Goal: Task Accomplishment & Management: Manage account settings

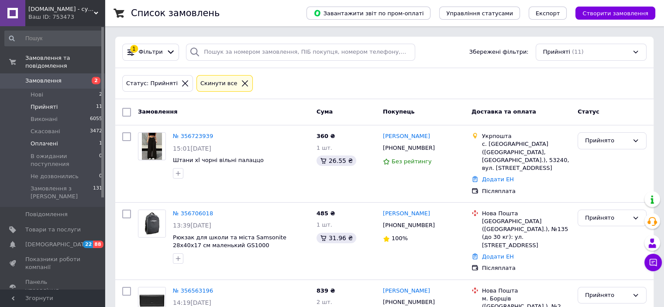
click at [49, 140] on span "Оплачені" at bounding box center [45, 144] width 28 height 8
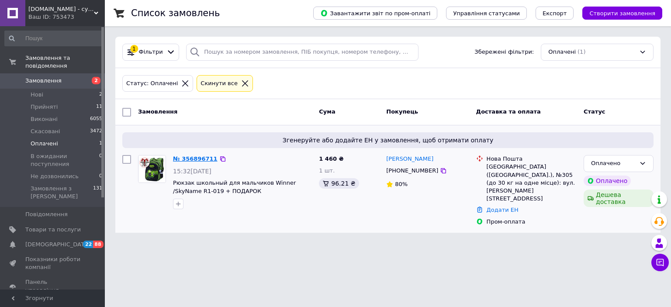
click at [191, 157] on link "№ 356896711" at bounding box center [195, 158] width 45 height 7
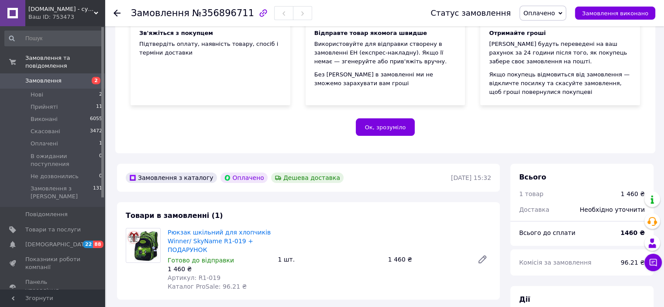
scroll to position [175, 0]
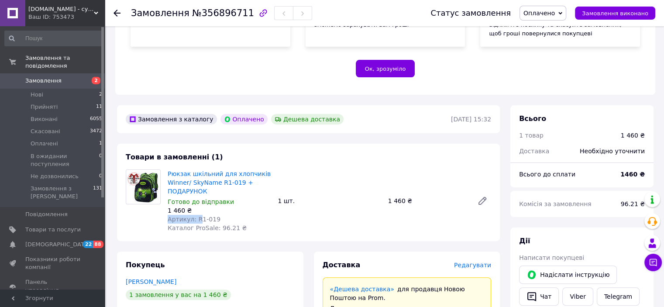
drag, startPoint x: 219, startPoint y: 215, endPoint x: 198, endPoint y: 218, distance: 21.6
click at [198, 218] on div "Рюкзак шкільний для хлопчиків Winner/ SkyName R1-019 + ПОДАРУНОК Готово до відп…" at bounding box center [219, 201] width 110 height 66
click at [193, 217] on span "Артикул: R1-019" at bounding box center [194, 219] width 53 height 7
drag, startPoint x: 193, startPoint y: 217, endPoint x: 214, endPoint y: 216, distance: 21.0
click at [214, 216] on div "Артикул: R1-019" at bounding box center [219, 219] width 103 height 9
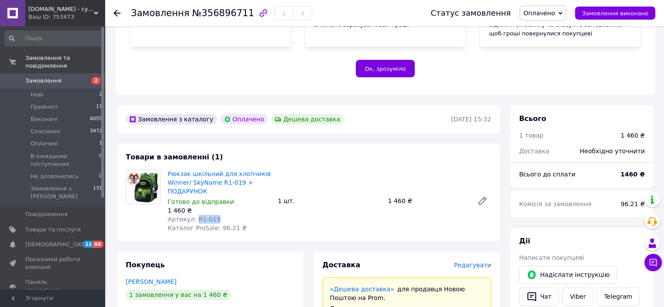
copy span "R1-019"
click at [54, 140] on span "Оплачені" at bounding box center [45, 144] width 28 height 8
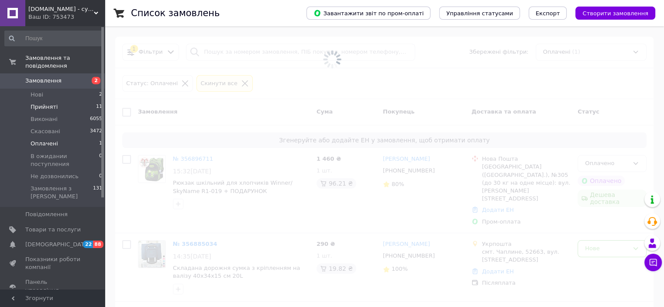
click at [54, 103] on span "Прийняті" at bounding box center [44, 107] width 27 height 8
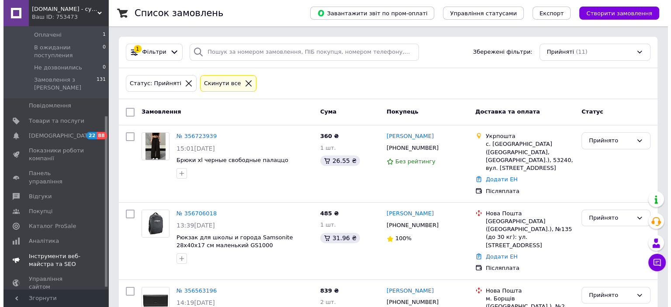
scroll to position [142, 0]
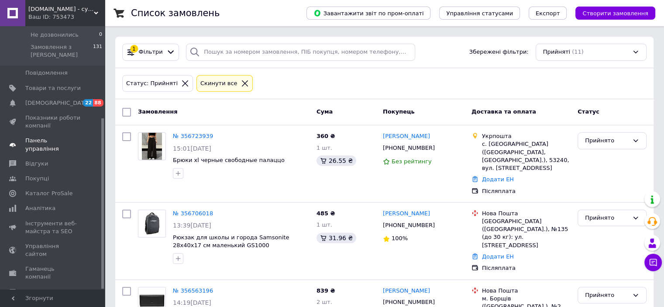
click at [49, 137] on span "Панель управління" at bounding box center [52, 145] width 55 height 16
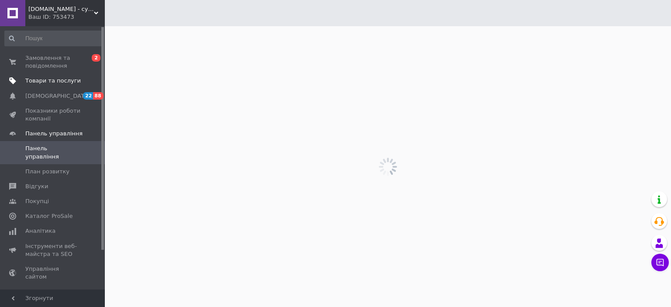
click at [50, 84] on span "Товари та послуги" at bounding box center [52, 81] width 55 height 8
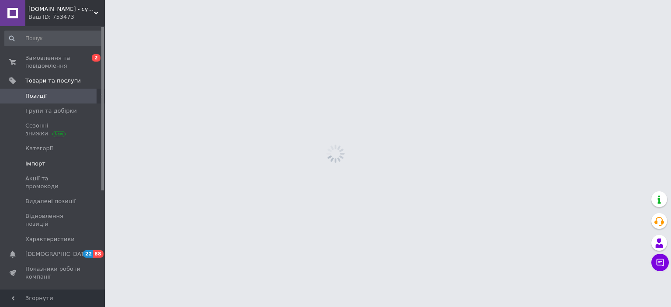
click at [37, 160] on span "Імпорт" at bounding box center [35, 164] width 20 height 8
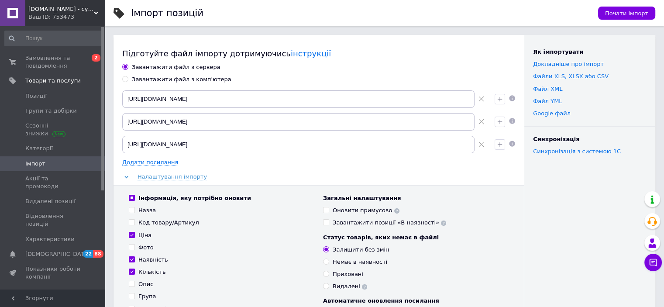
click at [482, 149] on span at bounding box center [481, 144] width 13 height 17
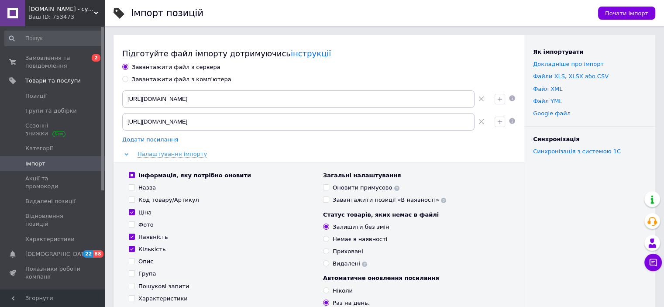
click at [480, 120] on icon at bounding box center [482, 122] width 6 height 6
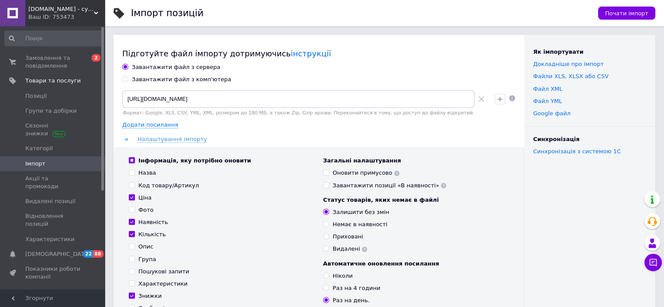
click at [480, 100] on icon at bounding box center [482, 99] width 6 height 6
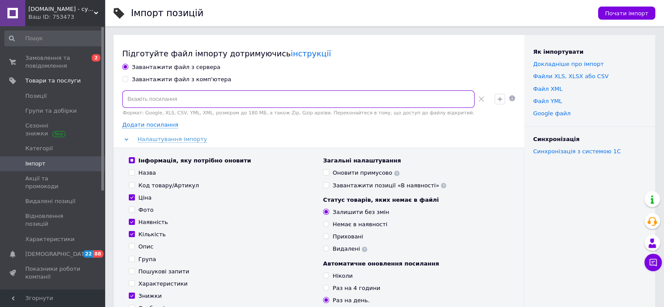
click at [306, 101] on input at bounding box center [298, 98] width 352 height 17
paste input "[URL][DOMAIN_NAME]"
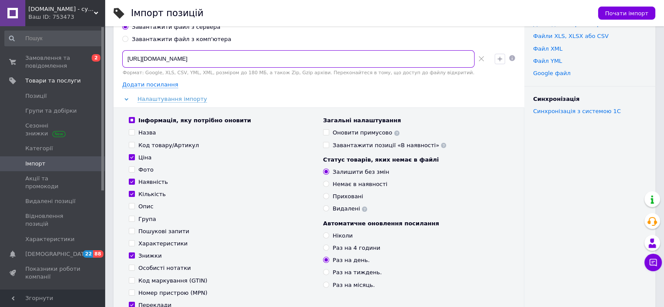
scroll to position [131, 0]
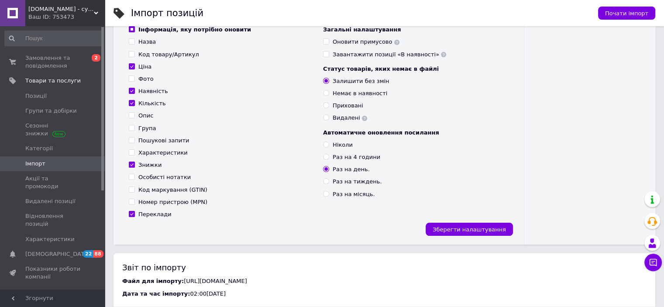
type input "[URL][DOMAIN_NAME]"
click at [465, 222] on div "Інформація, яку потрібно оновити Назва Код товару/Артикул Ціна Фото Наявність К…" at bounding box center [319, 131] width 411 height 228
click at [468, 228] on span "Зберегти налаштування" at bounding box center [469, 229] width 73 height 7
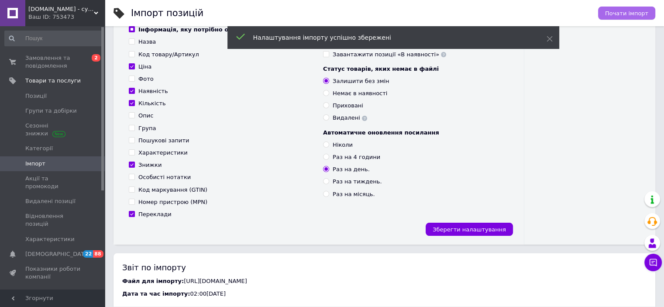
click at [620, 8] on button "Почати імпорт" at bounding box center [626, 13] width 57 height 13
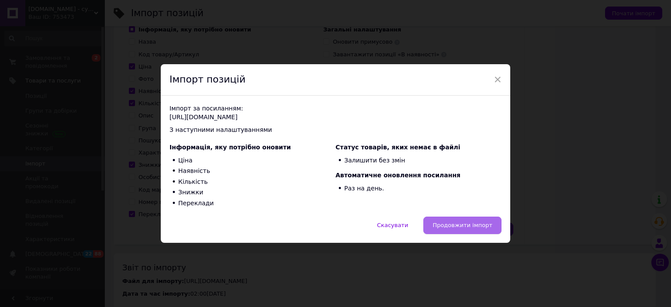
click at [490, 226] on span "Продовжити імпорт" at bounding box center [462, 225] width 60 height 7
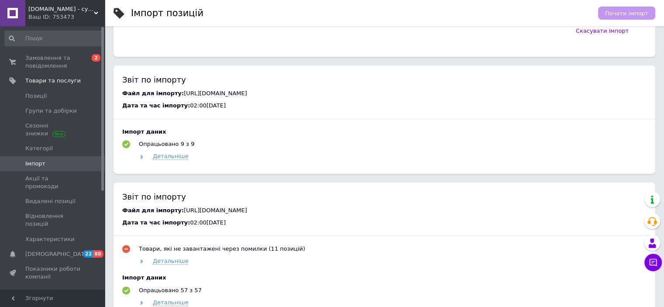
scroll to position [558, 0]
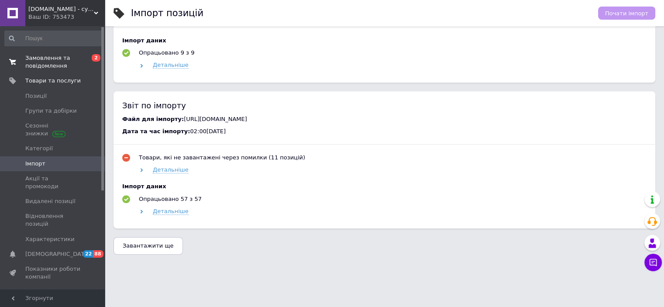
click at [61, 61] on span "Замовлення та повідомлення" at bounding box center [52, 62] width 55 height 16
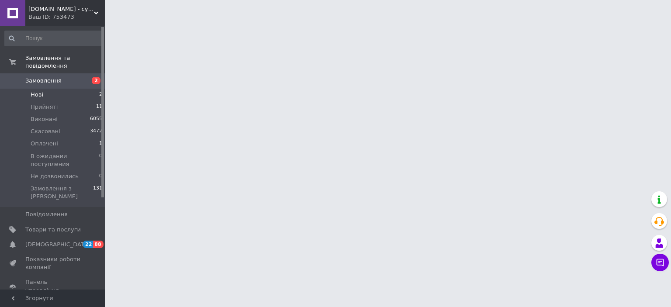
click at [38, 91] on span "Нові" at bounding box center [37, 95] width 13 height 8
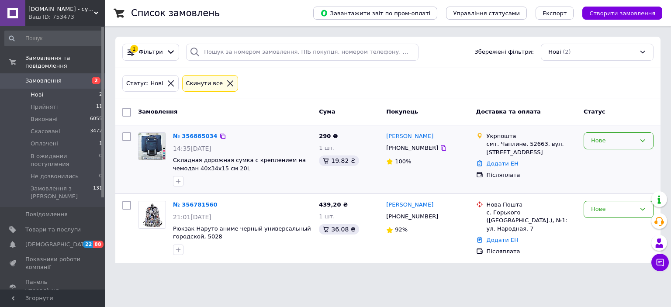
click at [634, 146] on div "Нове" at bounding box center [619, 140] width 70 height 17
click at [611, 159] on li "Прийнято" at bounding box center [618, 159] width 69 height 16
click at [440, 218] on icon at bounding box center [443, 216] width 7 height 7
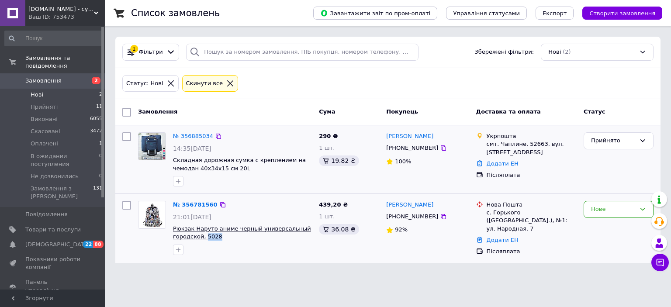
drag, startPoint x: 218, startPoint y: 238, endPoint x: 204, endPoint y: 238, distance: 14.9
click at [204, 238] on span "Рюкзак Наруто аниме черный универсальный городской, 5028" at bounding box center [242, 233] width 139 height 16
copy span "5028"
click at [70, 226] on span "Товари та послуги" at bounding box center [52, 230] width 55 height 8
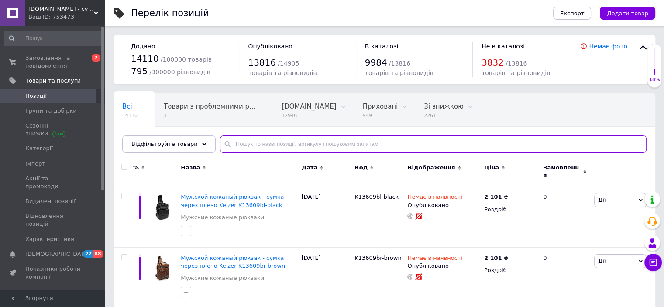
click at [319, 145] on input "text" at bounding box center [433, 143] width 427 height 17
paste input "5028"
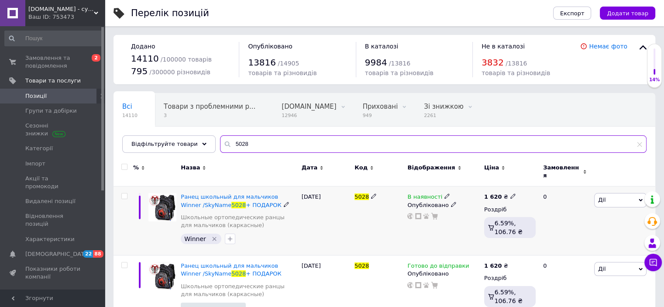
type input "5028"
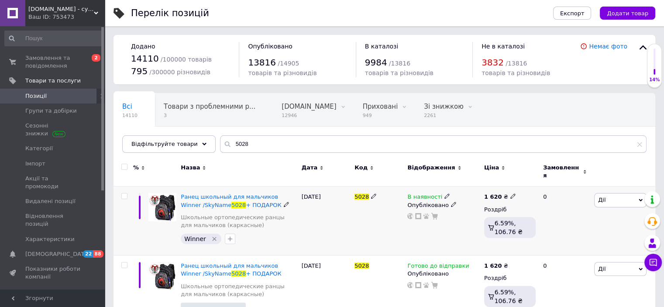
click at [445, 194] on use at bounding box center [447, 196] width 5 height 5
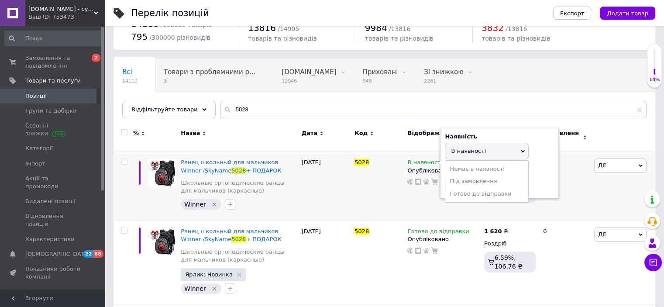
scroll to position [87, 0]
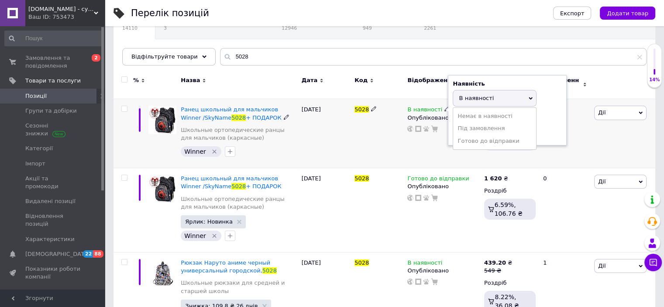
click at [608, 107] on span "Дії" at bounding box center [620, 113] width 52 height 14
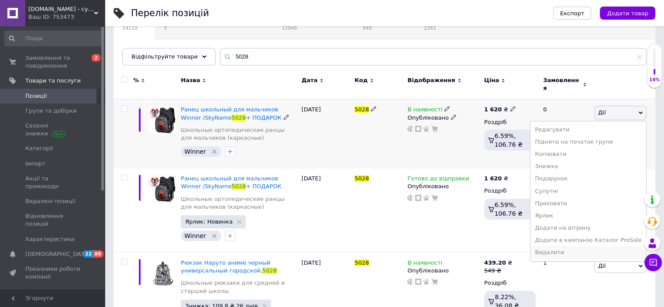
click at [573, 250] on li "Видалити" at bounding box center [589, 252] width 116 height 12
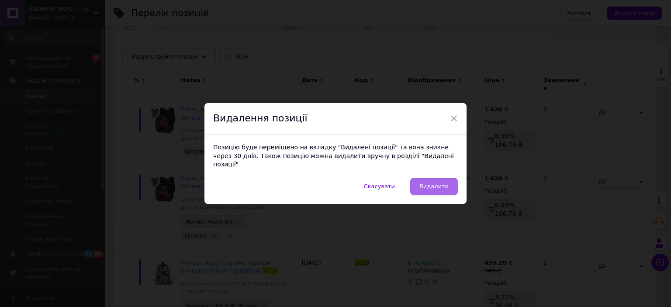
click at [441, 183] on span "Видалити" at bounding box center [433, 186] width 29 height 7
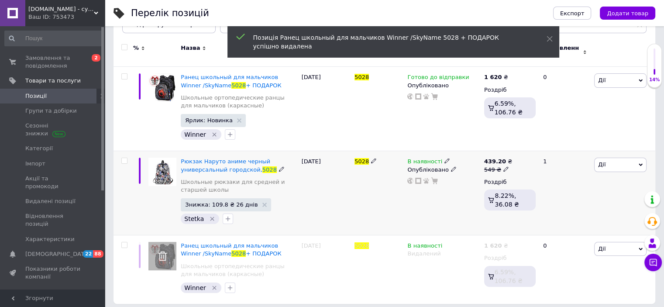
scroll to position [119, 0]
click at [445, 159] on icon at bounding box center [447, 161] width 5 height 5
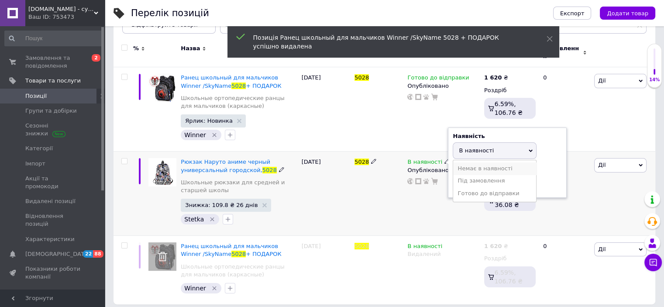
click at [460, 165] on li "Немає в наявності" at bounding box center [494, 168] width 83 height 12
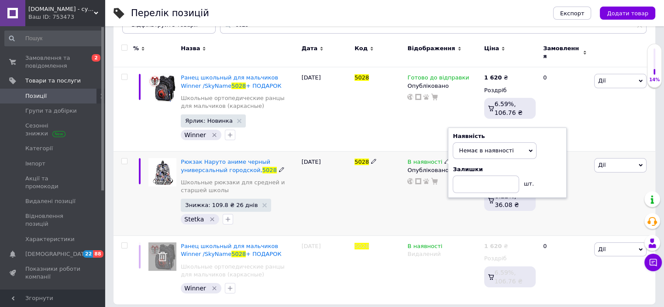
click at [373, 179] on div "5028" at bounding box center [378, 194] width 53 height 84
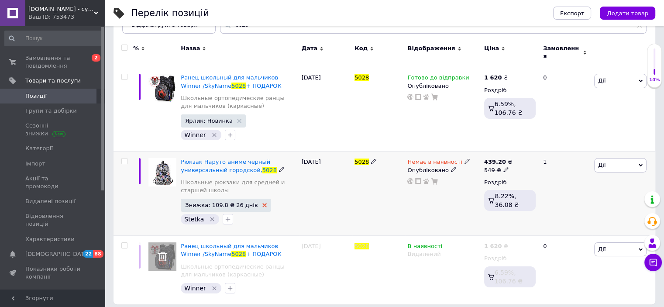
click at [262, 203] on use at bounding box center [264, 205] width 4 height 4
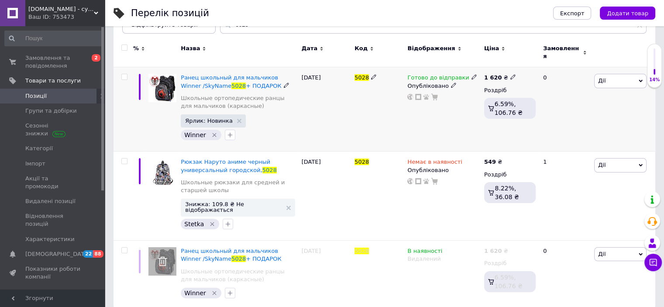
scroll to position [104, 0]
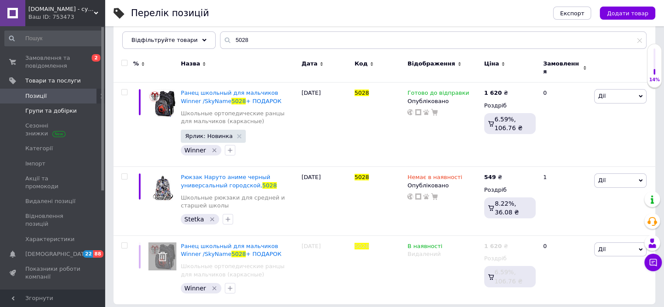
click at [40, 111] on span "Групи та добірки" at bounding box center [51, 111] width 52 height 8
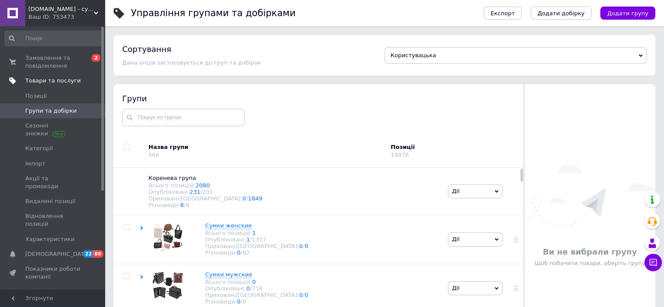
click at [47, 78] on span "Товари та послуги" at bounding box center [52, 81] width 55 height 8
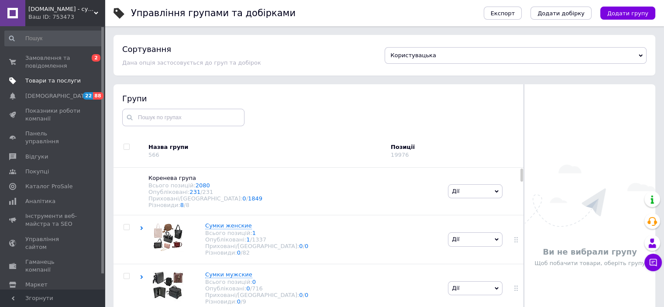
click at [62, 82] on span "Товари та послуги" at bounding box center [52, 81] width 55 height 8
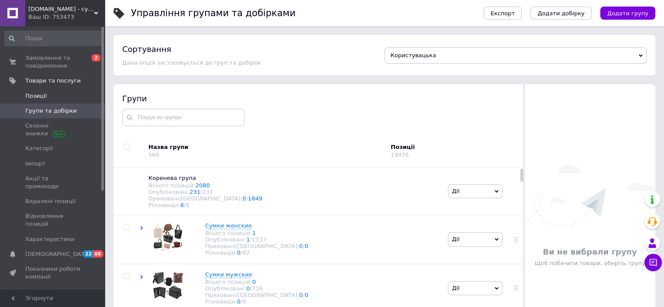
click at [41, 97] on span "Позиції" at bounding box center [35, 96] width 21 height 8
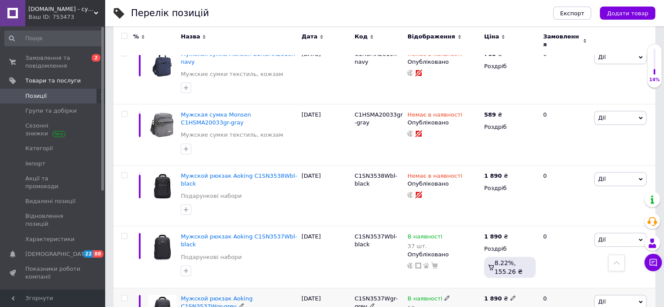
scroll to position [262, 0]
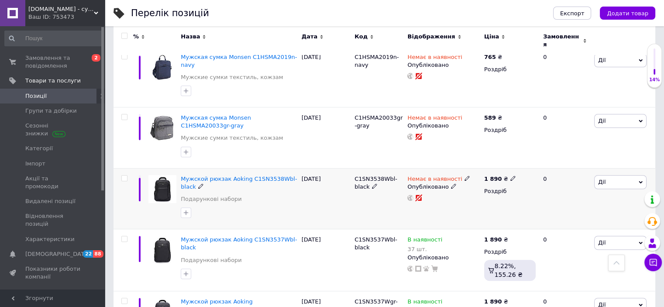
click at [124, 176] on input "checkbox" at bounding box center [124, 179] width 6 height 6
checkbox input "true"
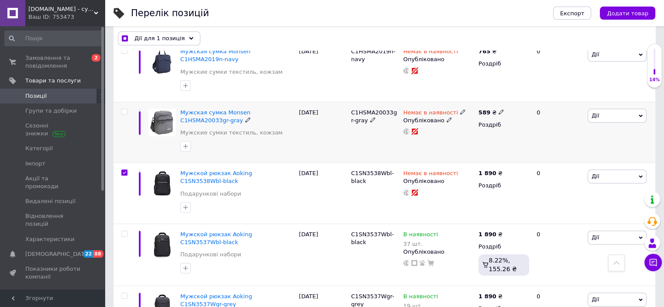
click at [126, 109] on input "checkbox" at bounding box center [124, 112] width 6 height 6
checkbox input "true"
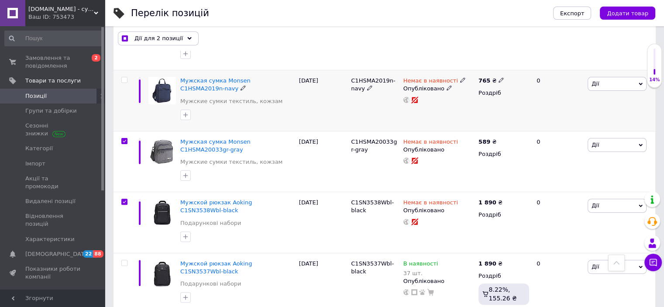
scroll to position [218, 0]
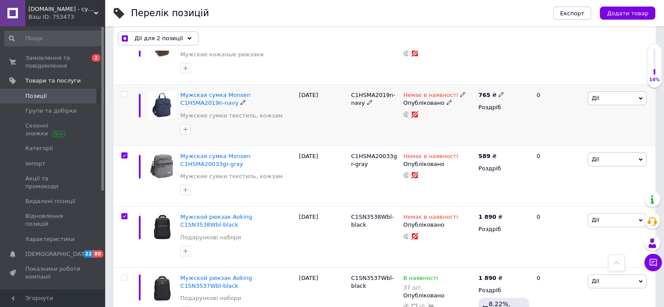
click at [125, 98] on div at bounding box center [124, 115] width 20 height 61
checkbox input "true"
click at [125, 93] on input "checkbox" at bounding box center [124, 95] width 6 height 6
checkbox input "true"
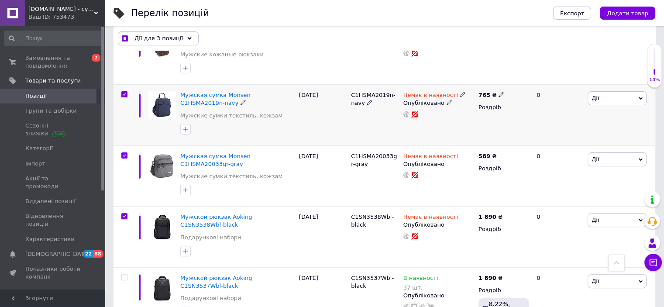
scroll to position [131, 0]
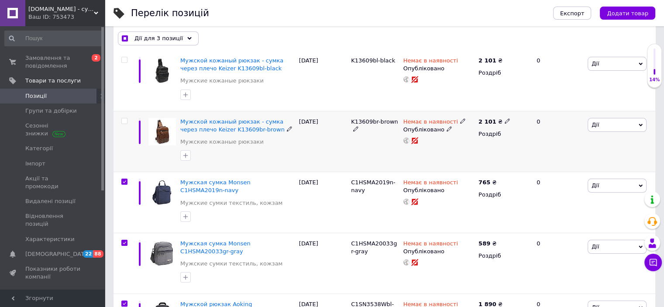
click at [124, 122] on input "checkbox" at bounding box center [124, 121] width 6 height 6
checkbox input "true"
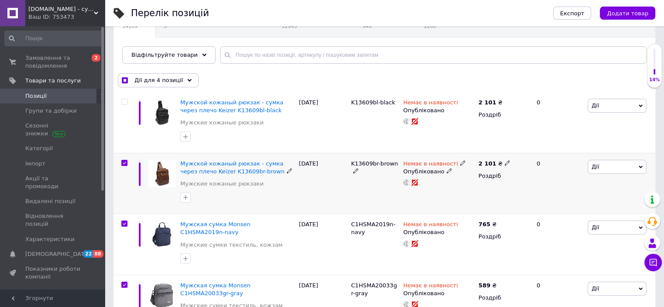
scroll to position [44, 0]
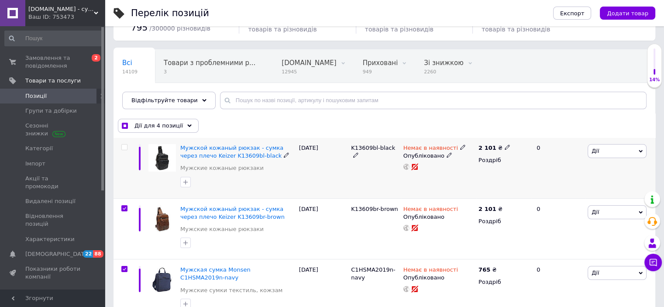
click at [126, 150] on div at bounding box center [124, 168] width 20 height 61
checkbox input "true"
click at [125, 146] on input "checkbox" at bounding box center [124, 148] width 6 height 6
checkbox input "true"
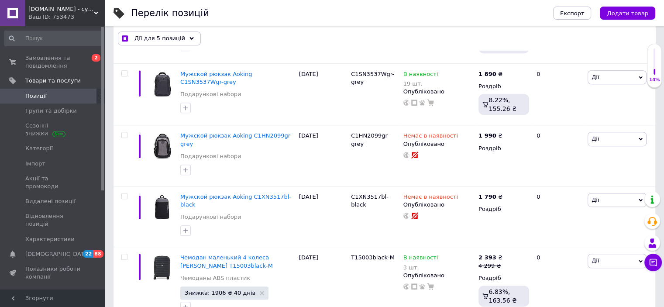
scroll to position [524, 0]
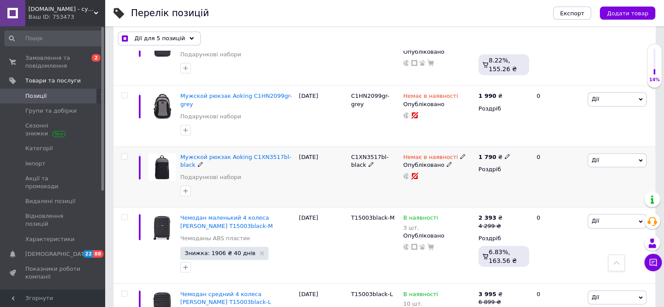
click at [125, 154] on input "checkbox" at bounding box center [124, 157] width 6 height 6
checkbox input "true"
click at [126, 94] on input "checkbox" at bounding box center [124, 96] width 6 height 6
checkbox input "true"
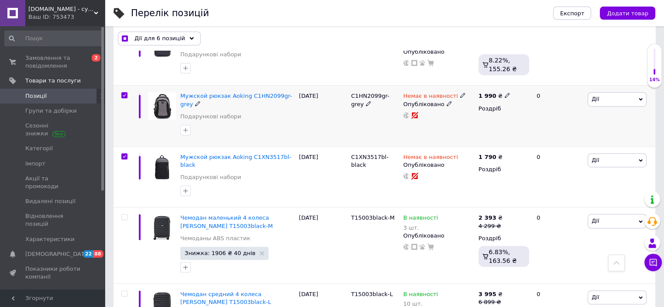
checkbox input "true"
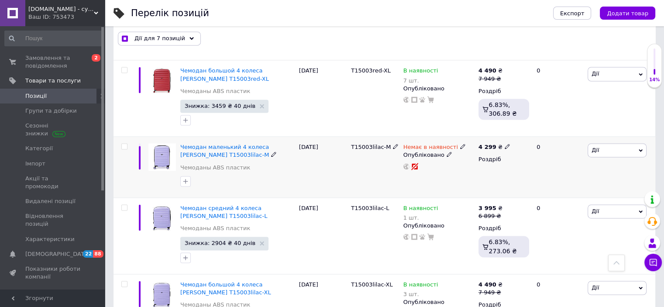
scroll to position [1267, 0]
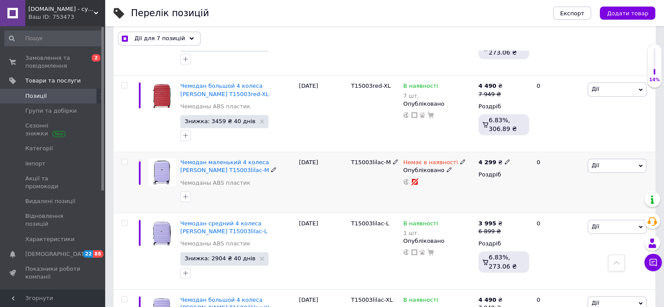
click at [125, 159] on input "checkbox" at bounding box center [124, 162] width 6 height 6
checkbox input "true"
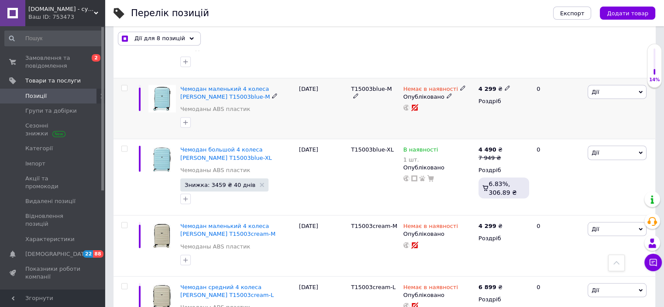
scroll to position [1529, 0]
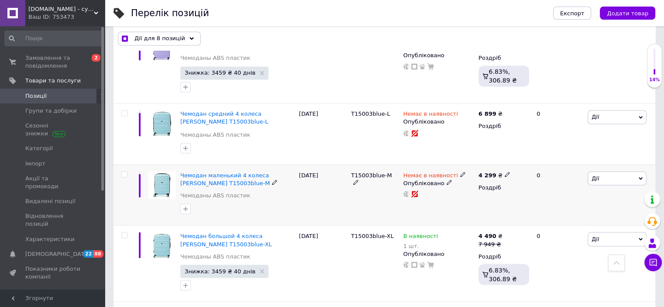
click at [123, 164] on div at bounding box center [124, 194] width 20 height 61
checkbox input "true"
click at [124, 172] on input "checkbox" at bounding box center [124, 175] width 6 height 6
checkbox input "true"
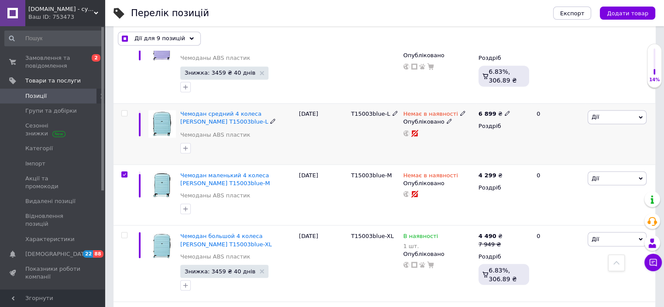
click at [126, 110] on input "checkbox" at bounding box center [124, 113] width 6 height 6
checkbox input "true"
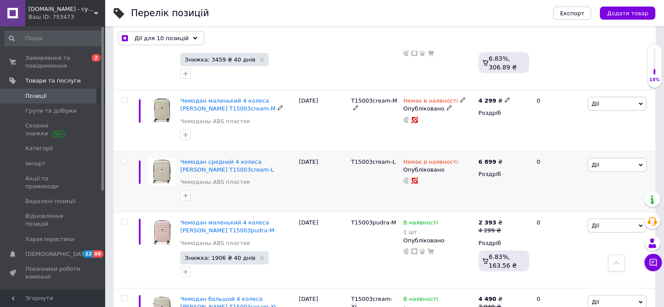
scroll to position [1747, 0]
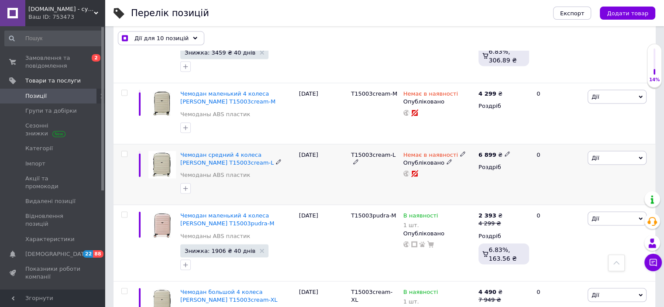
click at [128, 151] on div at bounding box center [124, 154] width 17 height 6
checkbox input "true"
click at [127, 90] on input "checkbox" at bounding box center [124, 93] width 6 height 6
checkbox input "true"
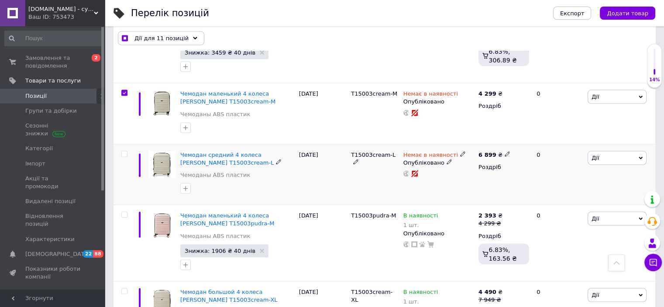
click at [127, 151] on span at bounding box center [124, 154] width 6 height 6
click at [127, 152] on input "checkbox" at bounding box center [124, 155] width 6 height 6
checkbox input "true"
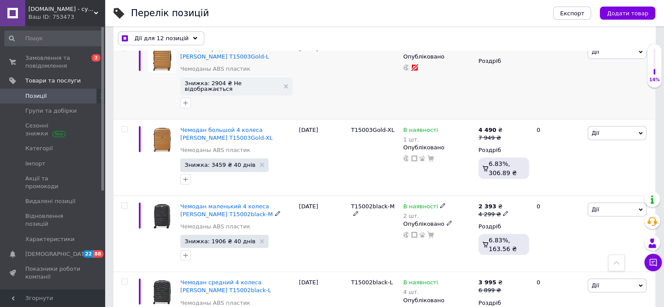
scroll to position [2227, 0]
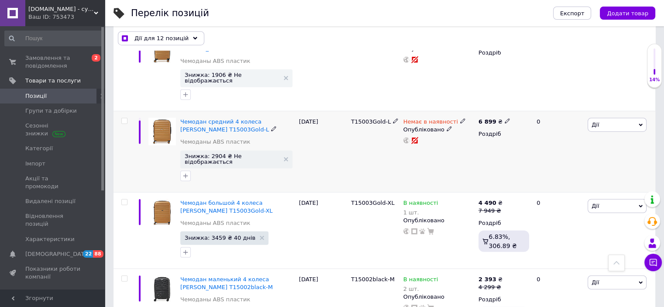
click at [121, 118] on div at bounding box center [124, 121] width 17 height 6
checkbox input "true"
click at [125, 118] on input "checkbox" at bounding box center [124, 121] width 6 height 6
checkbox input "true"
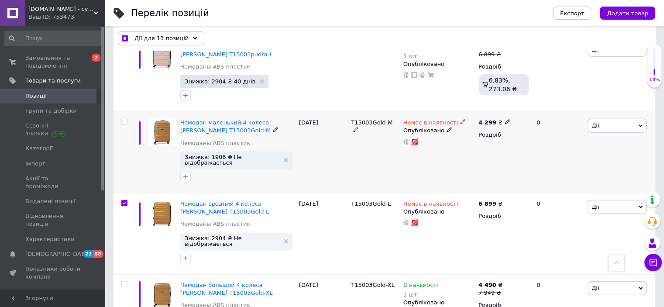
scroll to position [2140, 0]
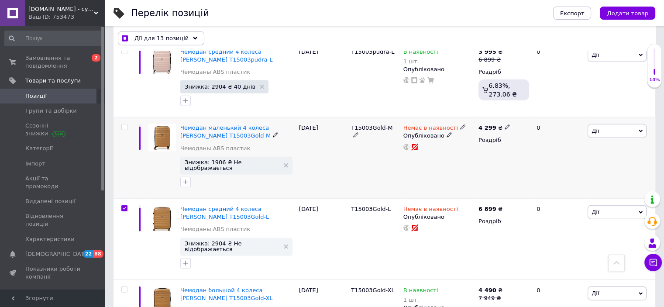
click at [123, 124] on input "checkbox" at bounding box center [124, 127] width 6 height 6
checkbox input "true"
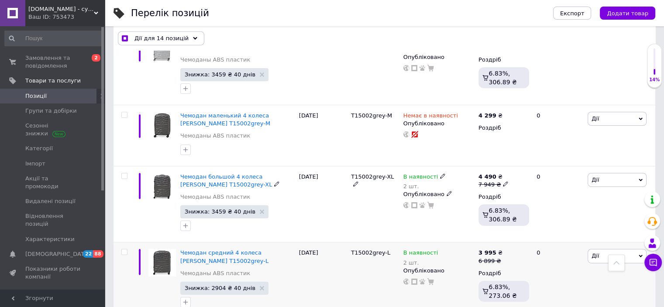
scroll to position [2795, 0]
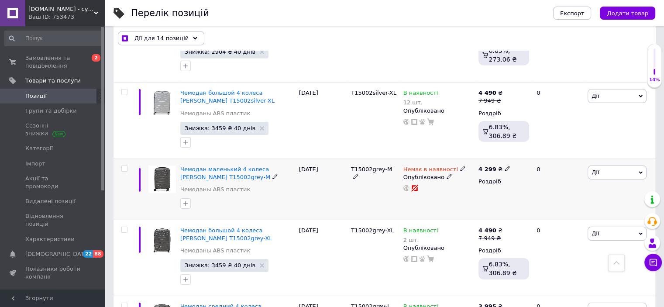
click at [126, 166] on input "checkbox" at bounding box center [124, 169] width 6 height 6
checkbox input "true"
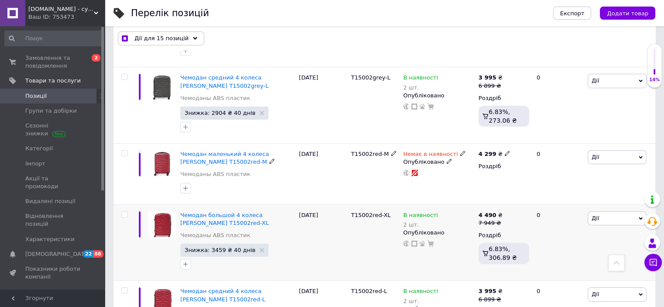
scroll to position [3057, 0]
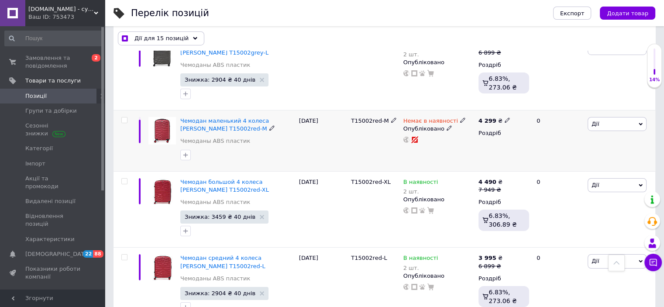
click at [126, 117] on input "checkbox" at bounding box center [124, 120] width 6 height 6
checkbox input "true"
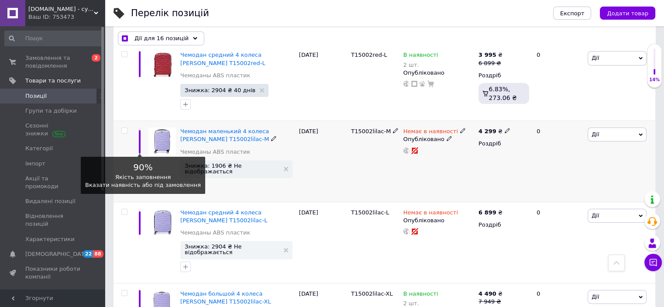
scroll to position [3276, 0]
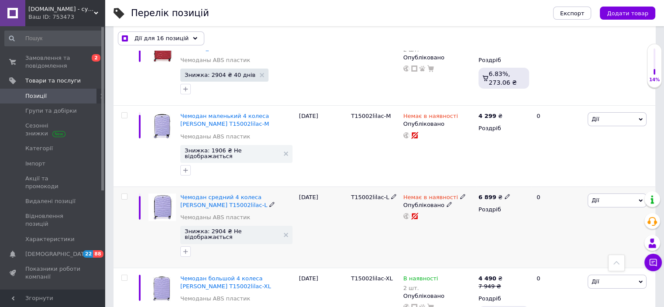
click at [122, 194] on input "checkbox" at bounding box center [124, 197] width 6 height 6
checkbox input "true"
click at [126, 113] on input "checkbox" at bounding box center [124, 116] width 6 height 6
checkbox input "true"
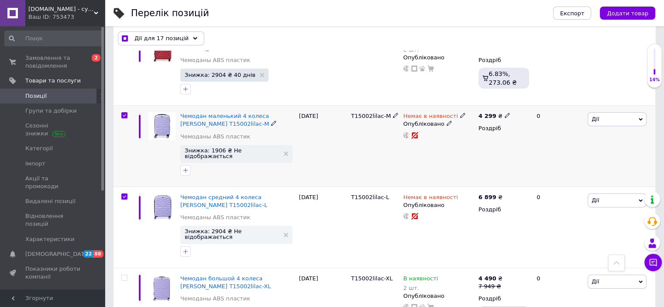
checkbox input "true"
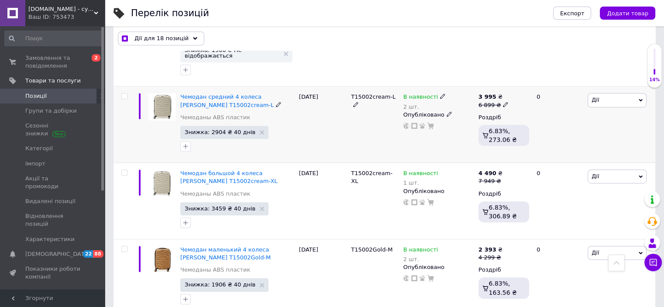
scroll to position [3669, 0]
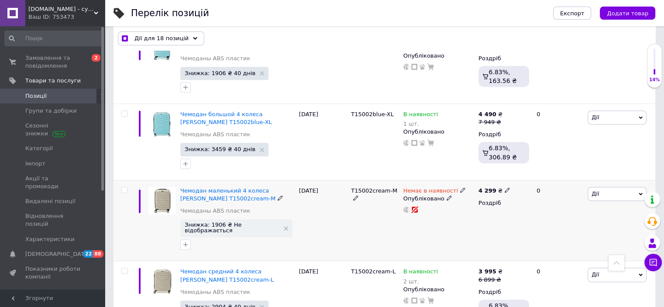
click at [123, 187] on input "checkbox" at bounding box center [124, 190] width 6 height 6
checkbox input "true"
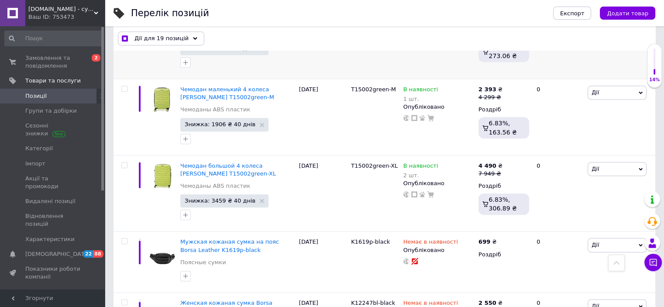
scroll to position [4368, 0]
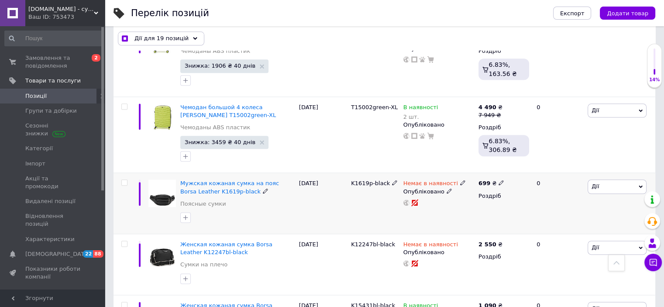
click at [125, 180] on span at bounding box center [124, 183] width 6 height 6
click at [125, 180] on input "checkbox" at bounding box center [124, 183] width 6 height 6
checkbox input "true"
click at [121, 241] on input "checkbox" at bounding box center [124, 244] width 6 height 6
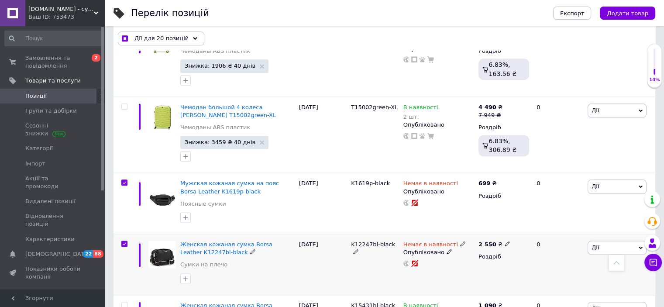
checkbox input "true"
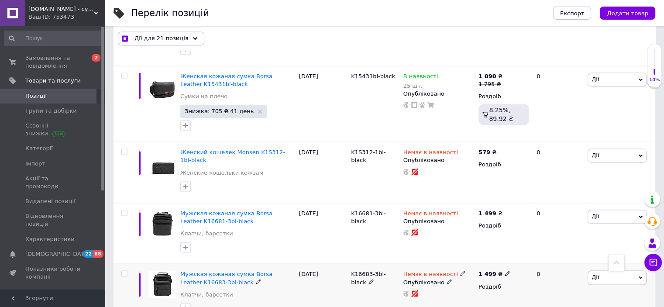
scroll to position [4630, 0]
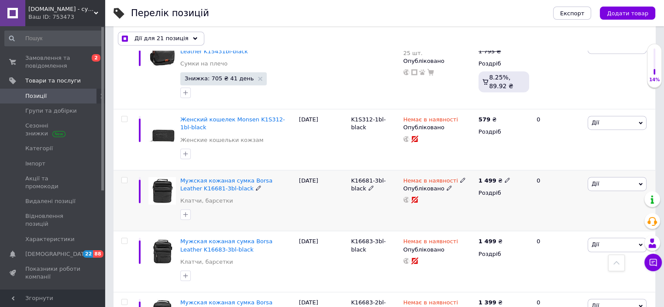
click at [126, 177] on input "checkbox" at bounding box center [124, 180] width 6 height 6
checkbox input "true"
click at [126, 116] on input "checkbox" at bounding box center [124, 119] width 6 height 6
checkbox input "true"
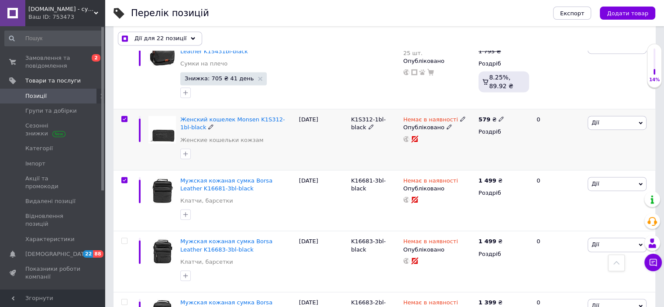
checkbox input "true"
click at [125, 238] on input "checkbox" at bounding box center [124, 241] width 6 height 6
checkbox input "true"
click at [126, 299] on input "checkbox" at bounding box center [124, 302] width 6 height 6
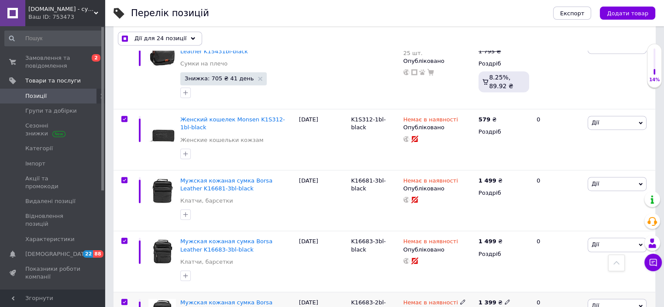
checkbox input "true"
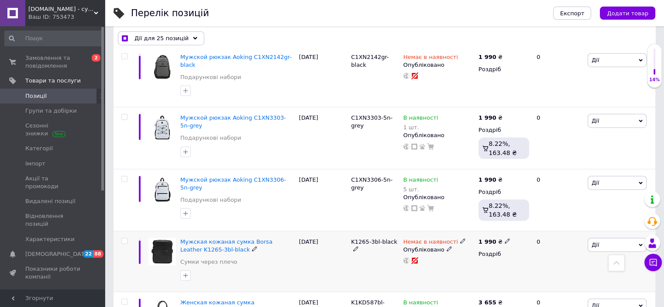
scroll to position [5416, 0]
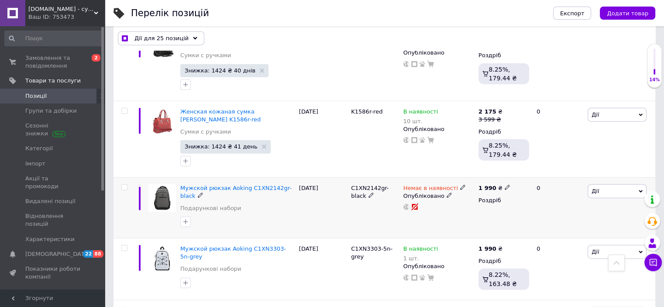
click at [124, 184] on span at bounding box center [124, 187] width 6 height 6
click at [124, 185] on input "checkbox" at bounding box center [124, 188] width 6 height 6
checkbox input "true"
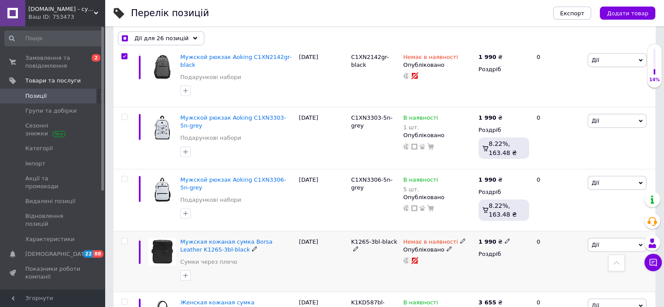
click at [121, 238] on input "checkbox" at bounding box center [124, 241] width 6 height 6
checkbox input "true"
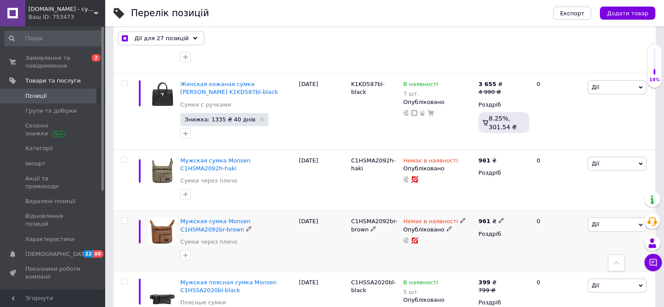
click at [125, 218] on input "checkbox" at bounding box center [124, 221] width 6 height 6
checkbox input "true"
click at [123, 157] on input "checkbox" at bounding box center [124, 160] width 6 height 6
checkbox input "true"
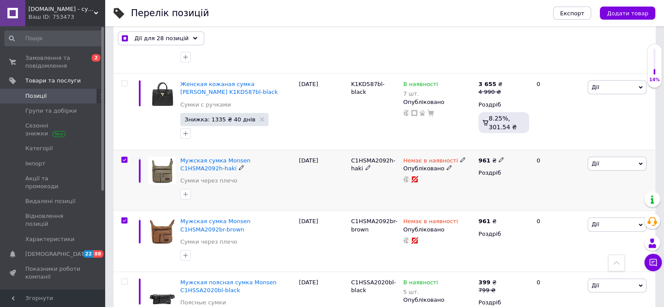
checkbox input "true"
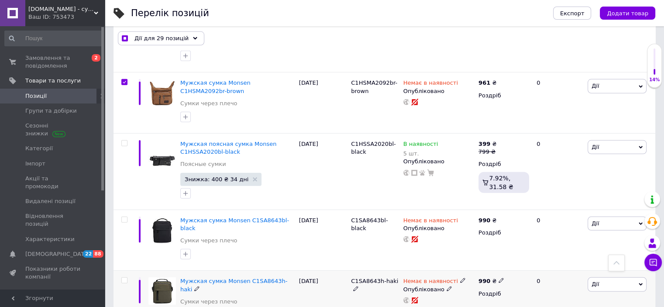
scroll to position [6019, 0]
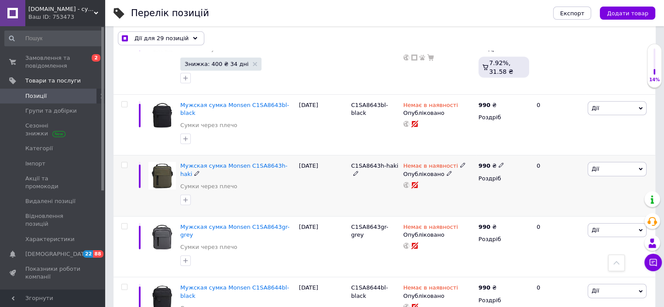
click at [122, 162] on input "checkbox" at bounding box center [124, 165] width 6 height 6
checkbox input "true"
click at [123, 224] on input "checkbox" at bounding box center [124, 227] width 6 height 6
checkbox input "true"
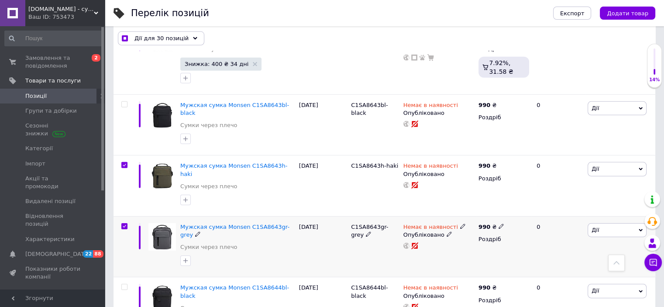
checkbox input "true"
click at [124, 284] on input "checkbox" at bounding box center [124, 287] width 6 height 6
checkbox input "true"
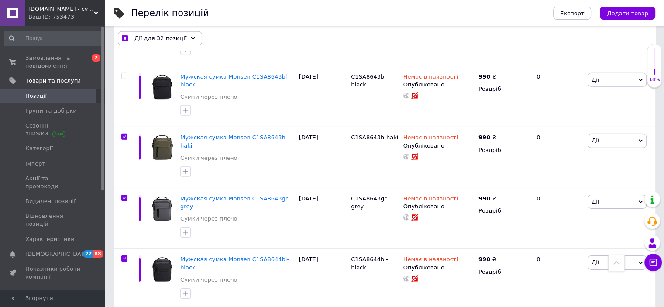
scroll to position [6063, 0]
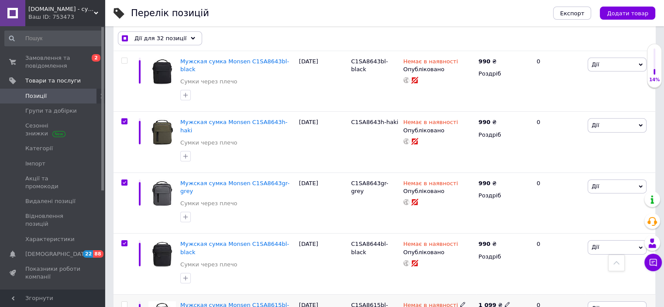
click at [122, 302] on input "checkbox" at bounding box center [124, 305] width 6 height 6
checkbox input "true"
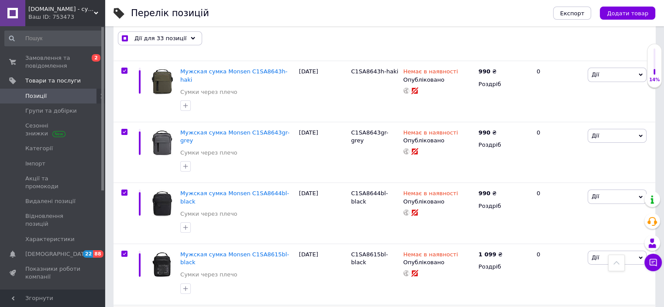
scroll to position [6150, 0]
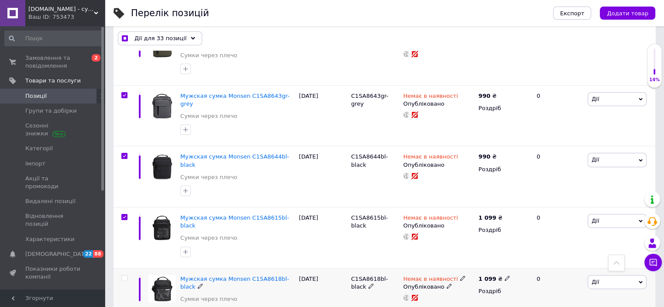
click at [126, 276] on input "checkbox" at bounding box center [124, 279] width 6 height 6
checkbox input "true"
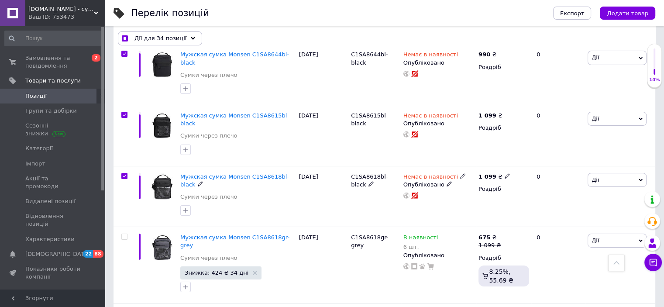
scroll to position [6368, 0]
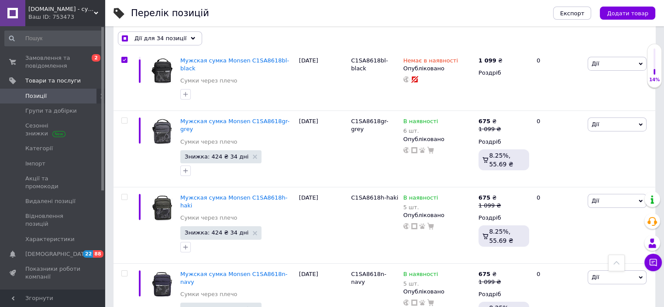
checkbox input "true"
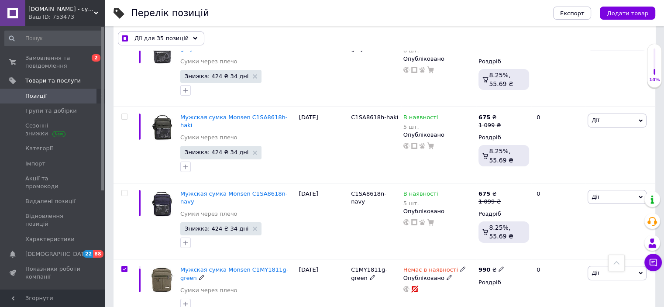
scroll to position [6499, 0]
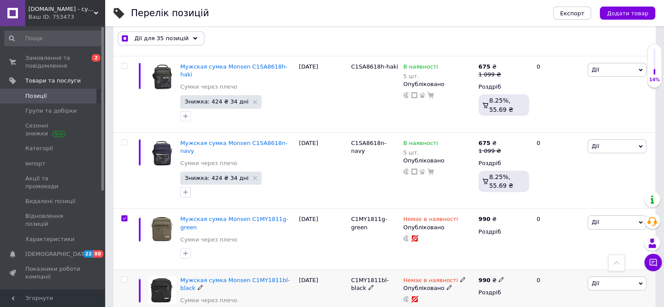
click at [125, 277] on input "checkbox" at bounding box center [124, 280] width 6 height 6
checkbox input "true"
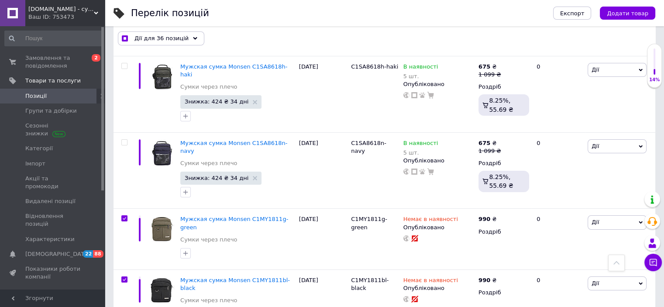
checkbox input "true"
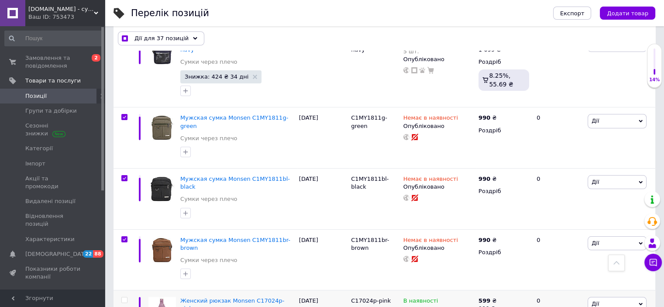
scroll to position [6674, 0]
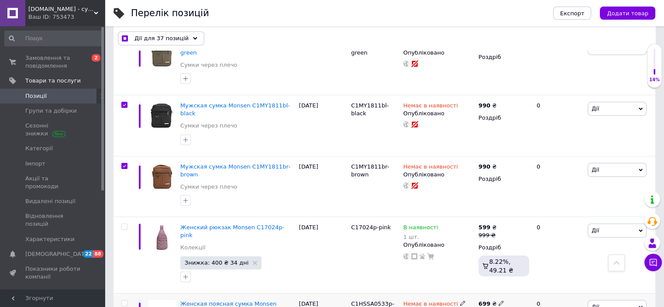
click at [122, 300] on input "checkbox" at bounding box center [124, 303] width 6 height 6
checkbox input "true"
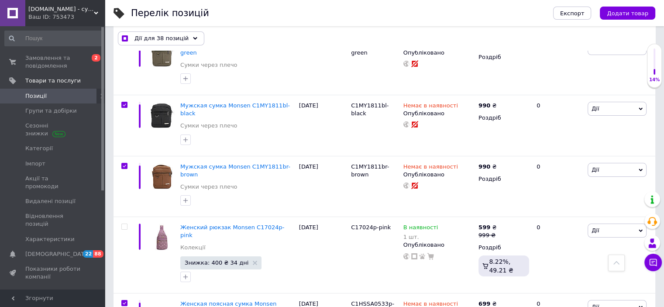
checkbox input "true"
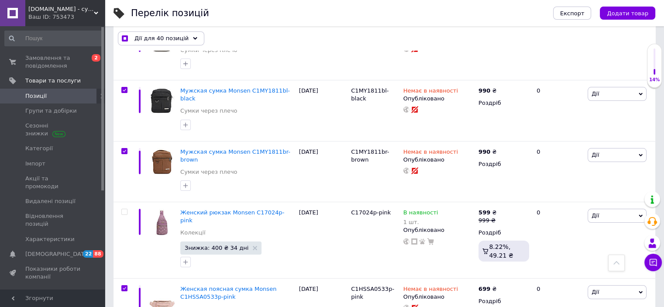
scroll to position [6770, 0]
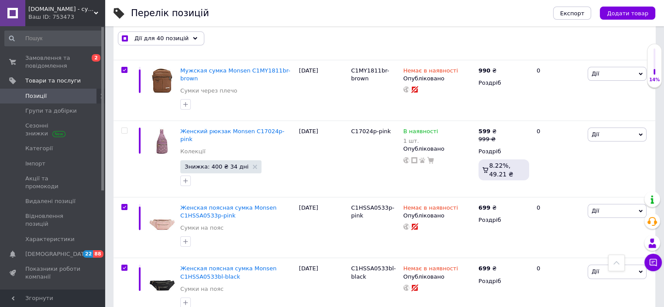
checkbox input "true"
click at [190, 36] on div "Дії для 41 позиція" at bounding box center [161, 38] width 86 height 14
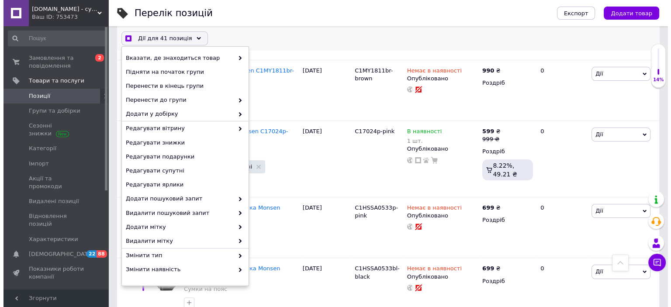
scroll to position [6770, 0]
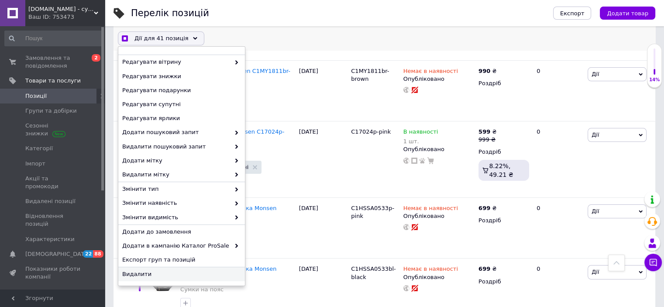
click at [151, 277] on span "Видалити" at bounding box center [180, 274] width 117 height 8
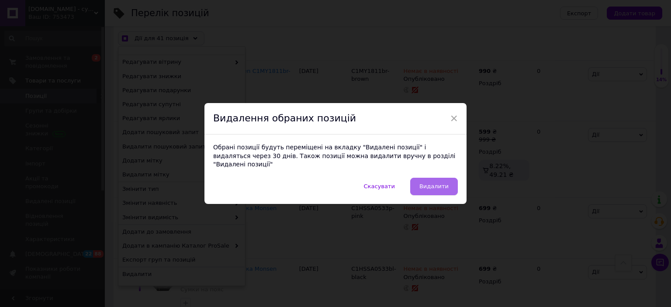
click at [439, 178] on button "Видалити" at bounding box center [434, 186] width 48 height 17
checkbox input "true"
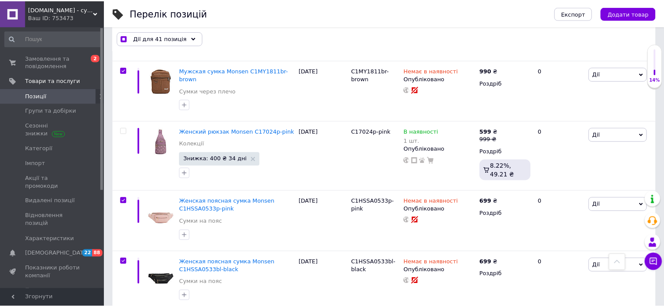
scroll to position [6754, 0]
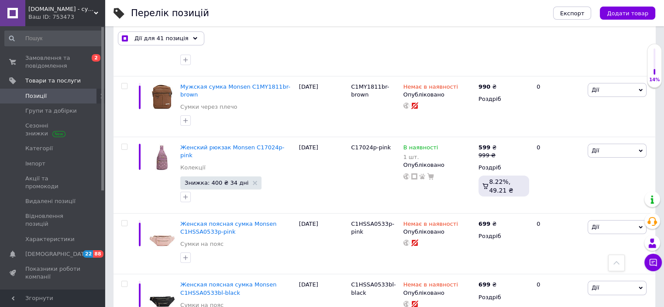
checkbox input "false"
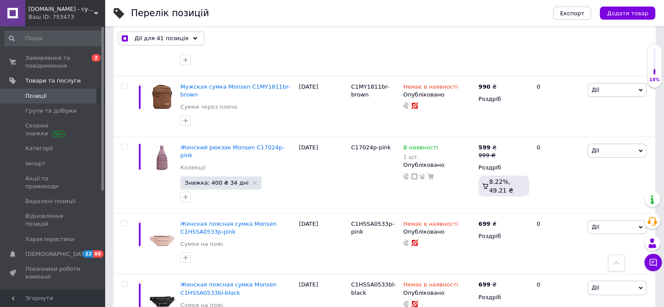
checkbox input "false"
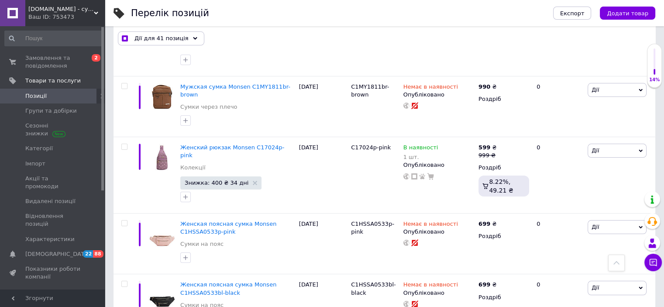
checkbox input "false"
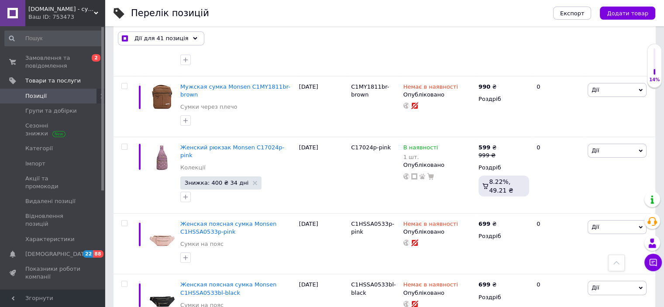
checkbox input "false"
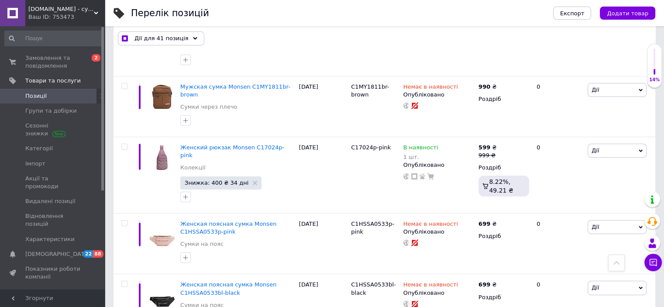
checkbox input "false"
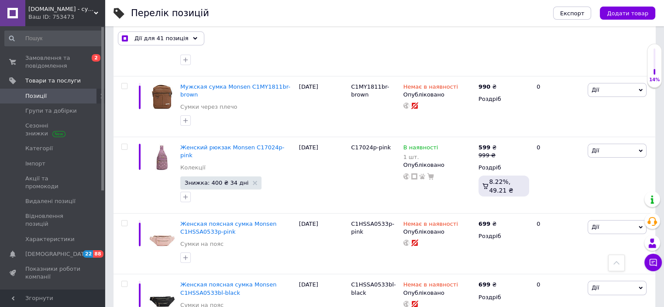
checkbox input "false"
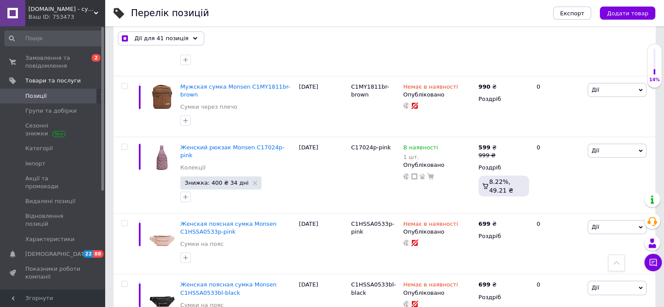
checkbox input "false"
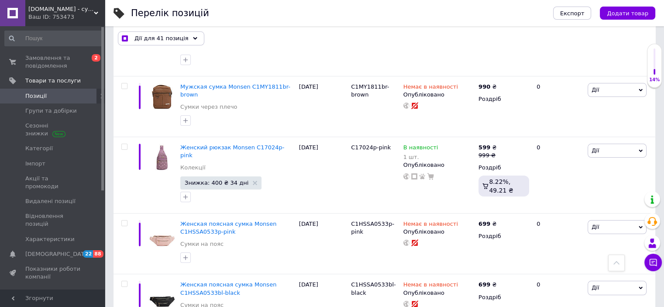
checkbox input "false"
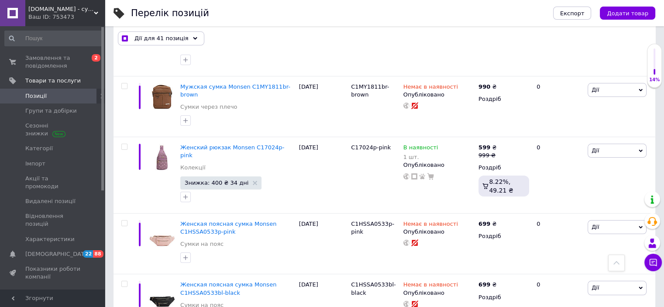
checkbox input "false"
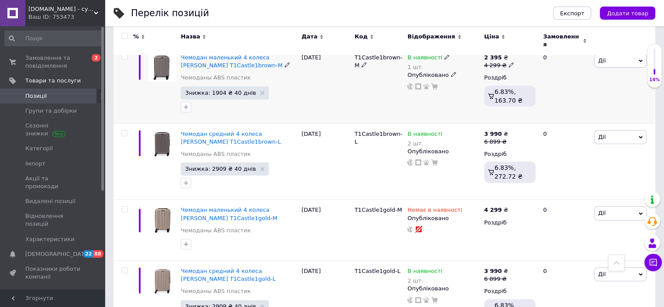
scroll to position [6913, 0]
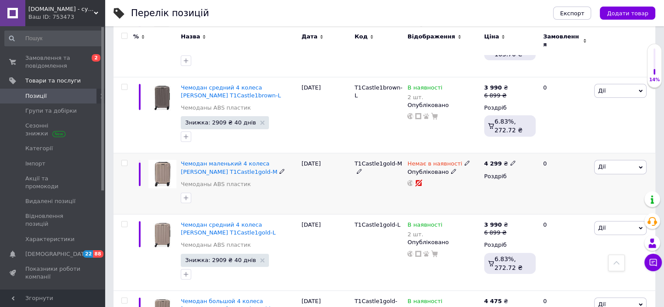
click at [122, 160] on input "checkbox" at bounding box center [124, 163] width 6 height 6
checkbox input "true"
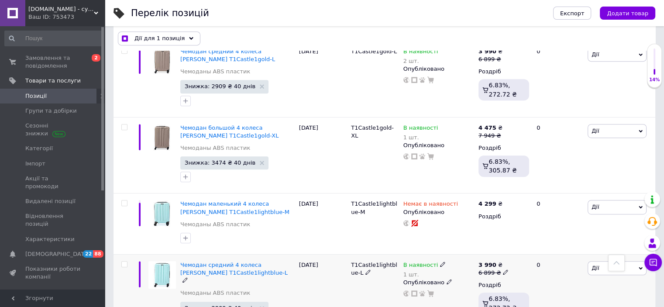
scroll to position [7131, 0]
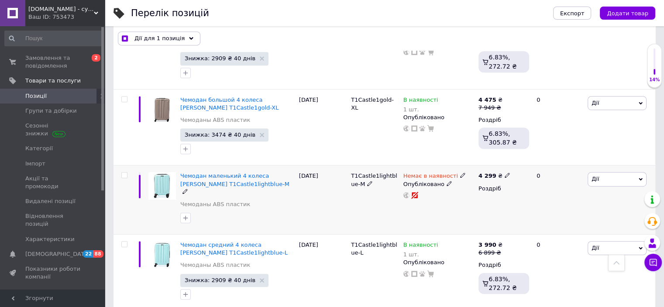
click at [124, 173] on input "checkbox" at bounding box center [124, 176] width 6 height 6
checkbox input "true"
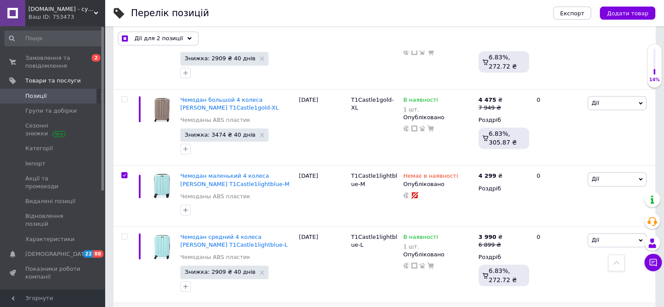
click at [124, 307] on input "checkbox" at bounding box center [124, 313] width 6 height 6
checkbox input "true"
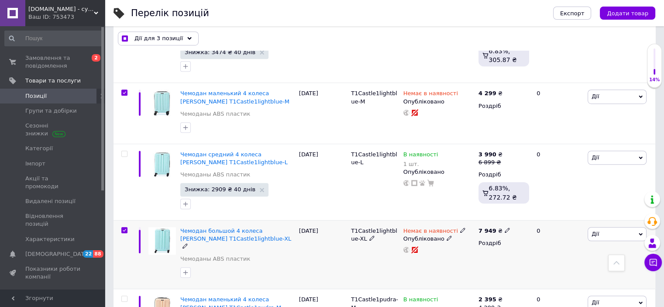
scroll to position [7280, 0]
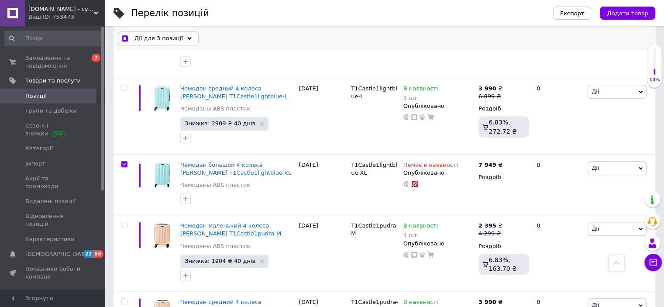
click at [172, 32] on div "Дії для 3 позиції" at bounding box center [158, 38] width 81 height 14
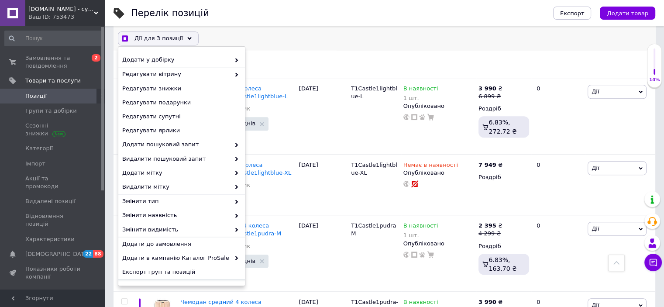
scroll to position [66, 0]
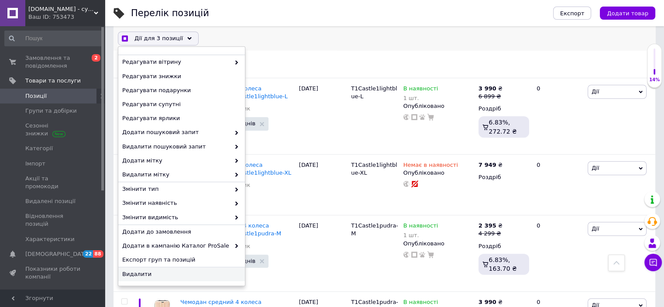
click at [140, 272] on span "Видалити" at bounding box center [180, 274] width 117 height 8
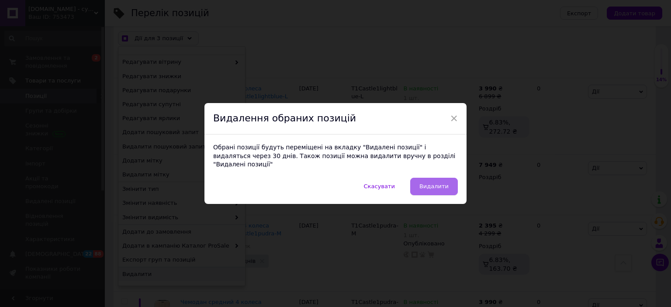
click at [423, 184] on span "Видалити" at bounding box center [433, 186] width 29 height 7
checkbox input "true"
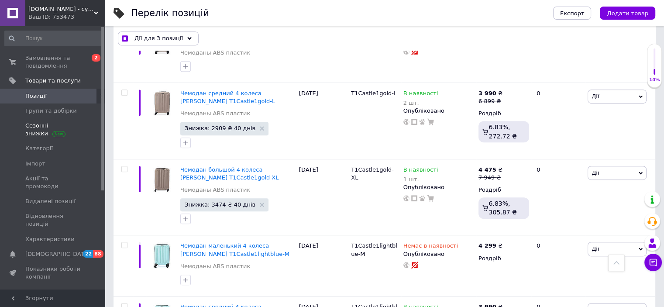
checkbox input "false"
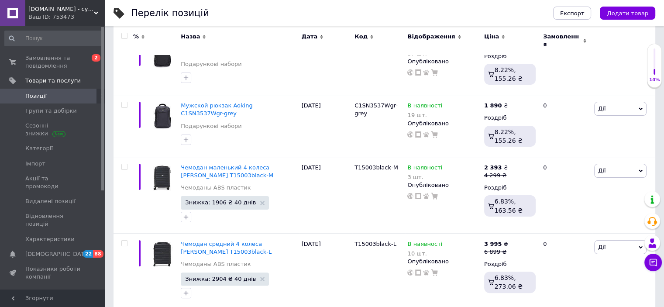
scroll to position [218, 0]
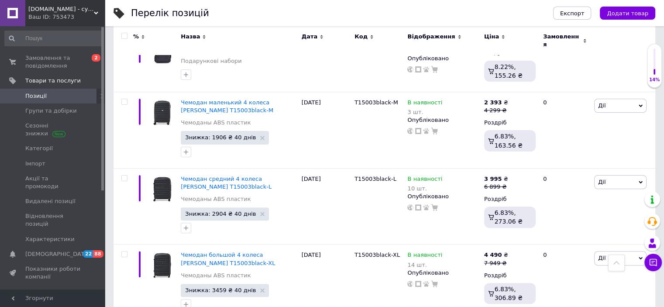
click at [122, 35] on input "checkbox" at bounding box center [124, 36] width 6 height 6
checkbox input "true"
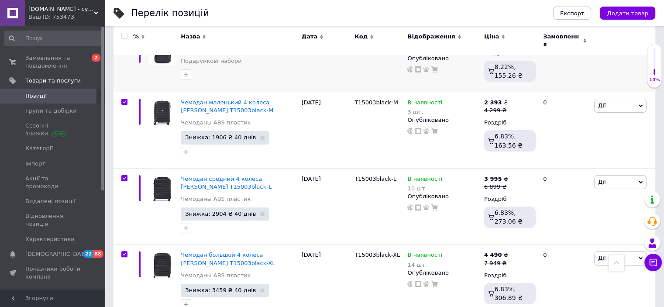
checkbox input "true"
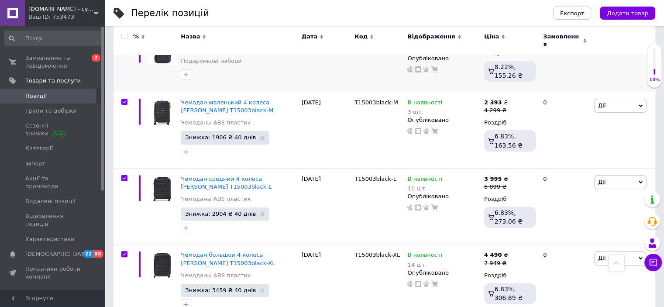
checkbox input "true"
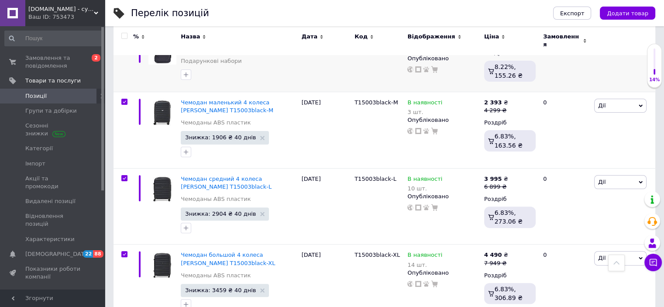
checkbox input "true"
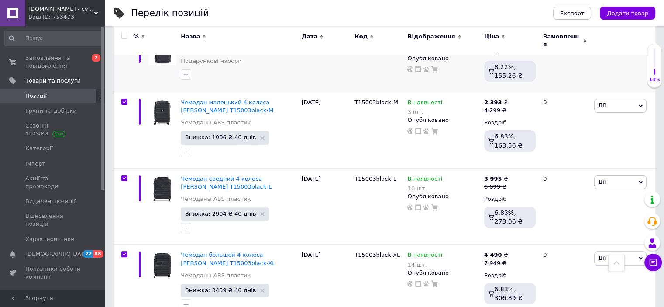
checkbox input "true"
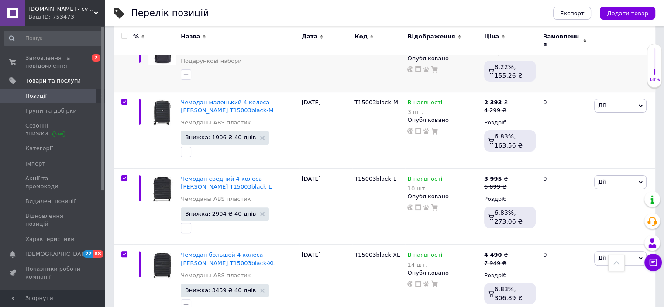
checkbox input "true"
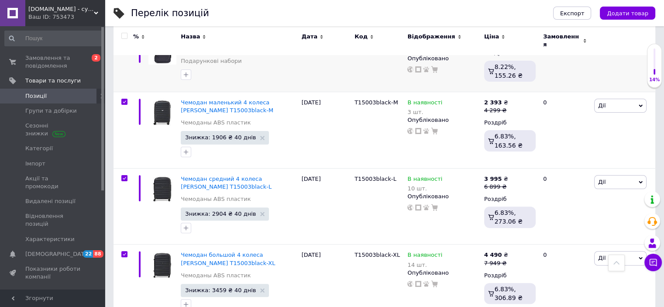
checkbox input "true"
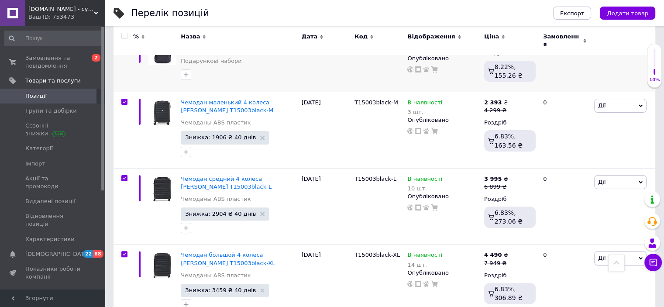
checkbox input "true"
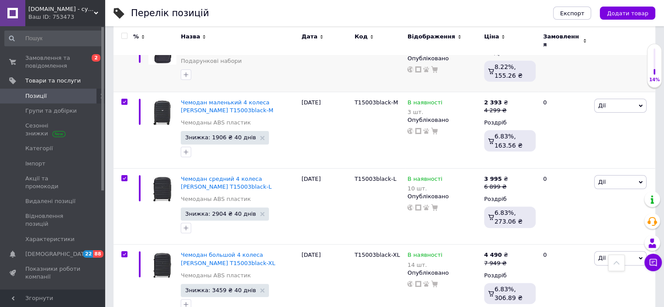
checkbox input "true"
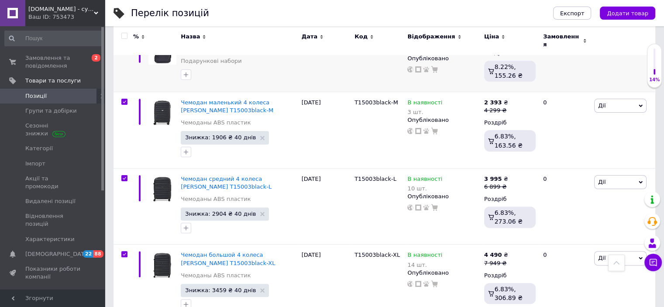
checkbox input "true"
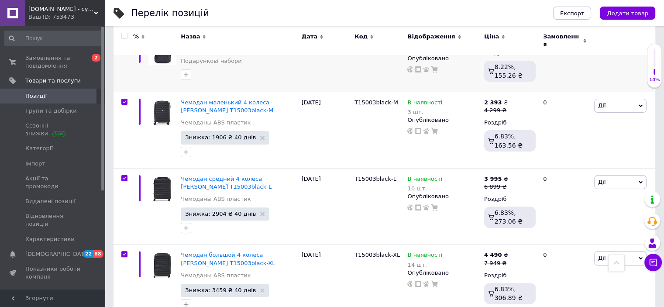
checkbox input "true"
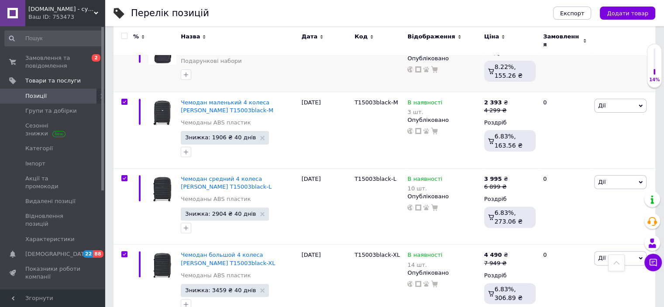
checkbox input "true"
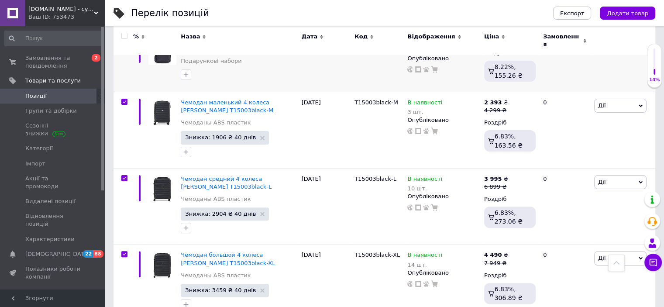
checkbox input "true"
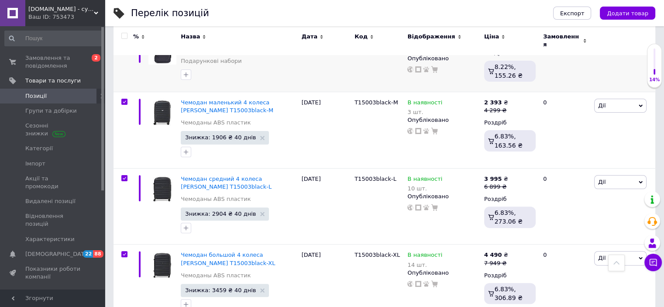
checkbox input "true"
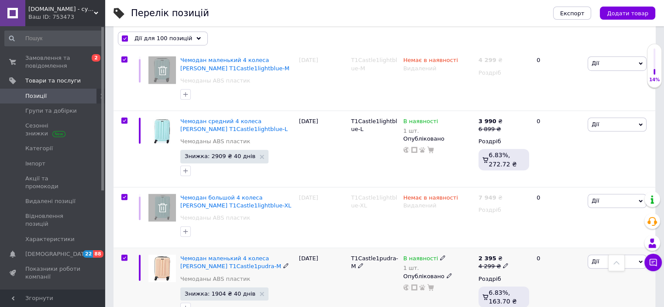
scroll to position [7280, 0]
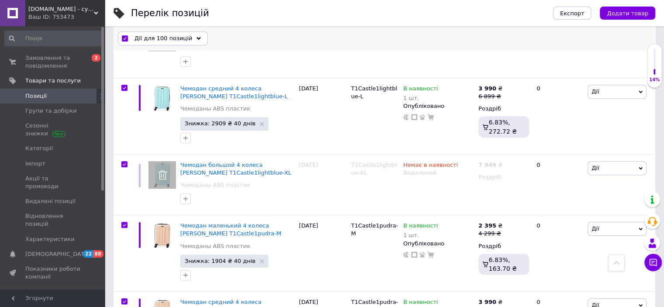
click at [169, 45] on div "Дії для 100 позицій" at bounding box center [163, 38] width 90 height 14
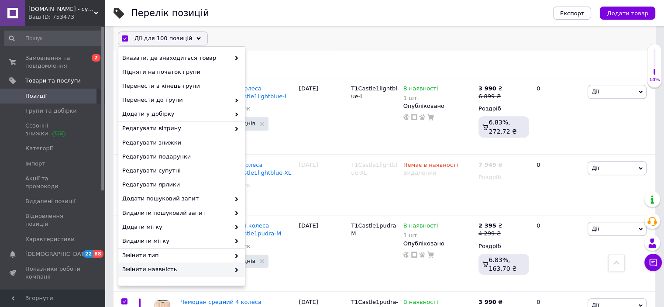
scroll to position [66, 0]
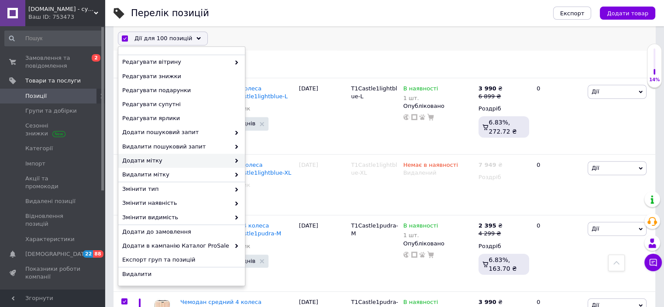
click at [163, 158] on span "Додати мітку" at bounding box center [176, 161] width 108 height 8
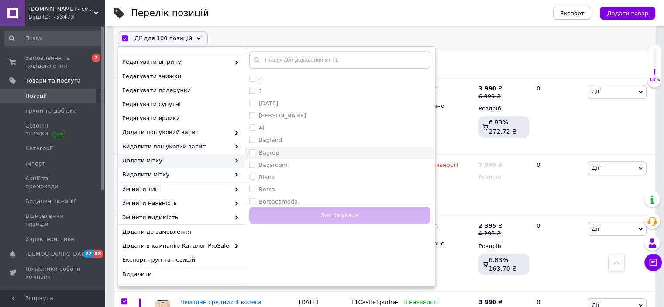
click at [304, 152] on div "Bagrep" at bounding box center [339, 153] width 181 height 8
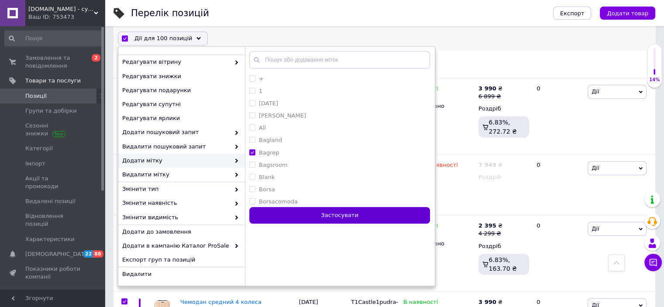
click at [293, 209] on button "Застосувати" at bounding box center [339, 215] width 181 height 17
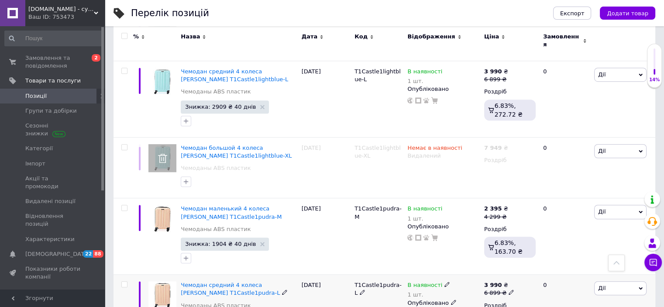
scroll to position [7280, 0]
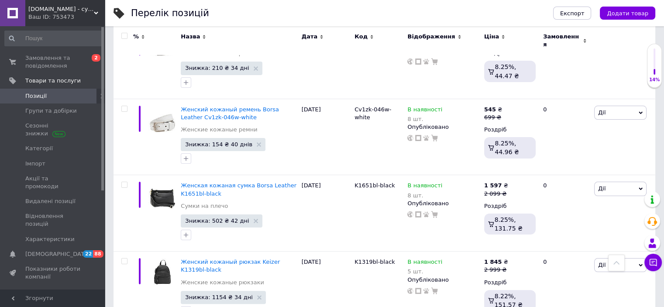
scroll to position [6625, 0]
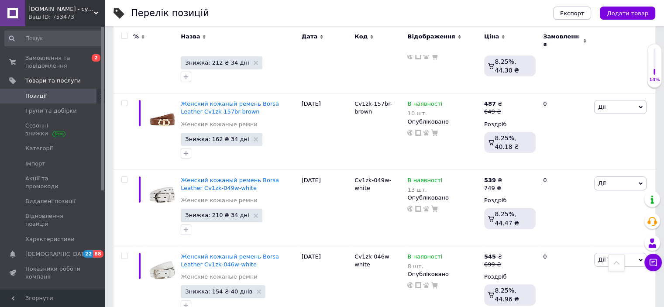
click at [124, 33] on input "checkbox" at bounding box center [124, 36] width 6 height 6
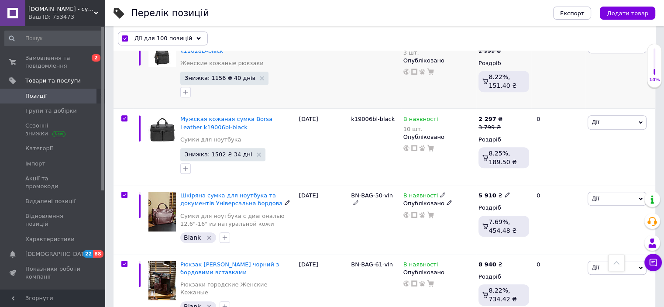
scroll to position [7149, 0]
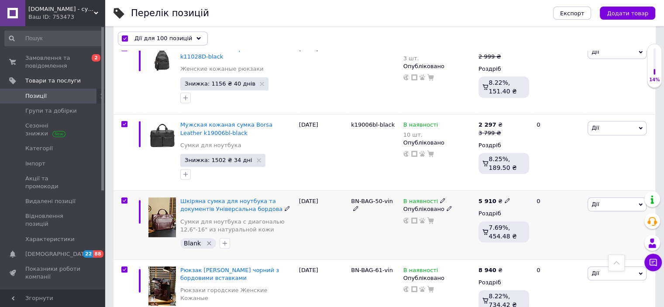
click at [124, 198] on input "checkbox" at bounding box center [124, 201] width 6 height 6
click at [121, 266] on div at bounding box center [124, 269] width 17 height 6
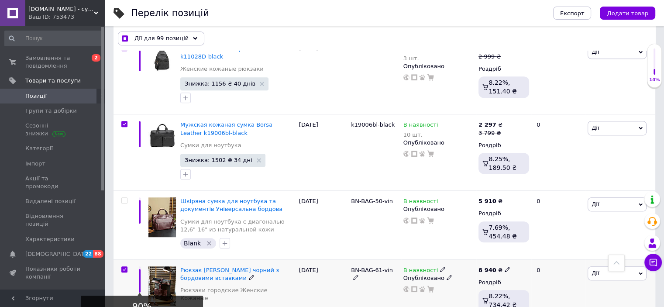
scroll to position [7280, 0]
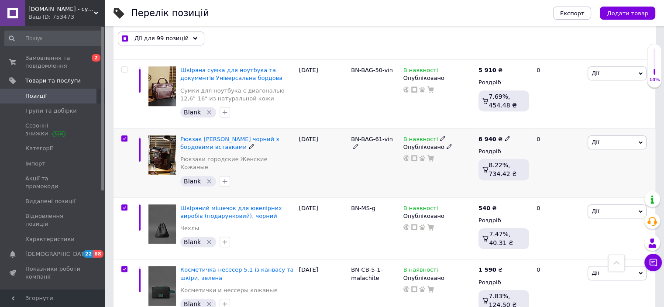
click at [126, 136] on input "checkbox" at bounding box center [124, 139] width 6 height 6
click at [128, 204] on div at bounding box center [124, 207] width 17 height 6
click at [124, 266] on input "checkbox" at bounding box center [124, 269] width 6 height 6
click at [124, 205] on input "checkbox" at bounding box center [124, 208] width 6 height 6
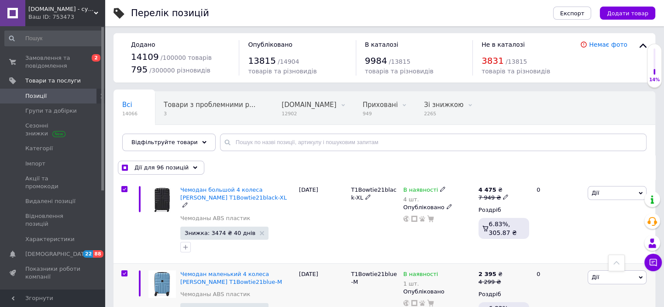
scroll to position [0, 0]
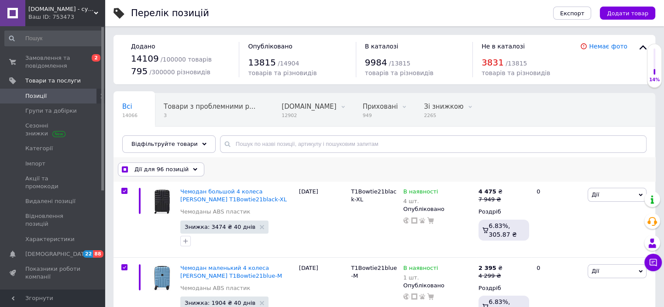
click at [193, 163] on div "Дії для 96 позицій" at bounding box center [161, 169] width 86 height 14
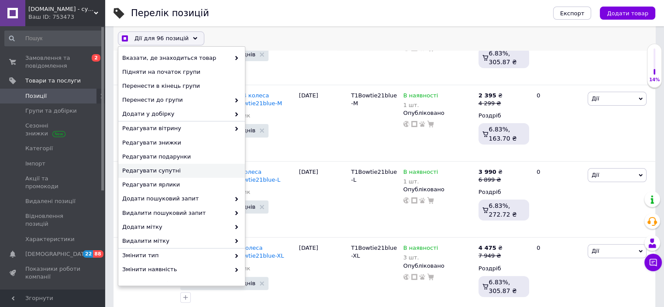
scroll to position [262, 0]
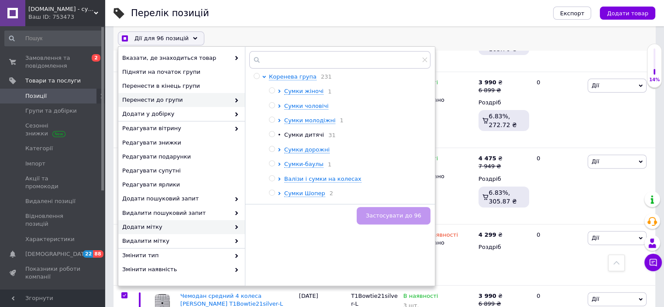
click at [160, 226] on span "Додати мітку" at bounding box center [176, 227] width 108 height 8
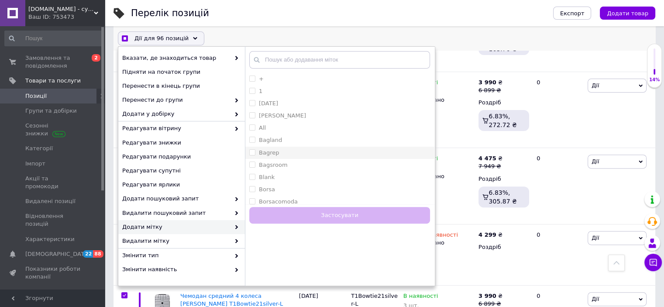
click at [270, 155] on label "Bagrep" at bounding box center [269, 152] width 20 height 7
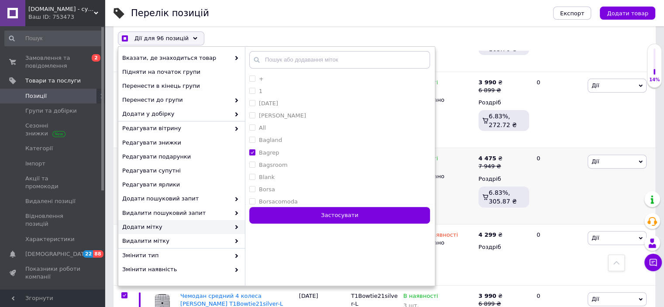
drag, startPoint x: 312, startPoint y: 211, endPoint x: 304, endPoint y: 211, distance: 8.3
click at [312, 211] on button "Застосувати" at bounding box center [339, 215] width 181 height 17
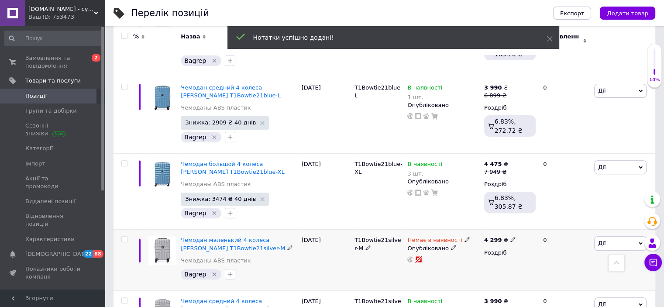
click at [121, 237] on input "checkbox" at bounding box center [124, 240] width 6 height 6
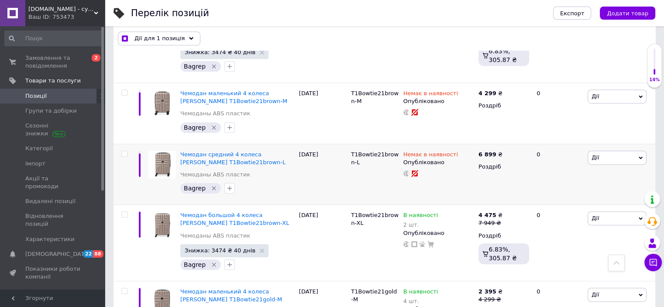
scroll to position [611, 0]
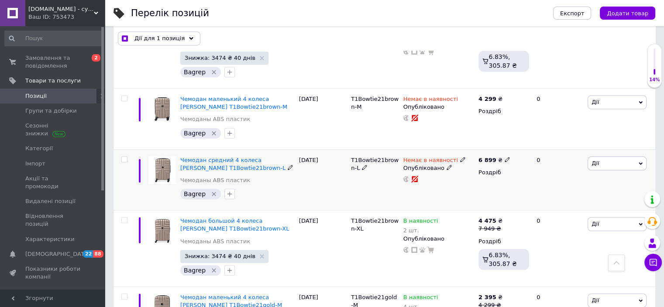
click at [119, 157] on div at bounding box center [124, 159] width 17 height 6
click at [124, 159] on input "checkbox" at bounding box center [124, 160] width 6 height 6
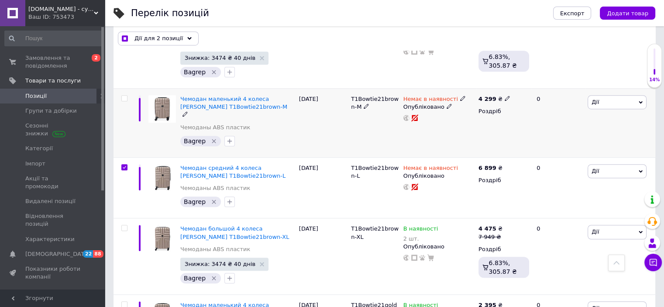
click at [124, 97] on input "checkbox" at bounding box center [124, 99] width 6 height 6
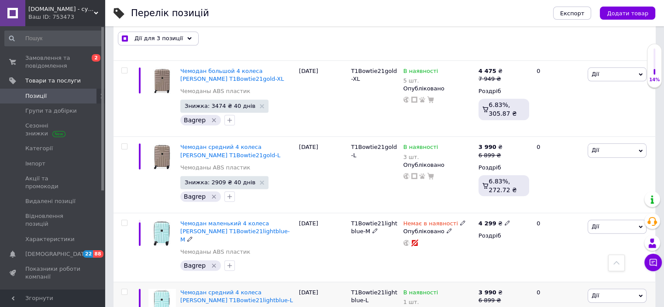
scroll to position [961, 0]
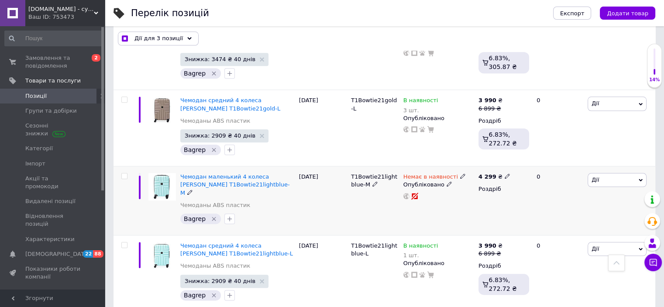
click at [126, 175] on input "checkbox" at bounding box center [124, 176] width 6 height 6
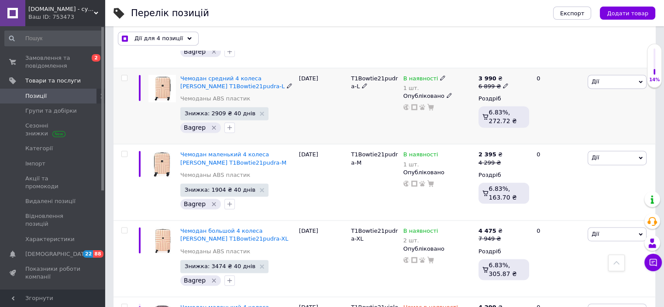
scroll to position [1441, 0]
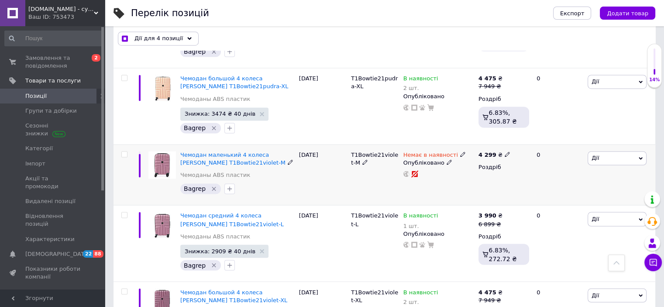
click at [125, 152] on input "checkbox" at bounding box center [124, 155] width 6 height 6
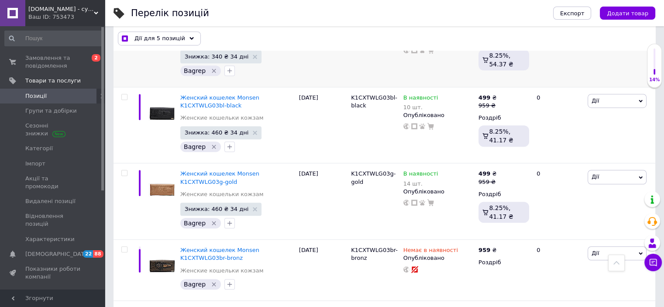
scroll to position [3974, 0]
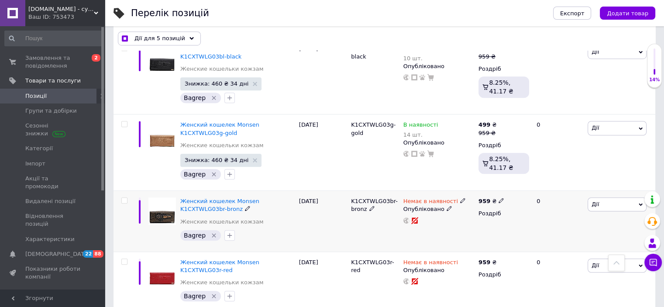
click at [124, 198] on input "checkbox" at bounding box center [124, 201] width 6 height 6
click at [123, 259] on input "checkbox" at bounding box center [124, 262] width 6 height 6
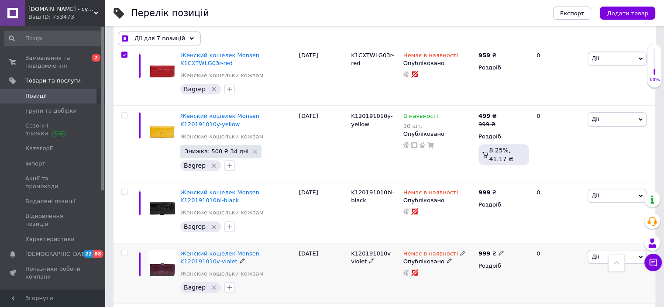
scroll to position [4193, 0]
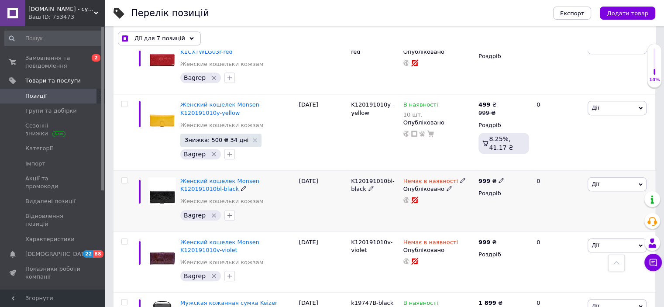
click at [126, 178] on input "checkbox" at bounding box center [124, 181] width 6 height 6
click at [122, 239] on input "checkbox" at bounding box center [124, 242] width 6 height 6
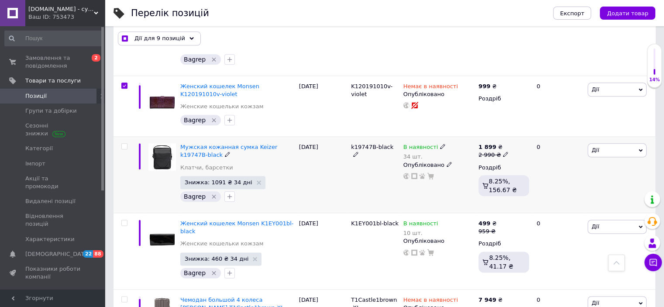
scroll to position [4411, 0]
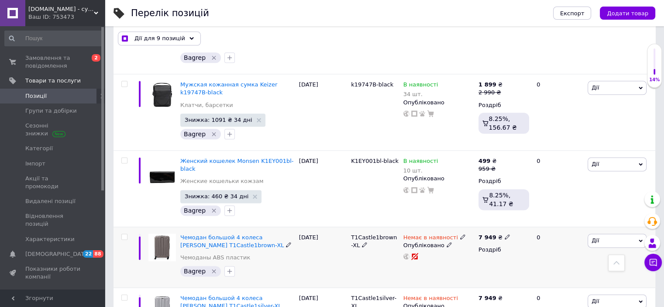
click at [127, 234] on input "checkbox" at bounding box center [124, 237] width 6 height 6
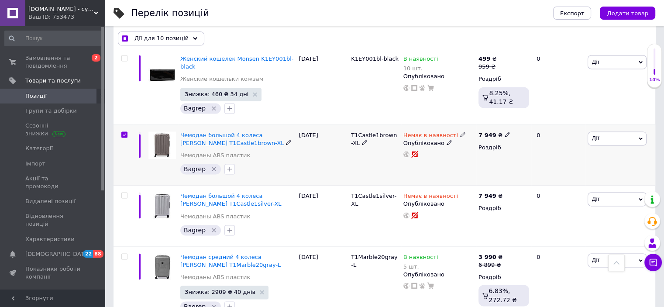
scroll to position [4586, 0]
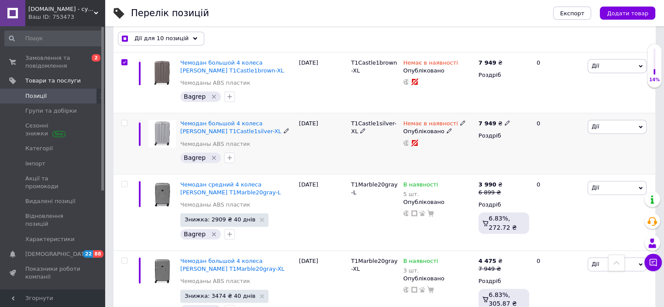
click at [123, 120] on input "checkbox" at bounding box center [124, 123] width 6 height 6
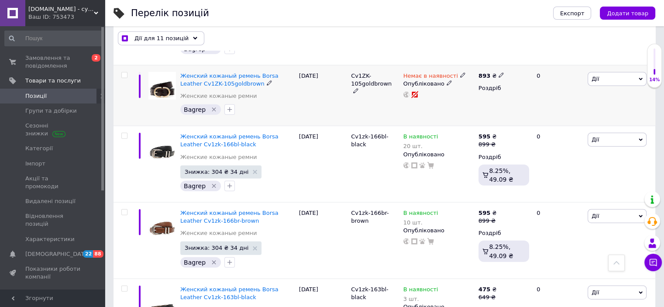
scroll to position [5241, 0]
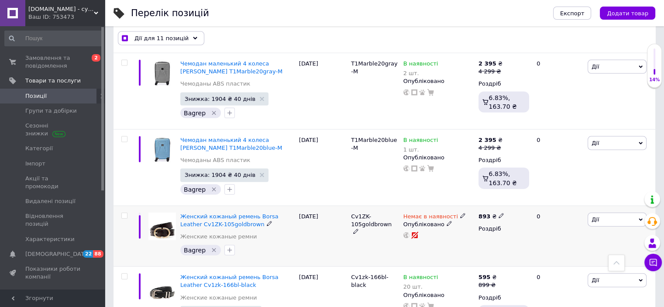
click at [124, 213] on input "checkbox" at bounding box center [124, 216] width 6 height 6
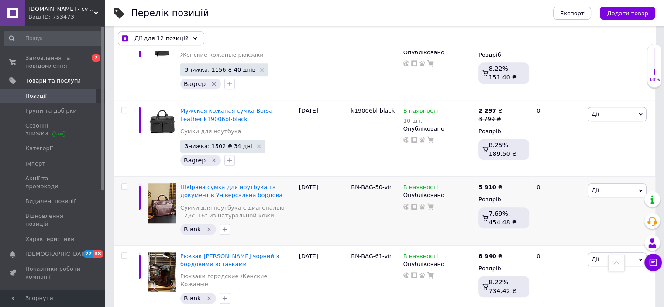
scroll to position [7293, 0]
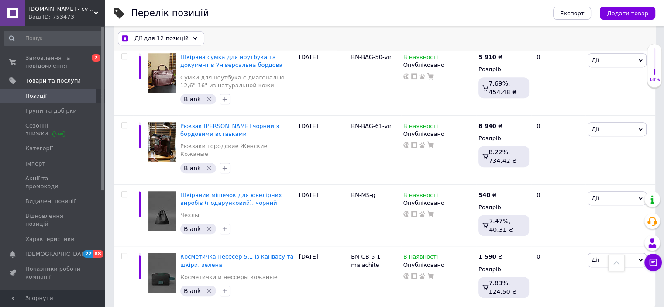
click at [169, 38] on span "Дії для 12 позицій" at bounding box center [162, 39] width 54 height 8
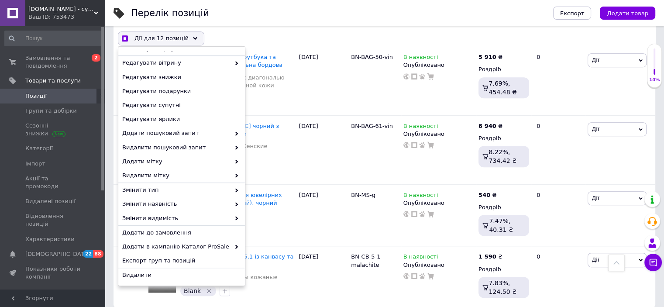
scroll to position [66, 0]
click at [140, 279] on div "Видалити" at bounding box center [181, 274] width 127 height 14
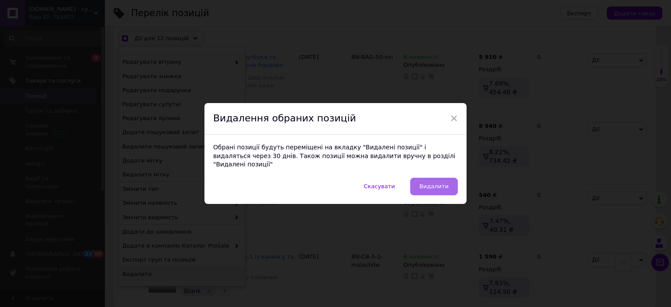
click at [443, 183] on span "Видалити" at bounding box center [433, 186] width 29 height 7
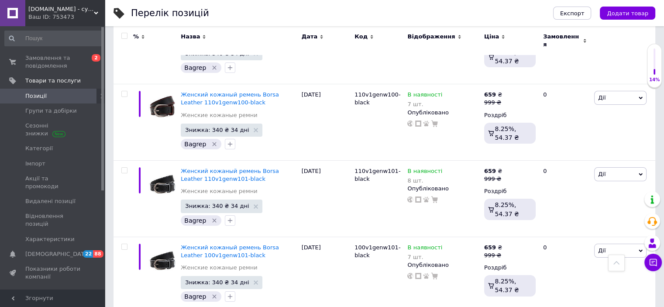
scroll to position [0, 0]
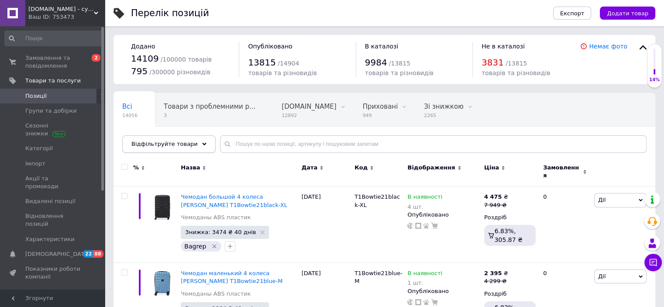
click at [175, 145] on span "Відфільтруйте товари" at bounding box center [164, 144] width 66 height 7
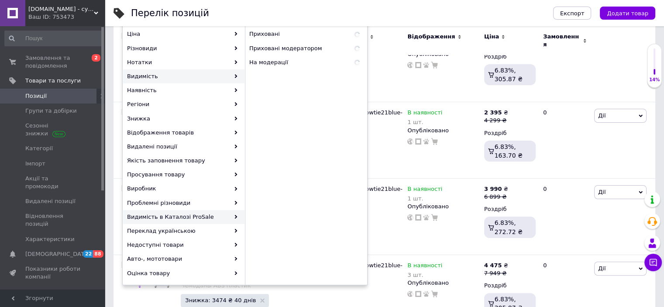
scroll to position [175, 0]
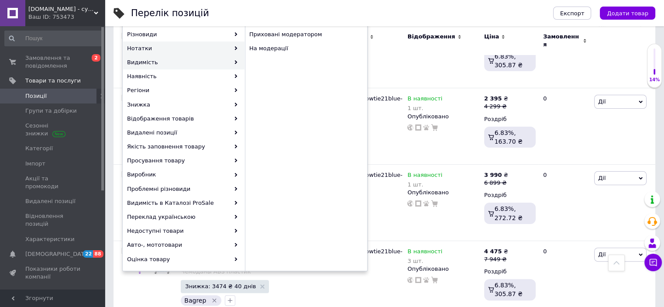
click at [149, 52] on div "Нотатки" at bounding box center [183, 48] width 121 height 14
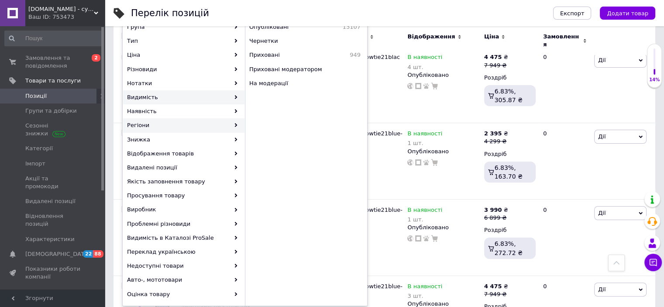
scroll to position [131, 0]
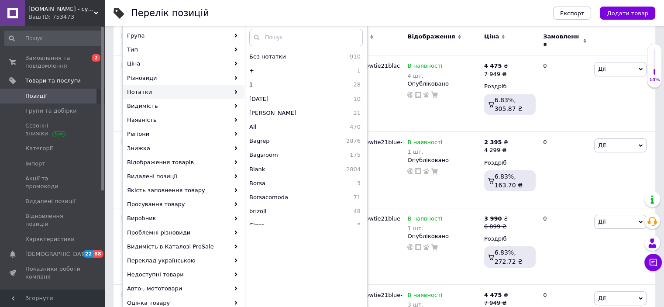
click at [148, 93] on div "Нотатки" at bounding box center [183, 92] width 121 height 14
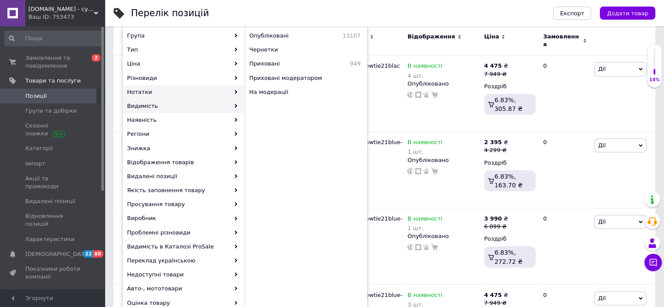
click at [172, 89] on div "Нотатки" at bounding box center [183, 92] width 121 height 14
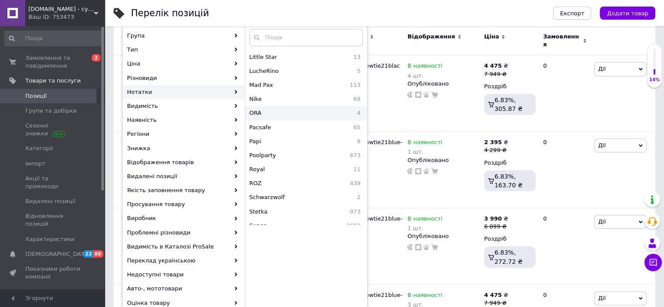
scroll to position [349, 0]
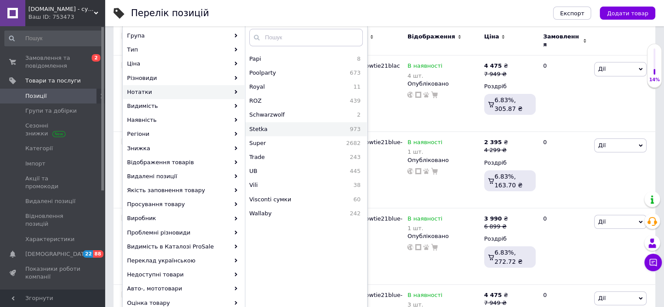
click at [257, 131] on span "Stetka" at bounding box center [279, 129] width 61 height 8
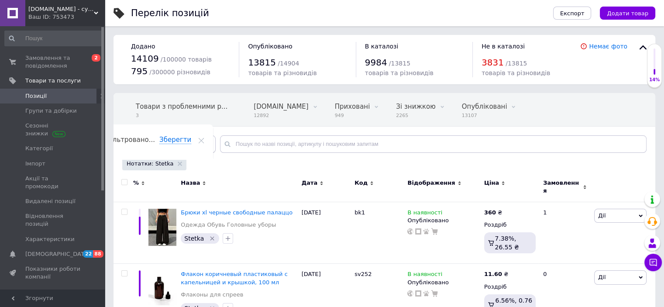
click at [189, 145] on div "Відфільтруйте товари" at bounding box center [168, 143] width 93 height 17
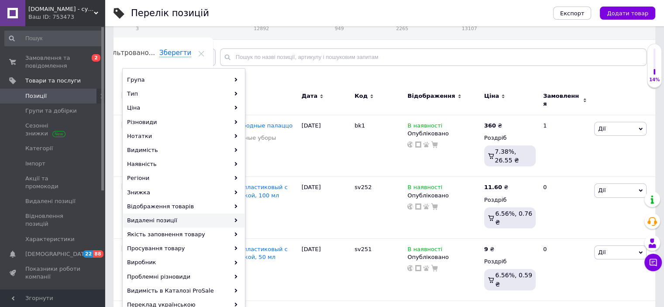
scroll to position [87, 0]
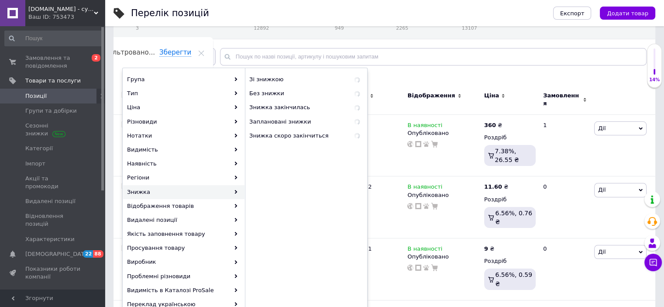
click at [183, 187] on div "Знижка" at bounding box center [183, 192] width 121 height 14
click at [342, 78] on span "305" at bounding box center [344, 80] width 34 height 8
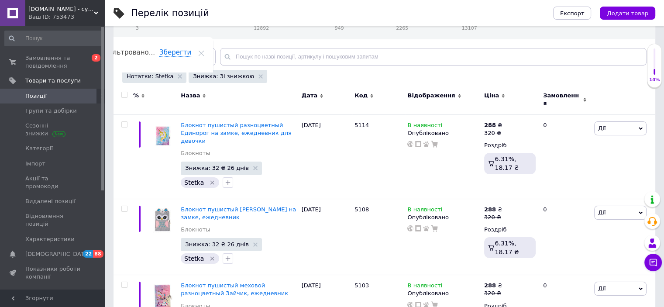
click at [127, 93] on span at bounding box center [124, 95] width 6 height 6
click at [127, 93] on input "checkbox" at bounding box center [124, 95] width 6 height 6
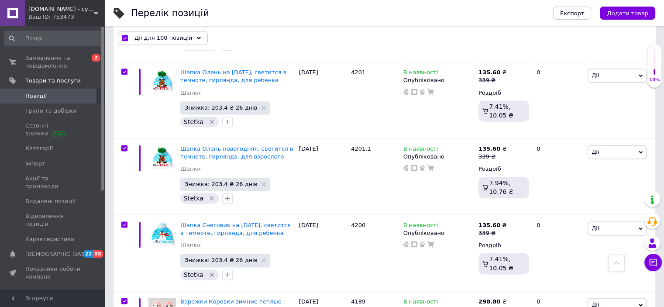
scroll to position [7956, 0]
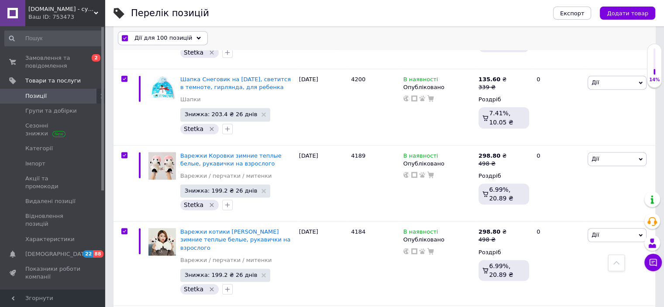
click at [184, 33] on div "Дії для 100 позицій" at bounding box center [163, 38] width 90 height 14
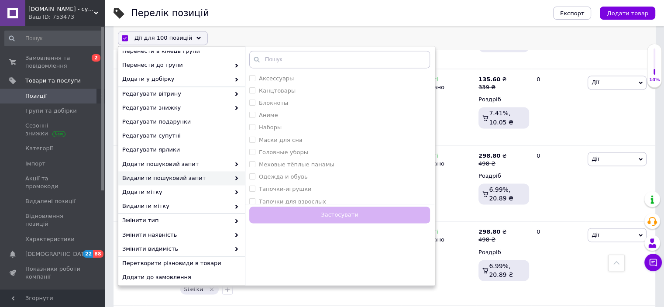
scroll to position [0, 0]
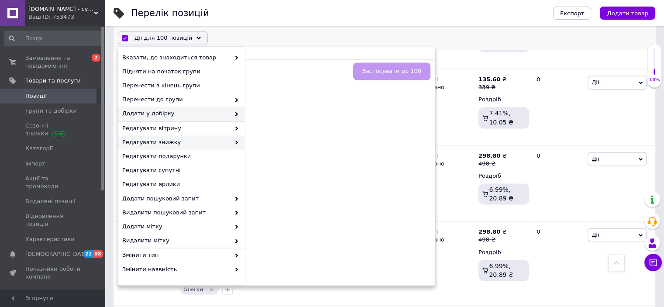
click at [174, 144] on span "Редагувати знижку" at bounding box center [176, 143] width 108 height 8
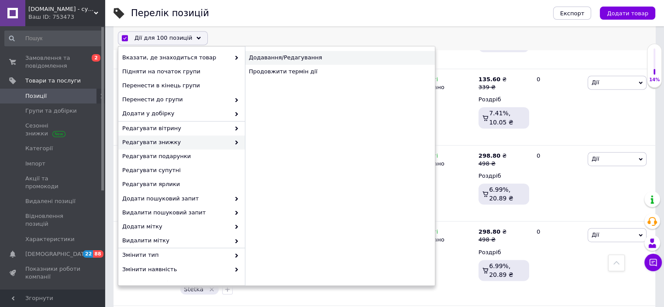
click at [302, 62] on div "Додавання/Редагування" at bounding box center [340, 58] width 190 height 14
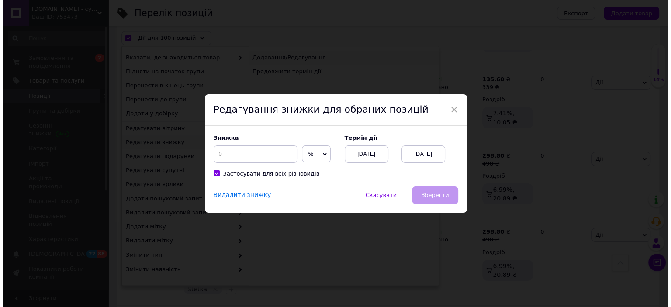
scroll to position [7921, 0]
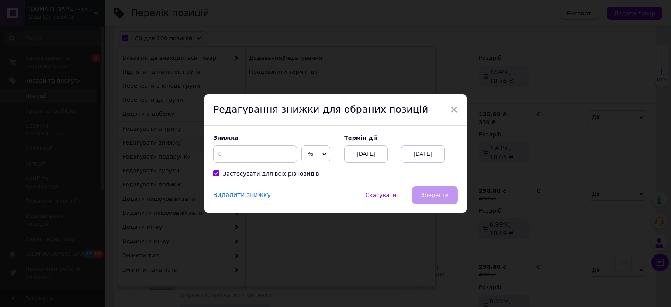
click at [244, 197] on span "Видалити знижку" at bounding box center [242, 194] width 58 height 7
click at [431, 197] on div "Скасувати   Зберегти" at bounding box center [396, 194] width 122 height 17
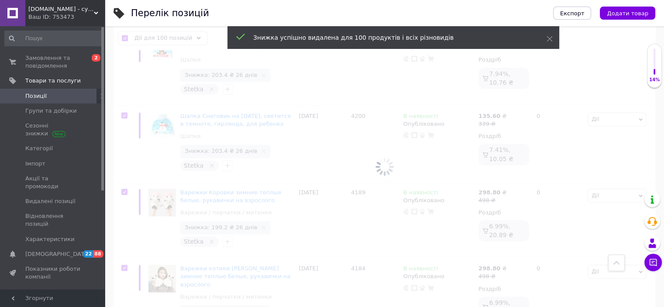
scroll to position [0, 28]
click at [241, 192] on div at bounding box center [384, 166] width 559 height 281
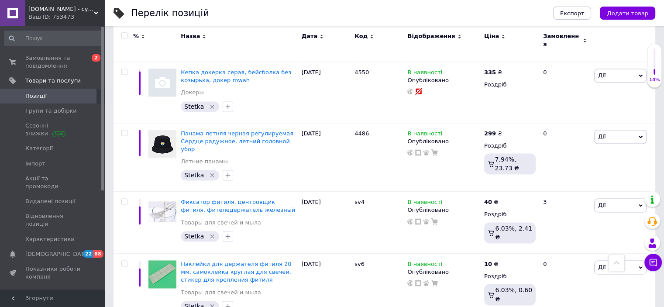
scroll to position [4242, 0]
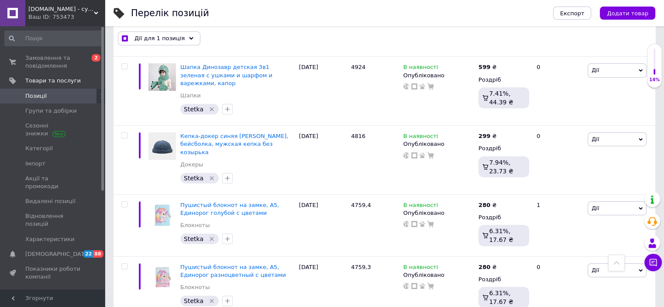
scroll to position [3598, 0]
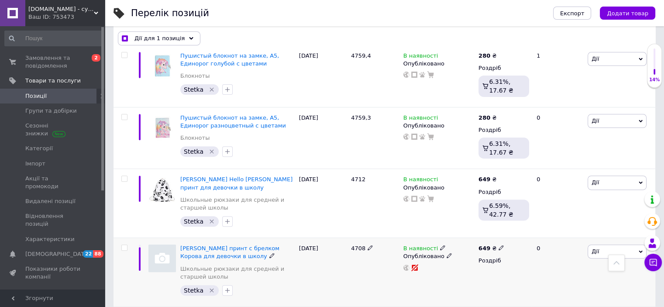
click at [123, 238] on div at bounding box center [124, 272] width 20 height 69
click at [125, 245] on input "checkbox" at bounding box center [124, 248] width 6 height 6
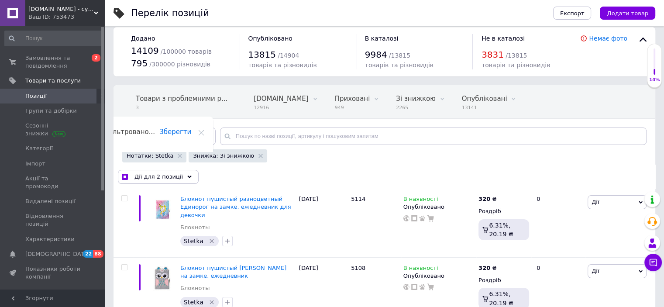
scroll to position [0, 0]
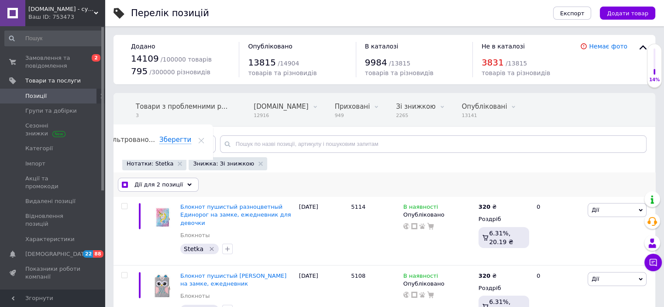
click at [179, 185] on div "Дії для 2 позиції" at bounding box center [158, 185] width 81 height 14
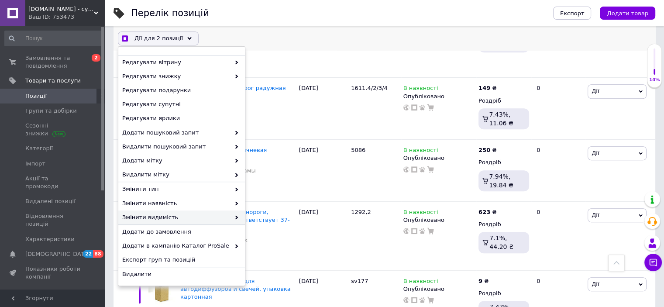
scroll to position [437, 0]
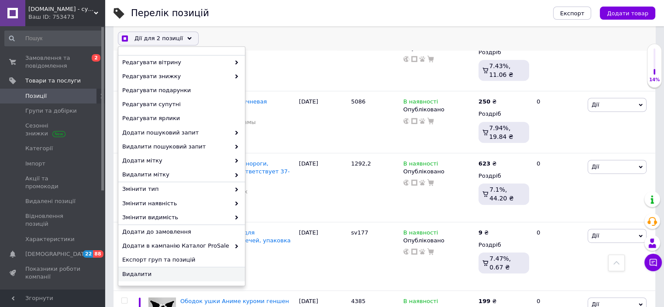
click at [140, 269] on div "Видалити" at bounding box center [181, 274] width 127 height 14
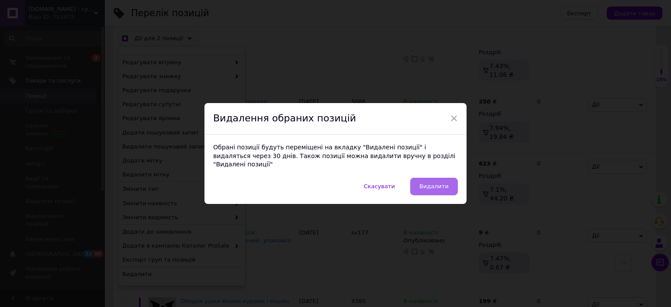
click at [425, 189] on button "Видалити" at bounding box center [434, 186] width 48 height 17
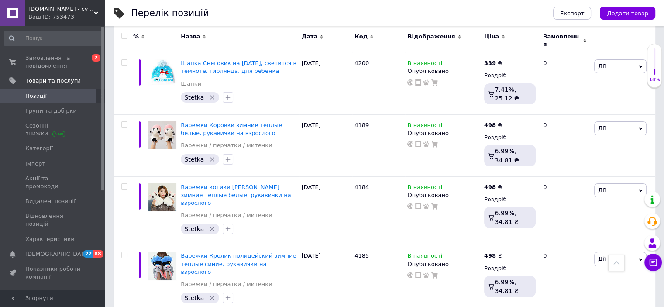
scroll to position [6500, 0]
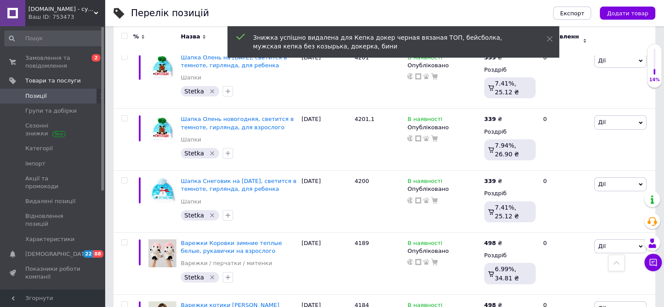
scroll to position [6164, 0]
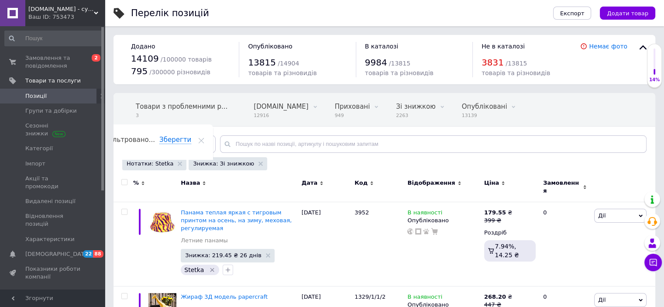
click at [123, 180] on input "checkbox" at bounding box center [124, 183] width 6 height 6
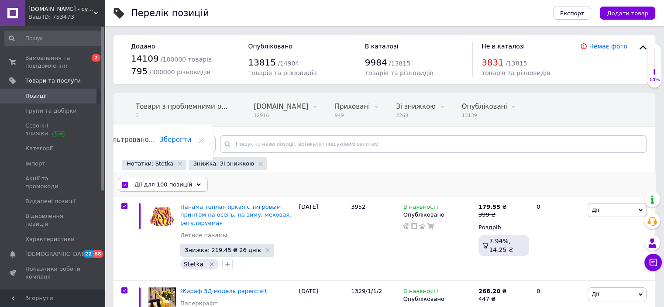
click at [159, 186] on span "Дії для 100 позицій" at bounding box center [164, 185] width 58 height 8
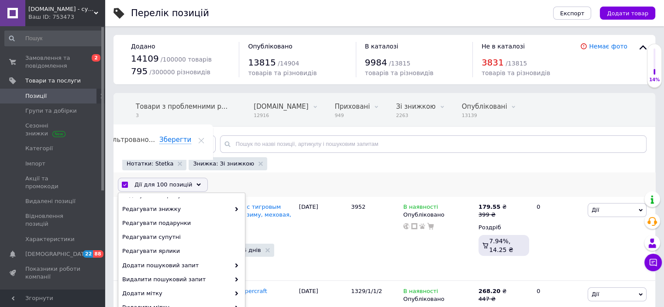
scroll to position [80, 0]
click at [186, 210] on span "Редагувати знижку" at bounding box center [176, 209] width 108 height 8
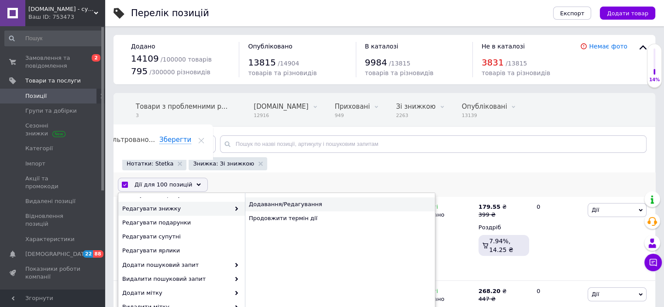
click at [309, 202] on div "Додавання/Редагування" at bounding box center [340, 204] width 190 height 14
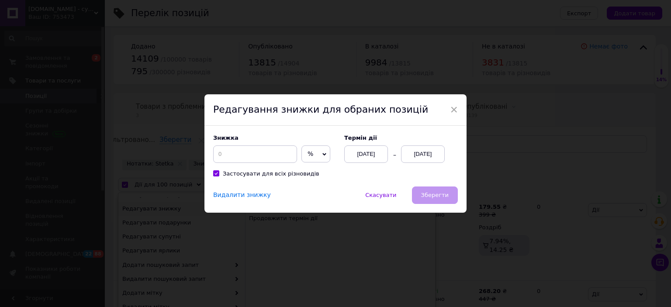
click at [231, 197] on span "Видалити знижку" at bounding box center [242, 194] width 58 height 7
click at [220, 197] on span "Видалити знижку" at bounding box center [242, 194] width 58 height 7
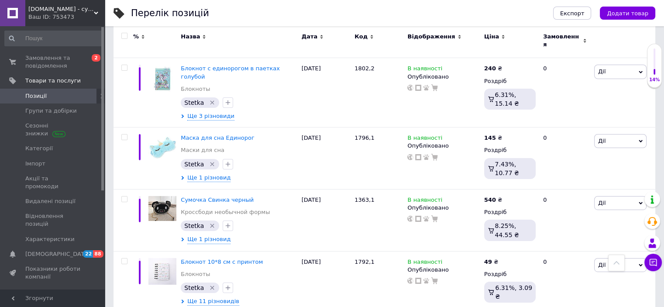
scroll to position [6301, 0]
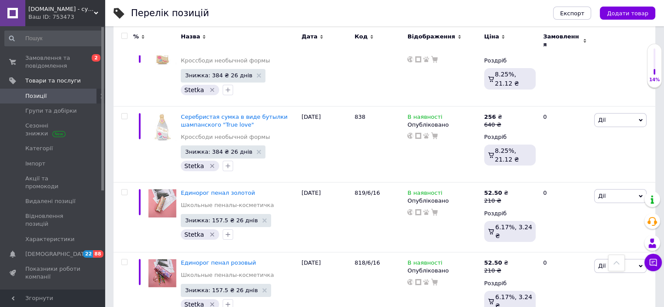
click at [127, 37] on span at bounding box center [124, 36] width 6 height 6
click at [127, 37] on input "checkbox" at bounding box center [124, 36] width 6 height 6
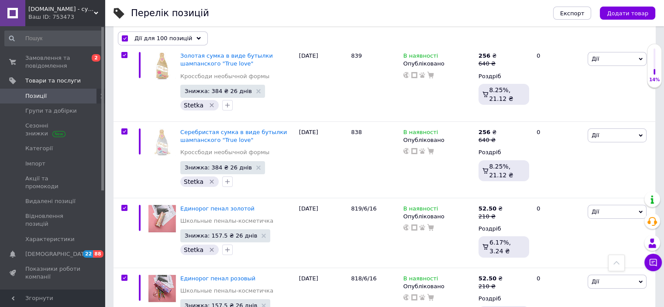
scroll to position [6338, 0]
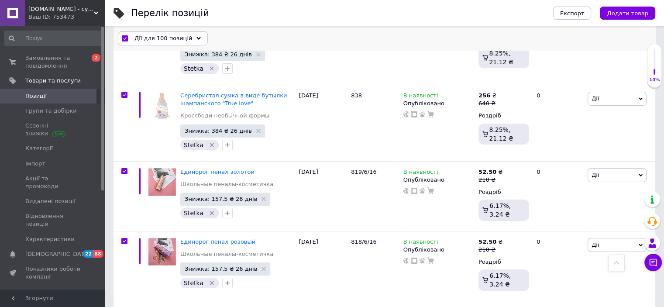
click at [161, 38] on span "Дії для 100 позицій" at bounding box center [164, 39] width 58 height 8
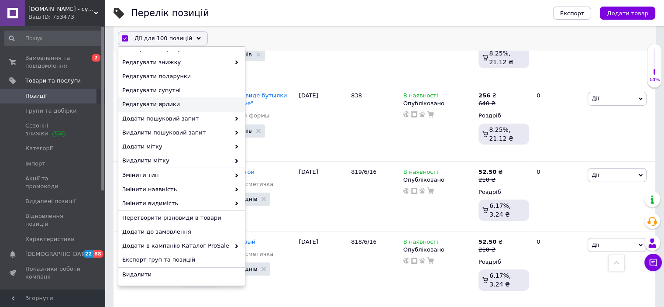
scroll to position [0, 0]
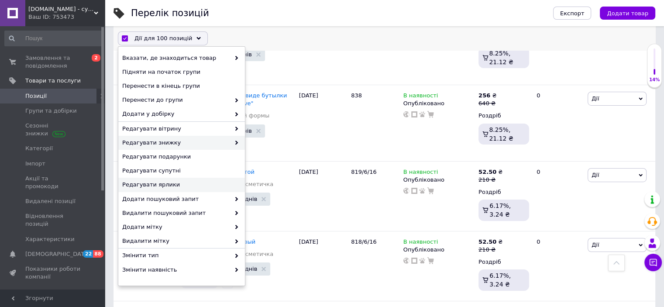
click at [187, 136] on div "Редагувати знижку" at bounding box center [181, 143] width 127 height 14
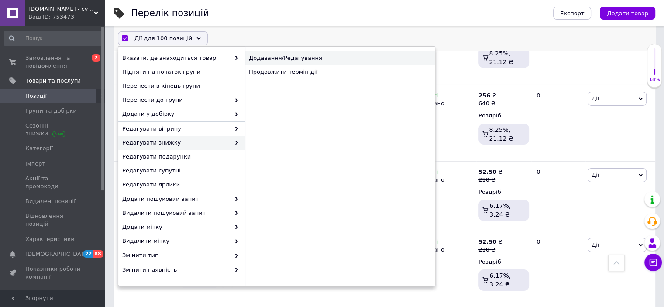
click at [325, 59] on div "Додавання/Редагування" at bounding box center [340, 58] width 190 height 14
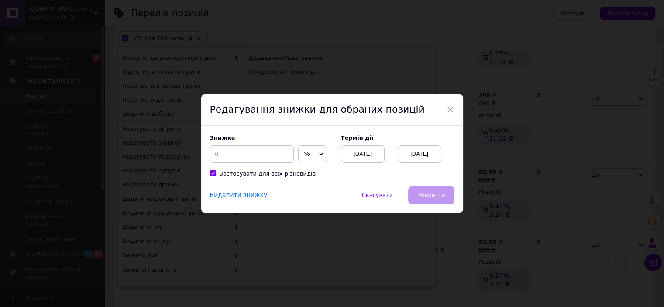
scroll to position [6302, 0]
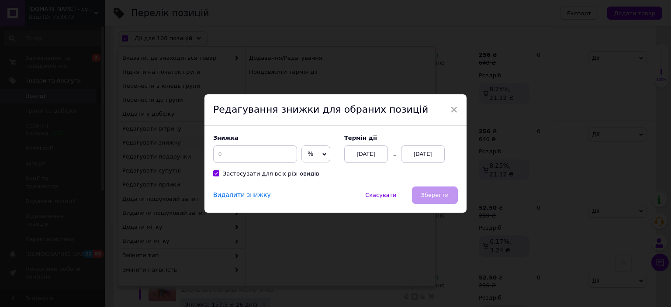
click at [252, 195] on span "Видалити знижку" at bounding box center [242, 194] width 58 height 7
click at [440, 197] on div "Скасувати   Зберегти" at bounding box center [396, 194] width 122 height 17
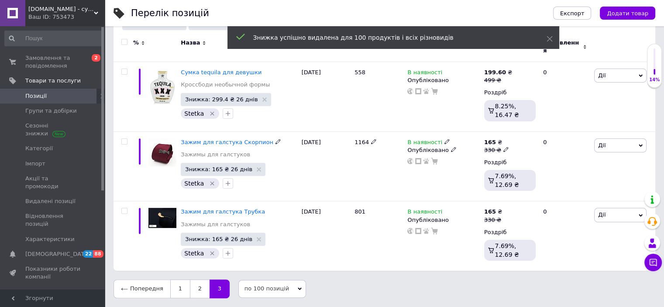
scroll to position [134, 0]
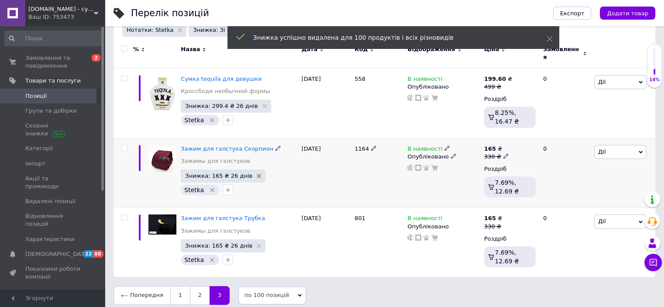
click at [257, 174] on icon at bounding box center [259, 176] width 4 height 4
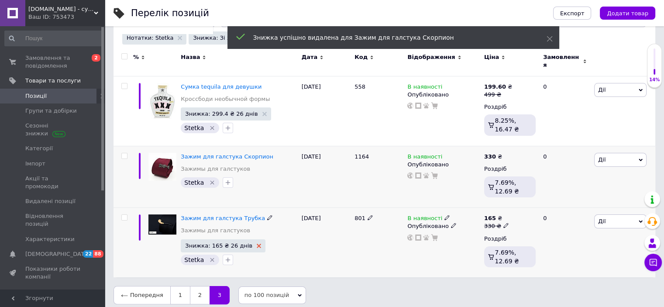
click at [257, 244] on use at bounding box center [259, 246] width 4 height 4
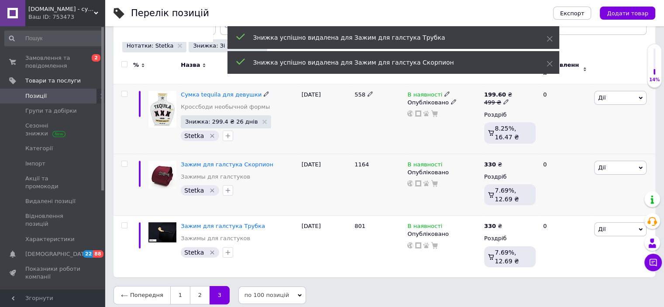
click at [255, 116] on span "Знижка: 299.4 ₴ 26 днів" at bounding box center [226, 121] width 90 height 13
click at [262, 120] on use at bounding box center [264, 122] width 4 height 4
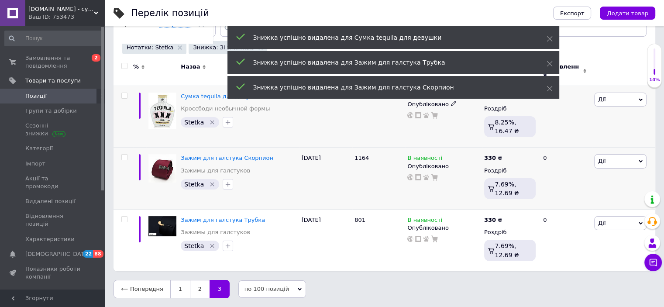
scroll to position [110, 0]
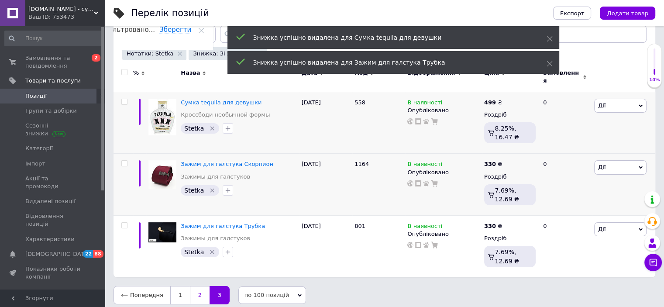
click at [199, 289] on link "2" at bounding box center [200, 295] width 20 height 18
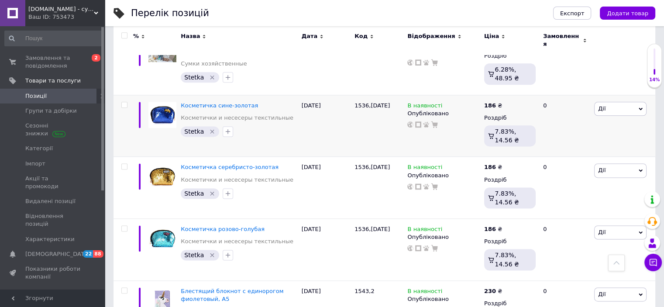
scroll to position [1244, 0]
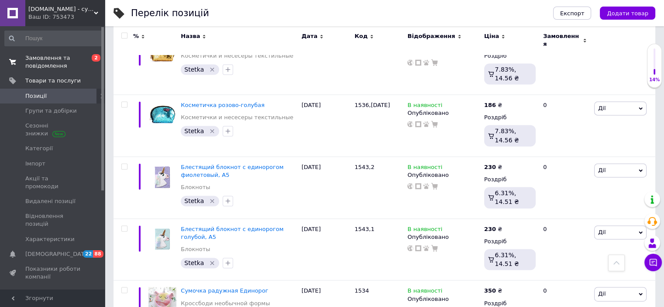
click at [52, 59] on span "Замовлення та повідомлення" at bounding box center [52, 62] width 55 height 16
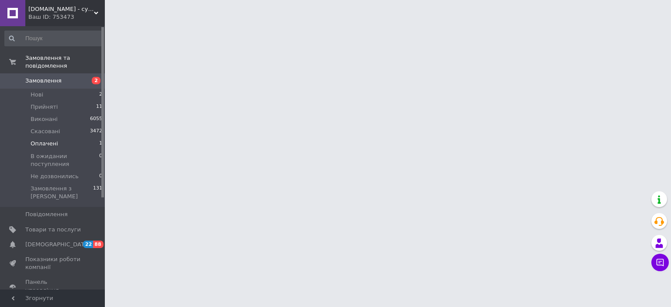
click at [42, 140] on span "Оплачені" at bounding box center [45, 144] width 28 height 8
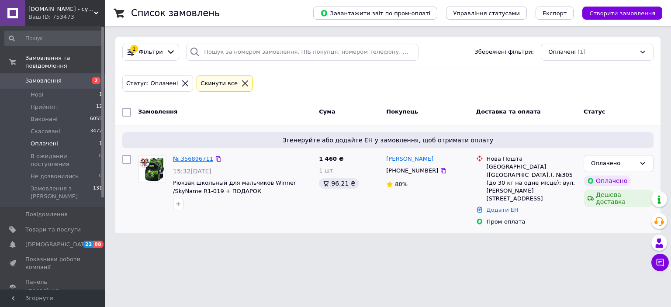
click at [196, 159] on link "№ 356896711" at bounding box center [193, 158] width 40 height 7
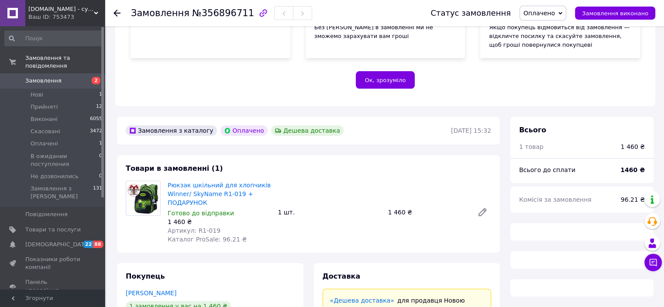
scroll to position [306, 0]
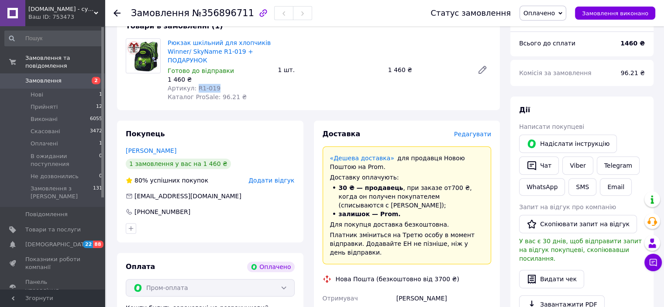
drag, startPoint x: 193, startPoint y: 90, endPoint x: 213, endPoint y: 85, distance: 19.8
click at [213, 85] on span "Артикул: R1-019" at bounding box center [194, 88] width 53 height 7
copy span "R1-019"
click at [55, 222] on link "Товари та послуги" at bounding box center [53, 229] width 107 height 15
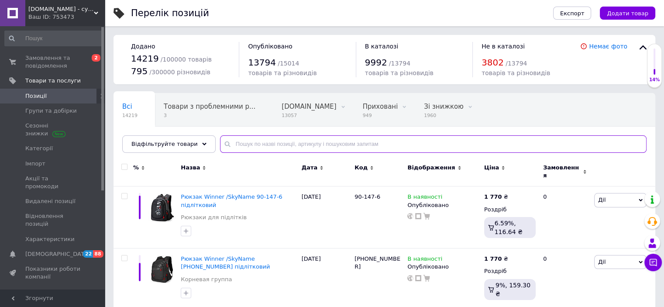
click at [405, 146] on input "text" at bounding box center [433, 143] width 427 height 17
paste input "R1-019"
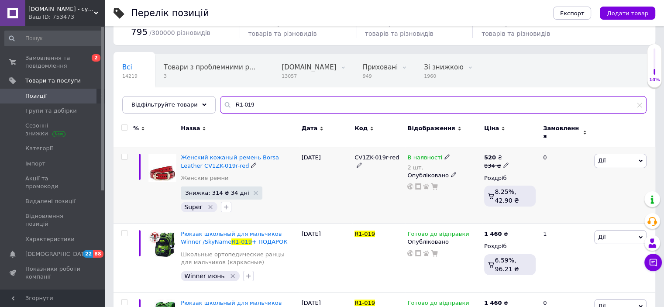
scroll to position [87, 0]
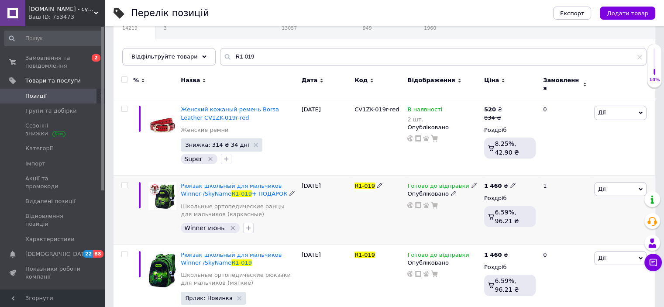
click at [472, 183] on icon at bounding box center [474, 185] width 5 height 5
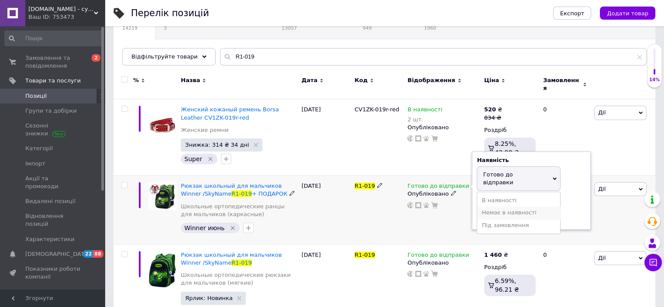
click at [484, 207] on li "Немає в наявності" at bounding box center [518, 213] width 83 height 12
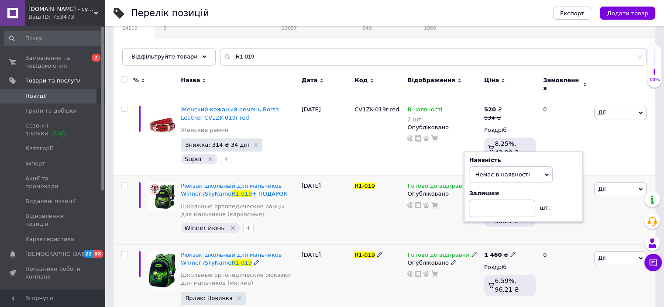
click at [472, 252] on icon at bounding box center [474, 254] width 5 height 5
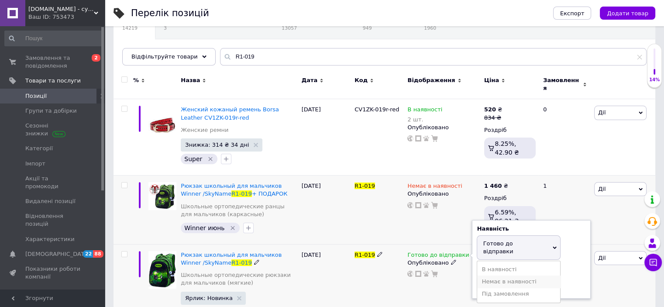
click at [496, 276] on li "Немає в наявності" at bounding box center [518, 282] width 83 height 12
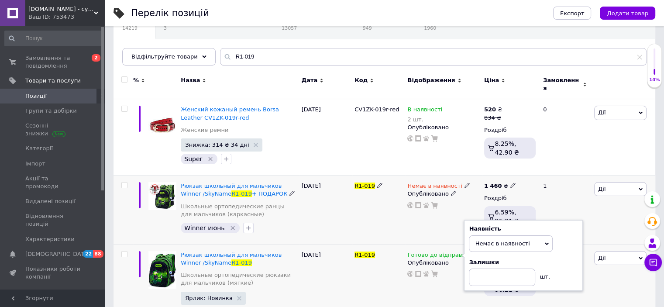
click at [456, 229] on div "Немає в наявності Опубліковано" at bounding box center [443, 210] width 76 height 69
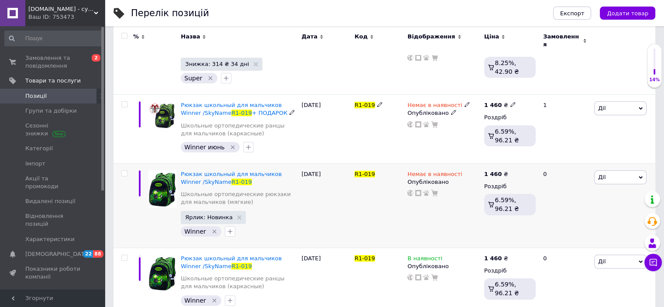
scroll to position [180, 0]
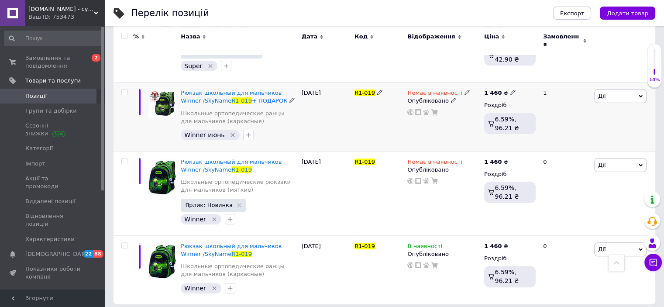
click at [622, 90] on span "Дії" at bounding box center [620, 96] width 52 height 14
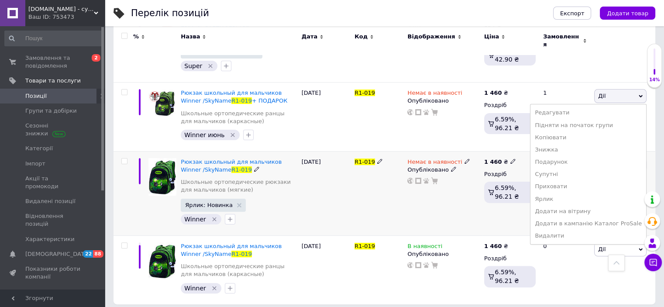
click at [373, 211] on div "R1-019" at bounding box center [378, 193] width 53 height 84
click at [597, 166] on div "[PERSON_NAME] Підняти на початок групи Копіювати Знижка Подарунок Супутні Прихо…" at bounding box center [623, 193] width 63 height 84
click at [600, 164] on span "Дії" at bounding box center [620, 165] width 52 height 14
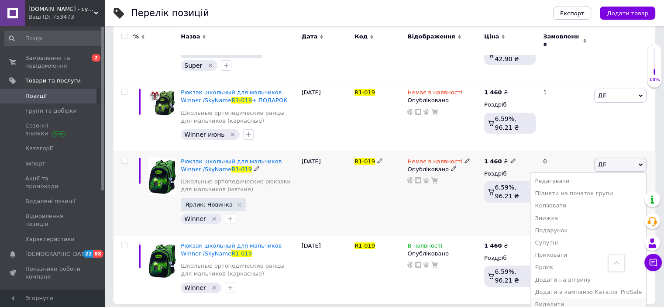
click at [564, 300] on li "Видалити" at bounding box center [589, 304] width 116 height 12
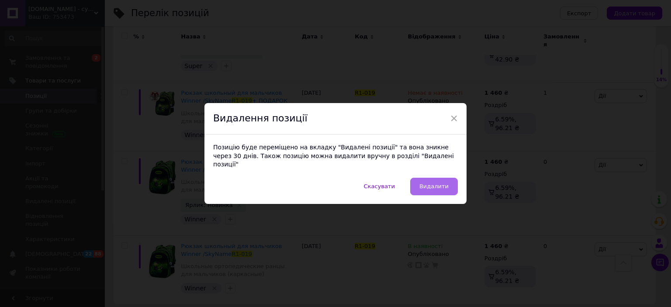
click at [439, 178] on button "Видалити" at bounding box center [434, 186] width 48 height 17
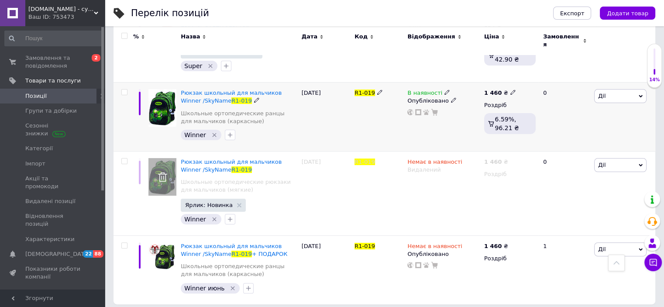
click at [622, 89] on span "Дії" at bounding box center [620, 96] width 52 height 14
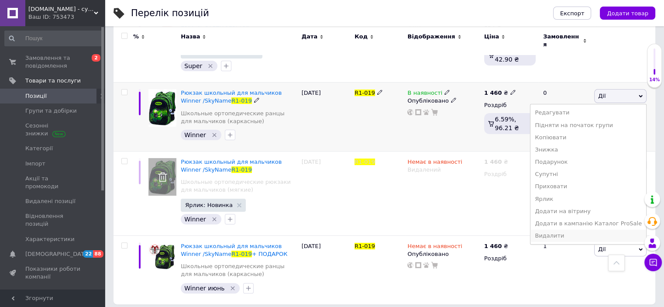
click at [563, 234] on li "Видалити" at bounding box center [589, 236] width 116 height 12
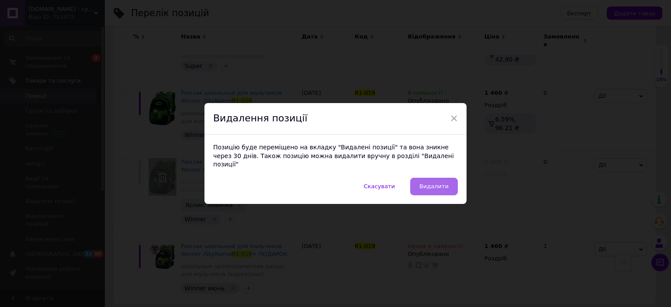
click at [433, 183] on span "Видалити" at bounding box center [433, 186] width 29 height 7
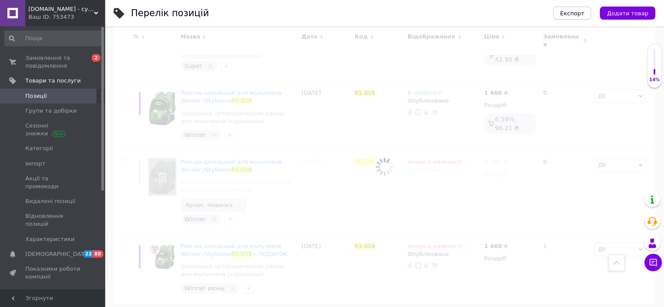
scroll to position [96, 0]
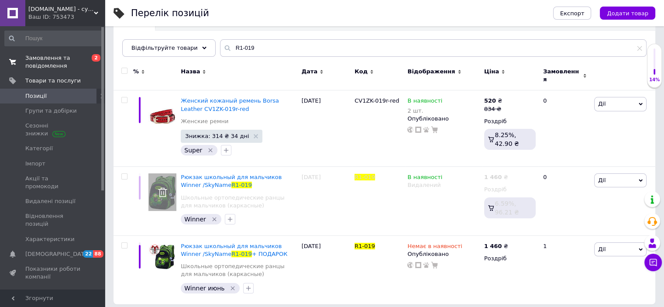
click at [48, 57] on span "Замовлення та повідомлення" at bounding box center [52, 62] width 55 height 16
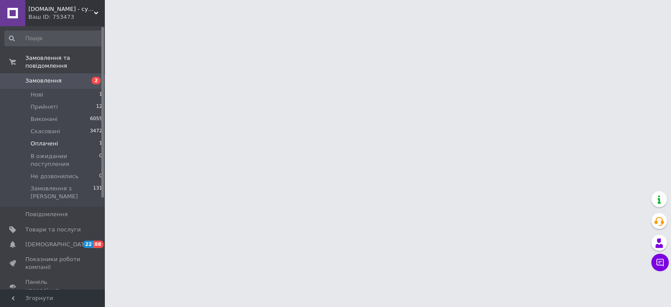
click at [38, 140] on span "Оплачені" at bounding box center [45, 144] width 28 height 8
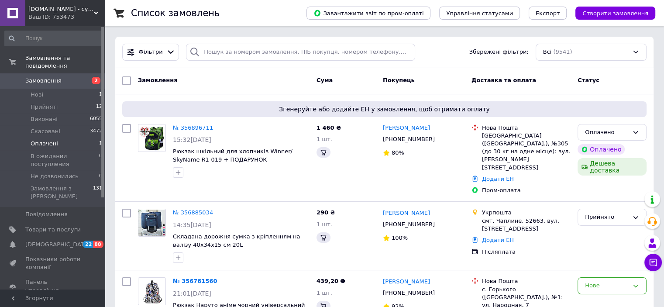
click at [47, 140] on span "Оплачені" at bounding box center [45, 144] width 28 height 8
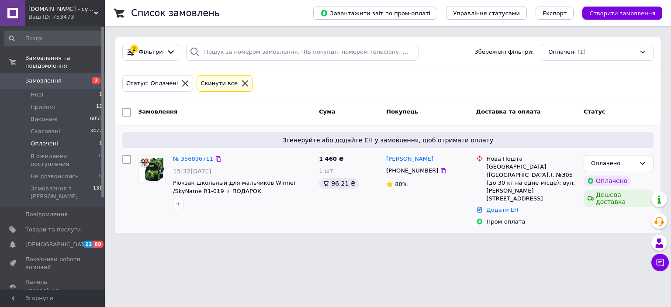
click at [189, 153] on div "№ 356896711 15:32[DATE] Рюкзак школьный для мальчиков Winner /SkyName R1-019 + …" at bounding box center [242, 182] width 146 height 61
click at [191, 159] on link "№ 356896711" at bounding box center [193, 158] width 40 height 7
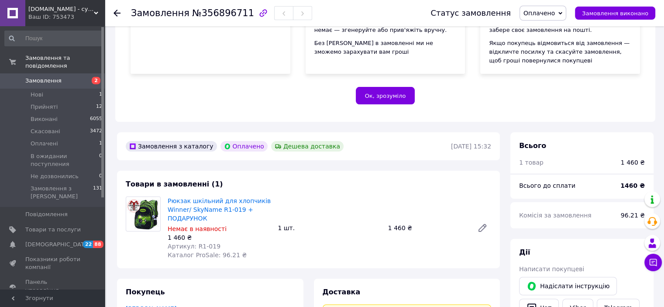
scroll to position [218, 0]
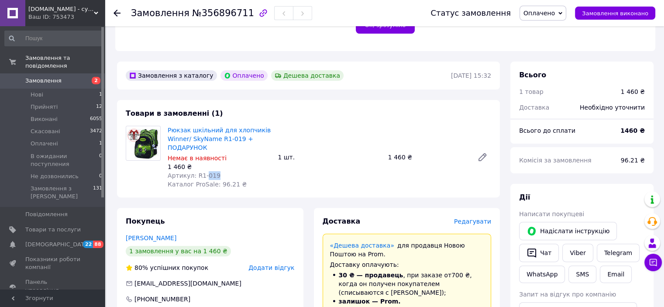
drag, startPoint x: 222, startPoint y: 174, endPoint x: 203, endPoint y: 178, distance: 19.1
click at [203, 178] on div "Артикул: R1-019" at bounding box center [219, 175] width 103 height 9
click at [283, 173] on div "Рюкзак шкільний для хлопчиків Winner/ SkyName R1-019 + ПОДАРУНОК Немає в наявно…" at bounding box center [329, 157] width 331 height 66
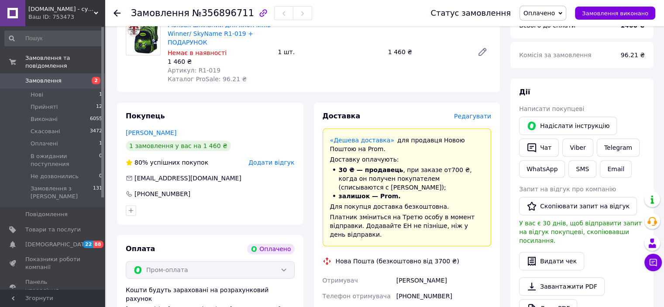
scroll to position [437, 0]
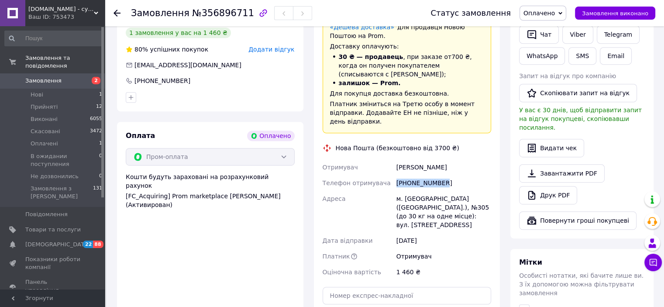
drag, startPoint x: 448, startPoint y: 178, endPoint x: 396, endPoint y: 178, distance: 52.0
click at [396, 178] on div "[PHONE_NUMBER]" at bounding box center [444, 183] width 98 height 16
copy div "[PHONE_NUMBER]"
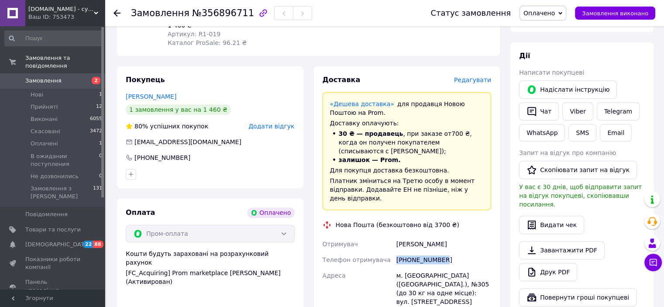
scroll to position [218, 0]
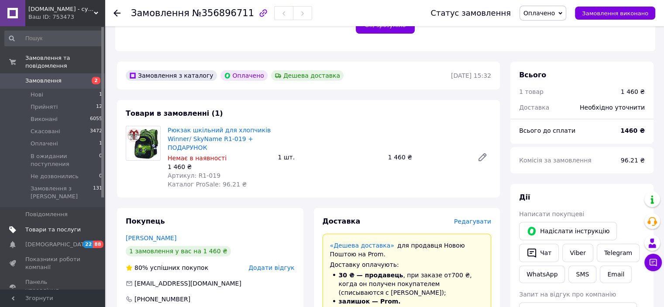
click at [58, 226] on span "Товари та послуги" at bounding box center [52, 230] width 55 height 8
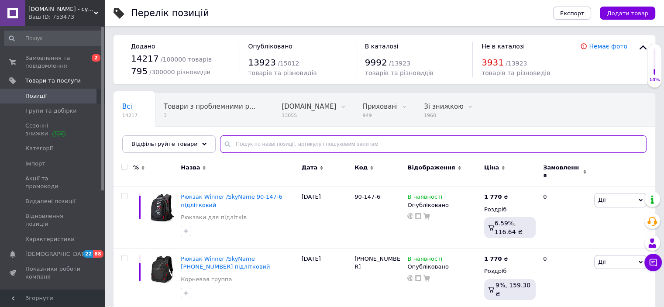
click at [384, 138] on input "text" at bounding box center [433, 143] width 427 height 17
paste input "R1-017"
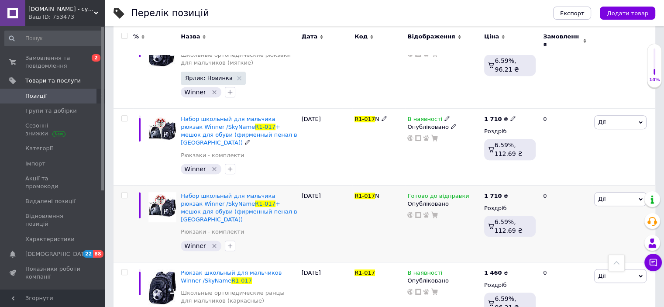
scroll to position [434, 0]
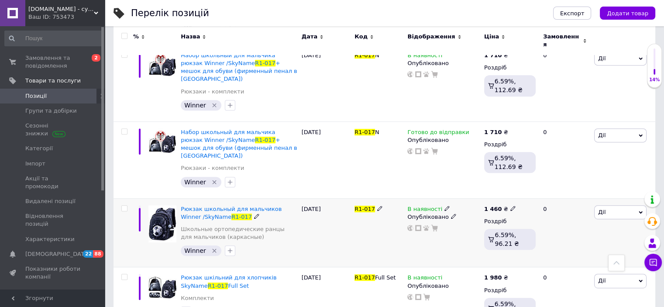
click at [121, 206] on input "checkbox" at bounding box center [124, 209] width 6 height 6
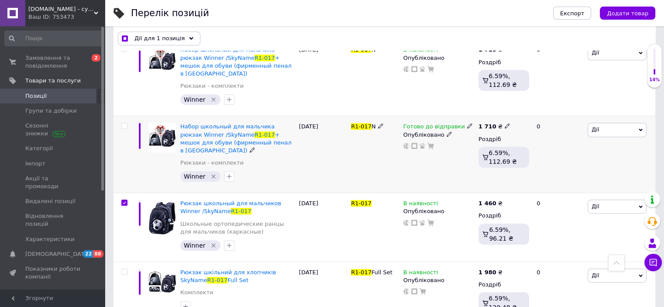
click at [125, 123] on input "checkbox" at bounding box center [124, 126] width 6 height 6
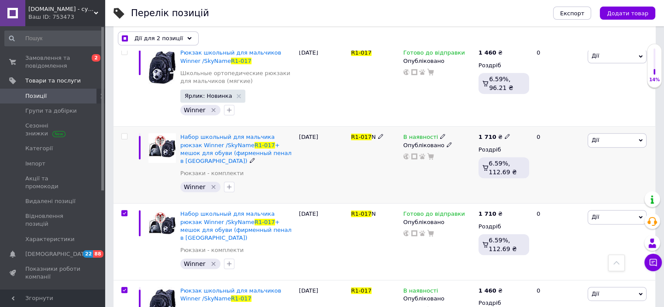
click at [126, 134] on input "checkbox" at bounding box center [124, 137] width 6 height 6
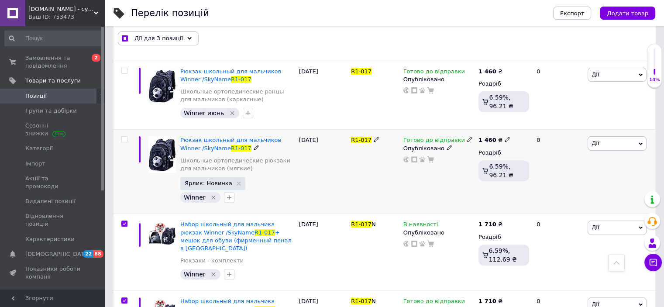
click at [123, 137] on input "checkbox" at bounding box center [124, 140] width 6 height 6
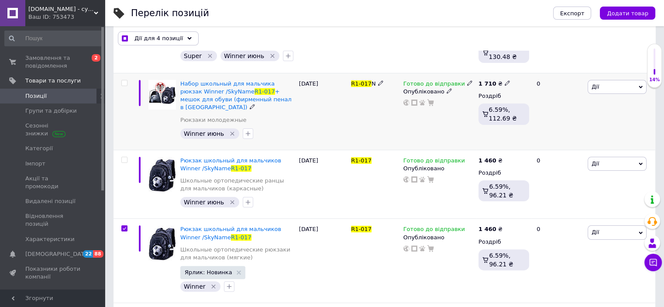
scroll to position [172, 0]
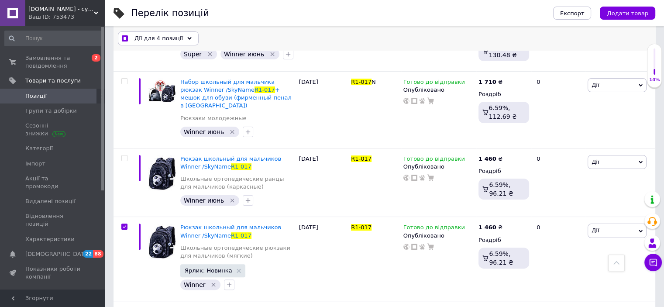
click at [184, 34] on div "Дії для 4 позиції" at bounding box center [158, 38] width 81 height 14
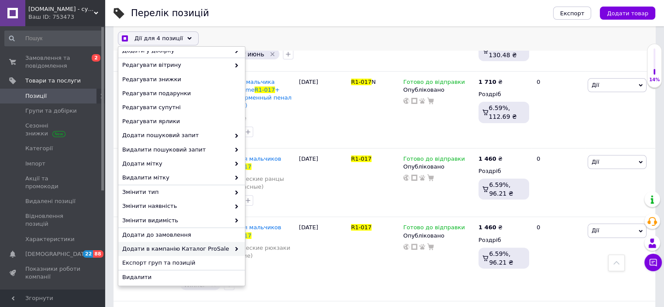
scroll to position [66, 0]
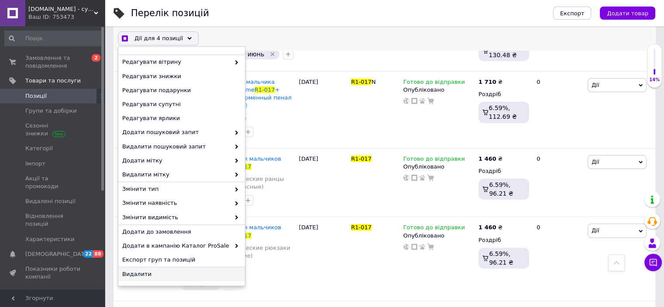
click at [152, 271] on span "Видалити" at bounding box center [180, 274] width 117 height 8
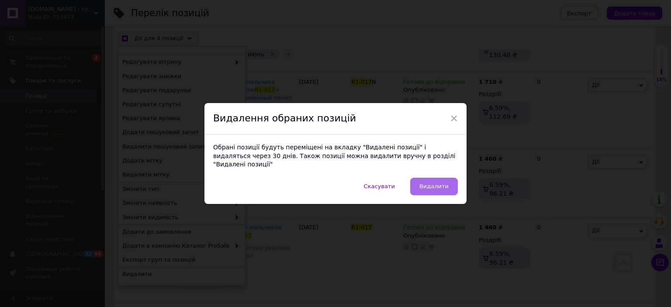
click at [429, 183] on span "Видалити" at bounding box center [433, 186] width 29 height 7
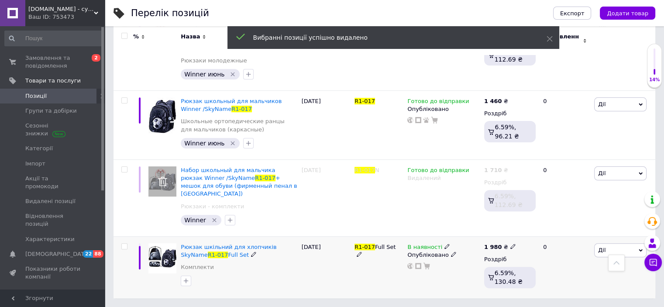
scroll to position [212, 0]
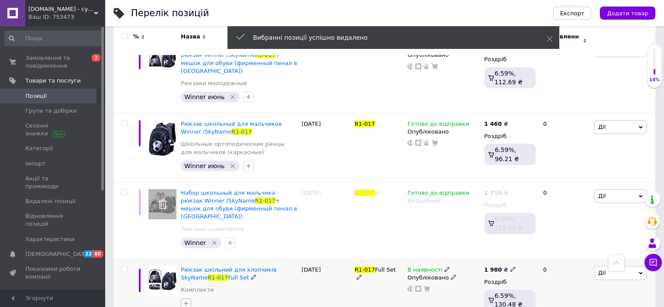
click at [184, 301] on icon "button" at bounding box center [186, 303] width 5 height 5
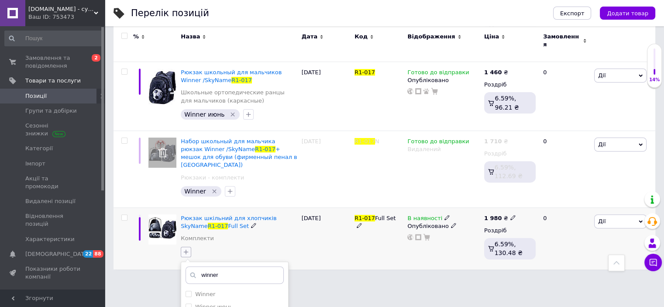
scroll to position [338, 0]
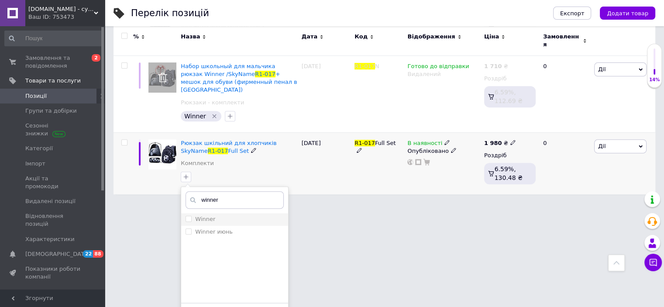
click at [183, 213] on li "Winner" at bounding box center [234, 219] width 107 height 12
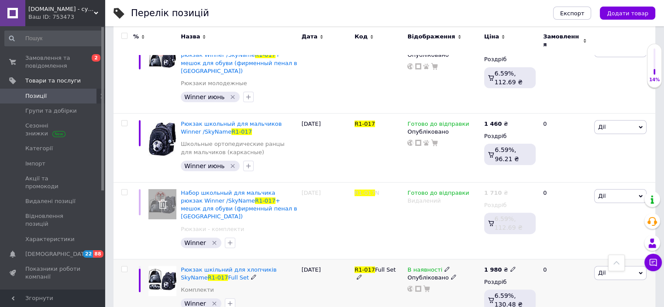
scroll to position [37, 0]
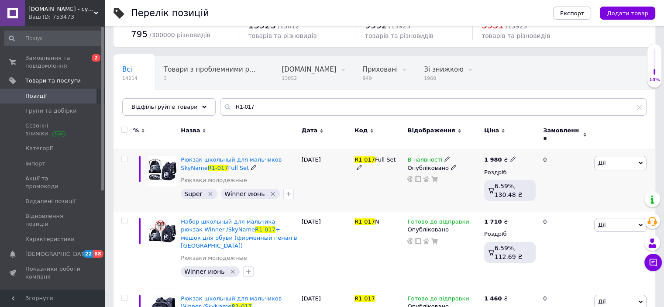
click at [631, 158] on span "Дії" at bounding box center [620, 163] width 52 height 14
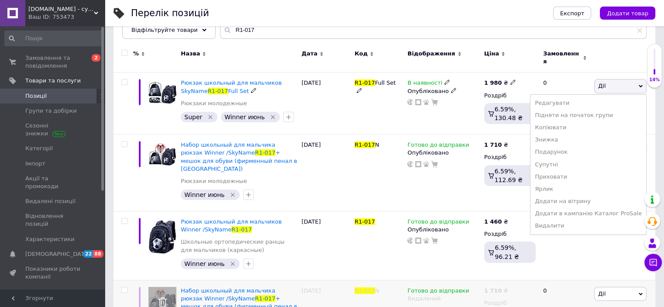
scroll to position [212, 0]
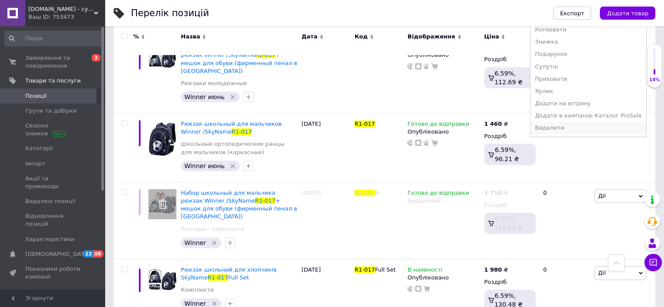
click at [560, 125] on li "Видалити" at bounding box center [589, 128] width 116 height 12
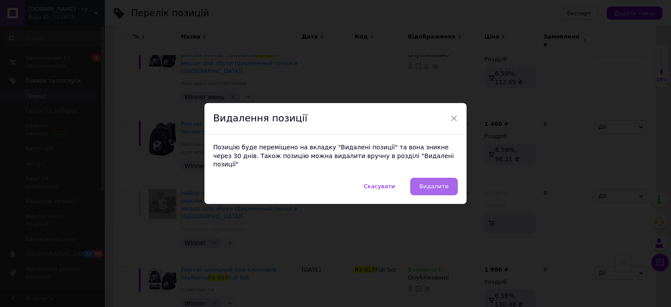
click at [437, 184] on span "Видалити" at bounding box center [433, 186] width 29 height 7
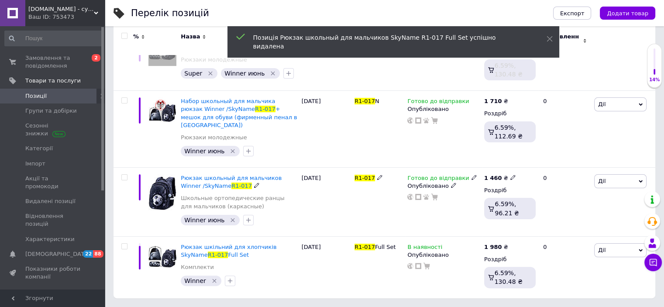
scroll to position [143, 0]
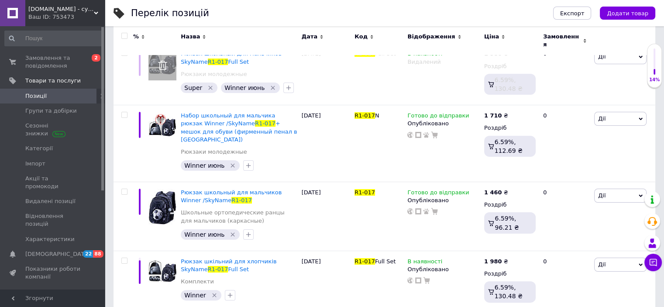
click at [39, 97] on span "Позиції" at bounding box center [35, 96] width 21 height 8
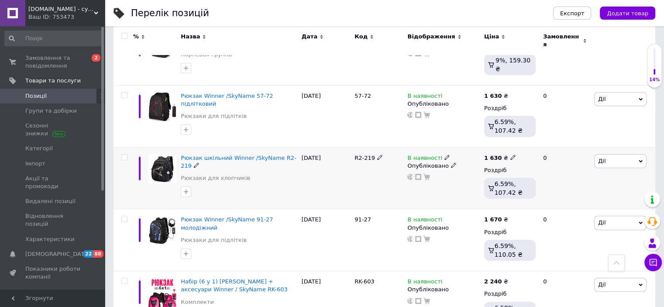
scroll to position [393, 0]
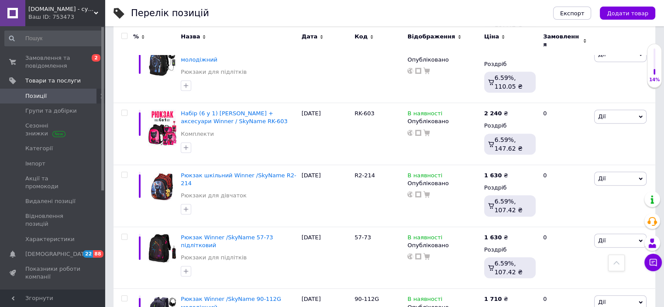
click at [121, 37] on div at bounding box center [124, 36] width 17 height 6
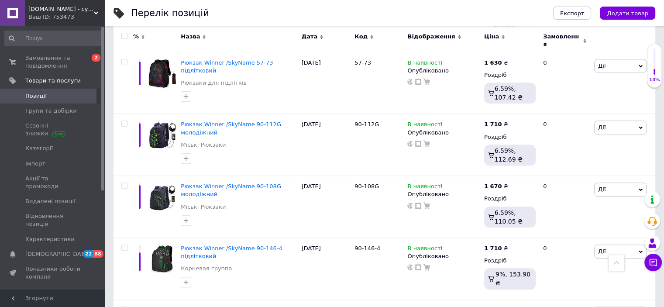
click at [124, 38] on input "checkbox" at bounding box center [124, 36] width 6 height 6
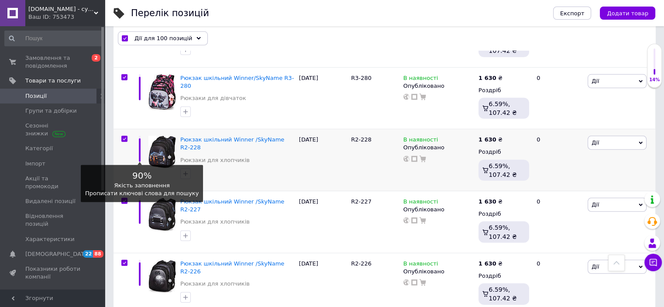
scroll to position [6012, 0]
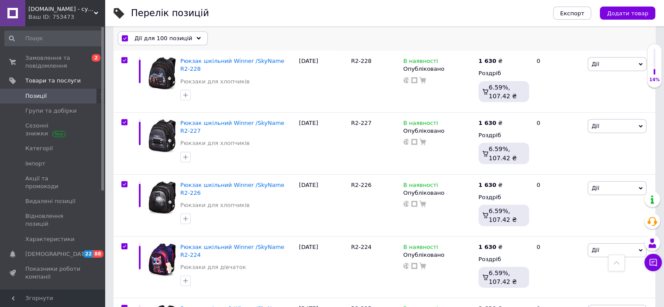
click at [155, 39] on span "Дії для 100 позицій" at bounding box center [164, 39] width 58 height 8
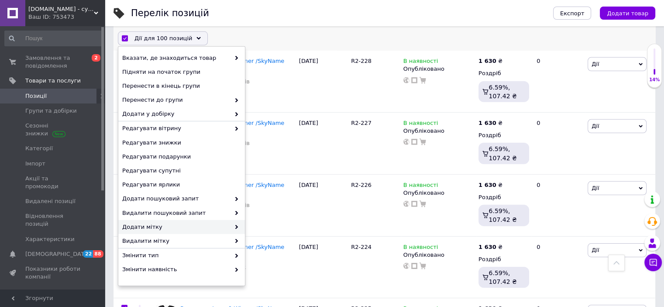
click at [215, 225] on span "Додати мітку" at bounding box center [176, 227] width 108 height 8
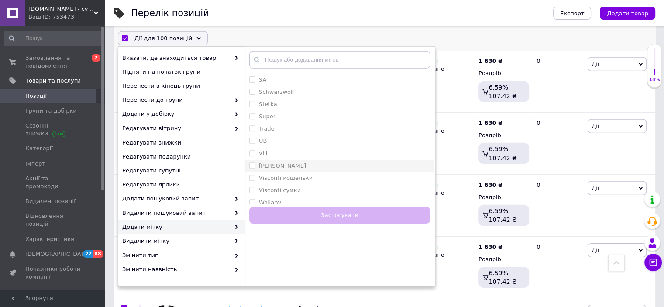
scroll to position [437, 0]
click at [248, 176] on li "Winner" at bounding box center [340, 172] width 190 height 12
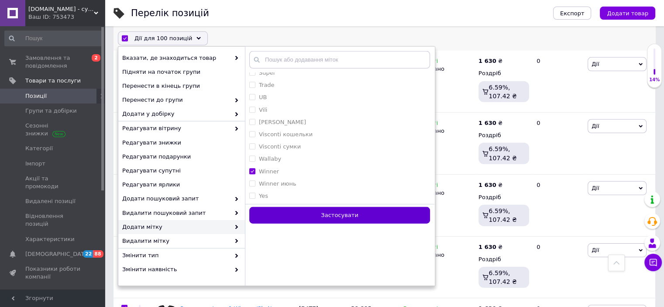
click at [267, 219] on button "Застосувати" at bounding box center [339, 215] width 181 height 17
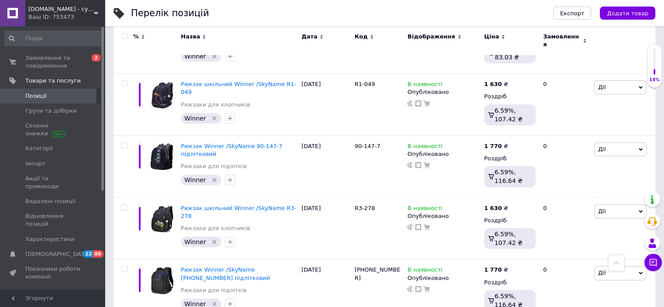
scroll to position [6012, 0]
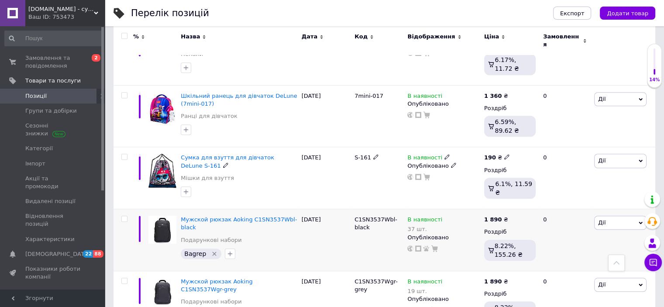
scroll to position [4003, 0]
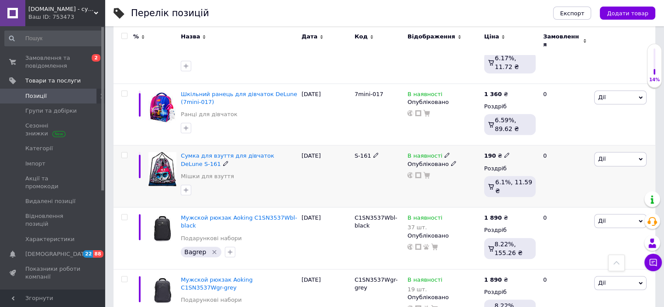
click at [125, 152] on input "checkbox" at bounding box center [124, 155] width 6 height 6
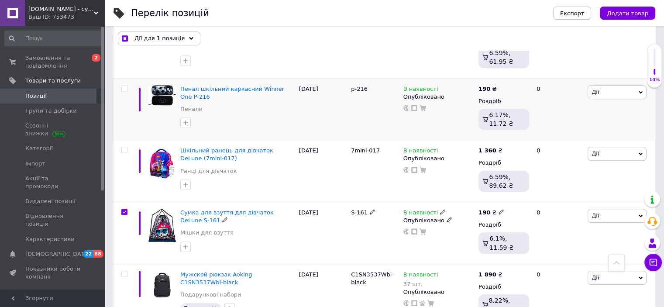
scroll to position [3873, 0]
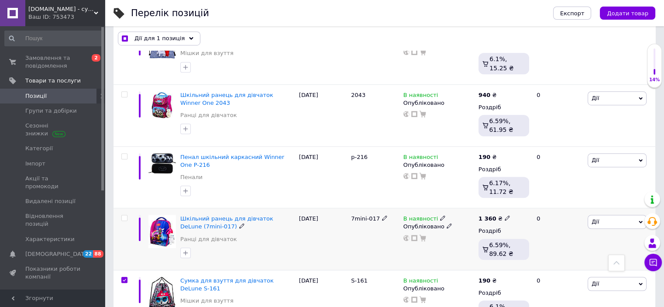
click at [122, 215] on input "checkbox" at bounding box center [124, 218] width 6 height 6
click at [128, 153] on div at bounding box center [124, 156] width 17 height 6
click at [124, 154] on input "checkbox" at bounding box center [124, 157] width 6 height 6
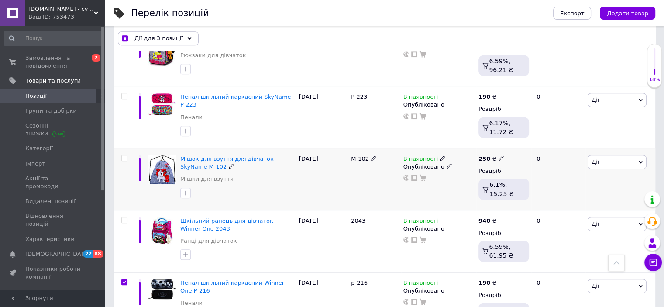
scroll to position [3742, 0]
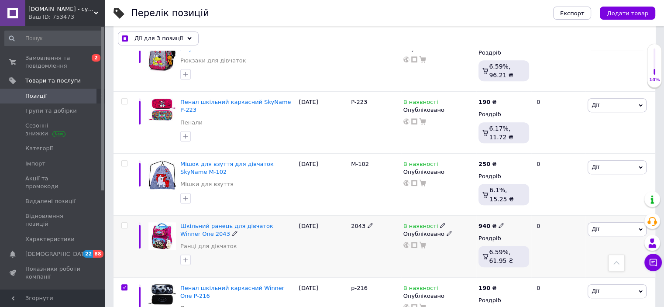
click at [126, 223] on input "checkbox" at bounding box center [124, 226] width 6 height 6
click at [126, 161] on input "checkbox" at bounding box center [124, 164] width 6 height 6
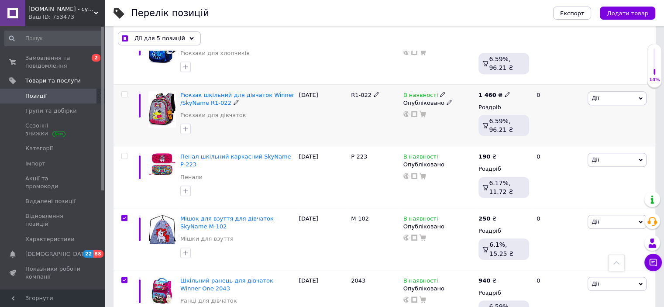
scroll to position [3655, 0]
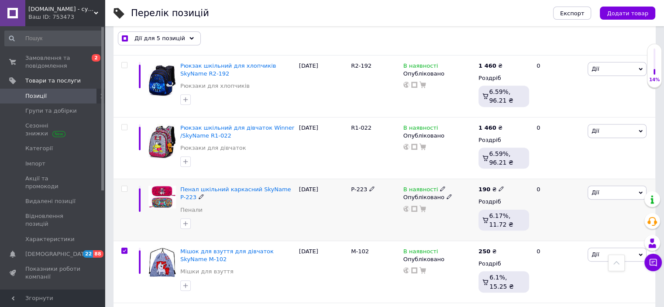
click at [121, 186] on input "checkbox" at bounding box center [124, 189] width 6 height 6
click at [122, 124] on input "checkbox" at bounding box center [124, 127] width 6 height 6
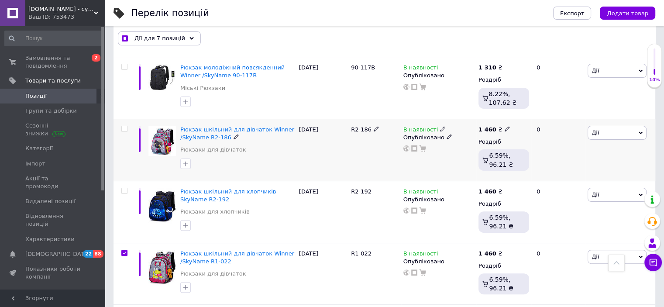
scroll to position [3524, 0]
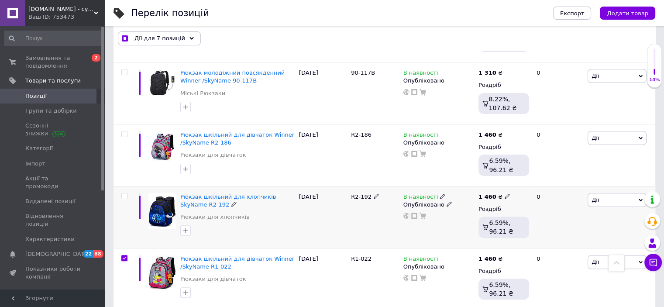
click at [121, 193] on input "checkbox" at bounding box center [124, 196] width 6 height 6
click at [128, 131] on div at bounding box center [124, 134] width 17 height 6
click at [126, 131] on input "checkbox" at bounding box center [124, 134] width 6 height 6
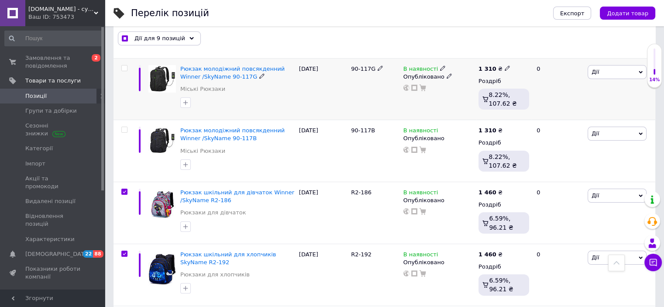
scroll to position [3393, 0]
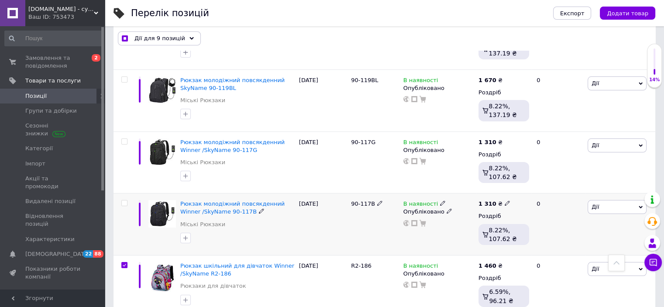
click at [125, 200] on input "checkbox" at bounding box center [124, 203] width 6 height 6
click at [127, 138] on span at bounding box center [124, 141] width 6 height 6
click at [127, 139] on input "checkbox" at bounding box center [124, 142] width 6 height 6
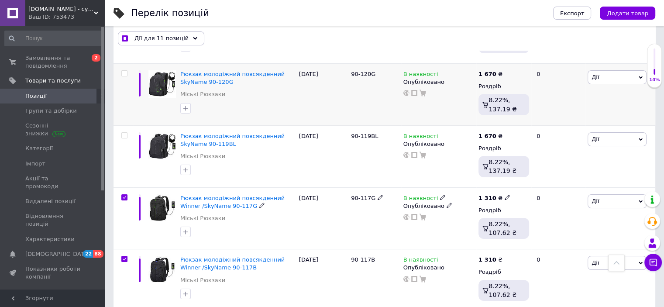
scroll to position [3305, 0]
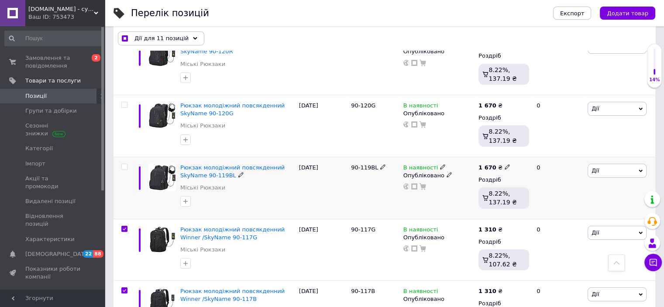
click at [126, 164] on input "checkbox" at bounding box center [124, 167] width 6 height 6
click at [125, 102] on input "checkbox" at bounding box center [124, 105] width 6 height 6
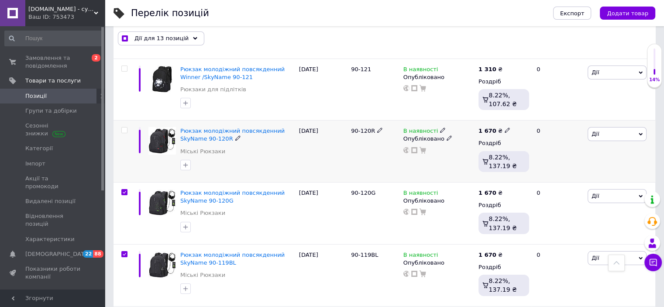
click at [126, 128] on input "checkbox" at bounding box center [124, 131] width 6 height 6
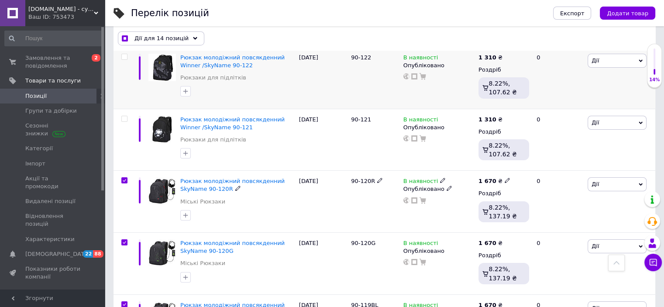
scroll to position [3131, 0]
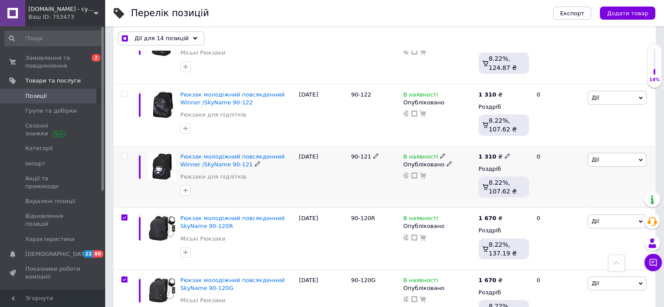
click at [125, 153] on input "checkbox" at bounding box center [124, 156] width 6 height 6
click at [127, 91] on input "checkbox" at bounding box center [124, 94] width 6 height 6
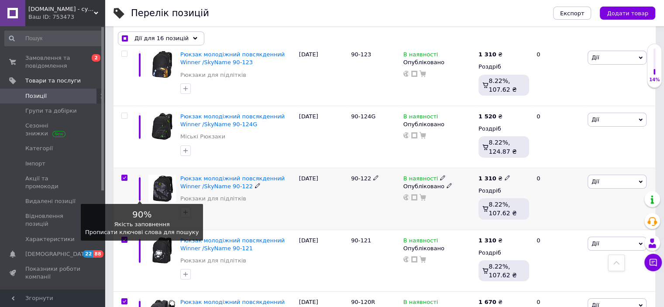
scroll to position [3043, 0]
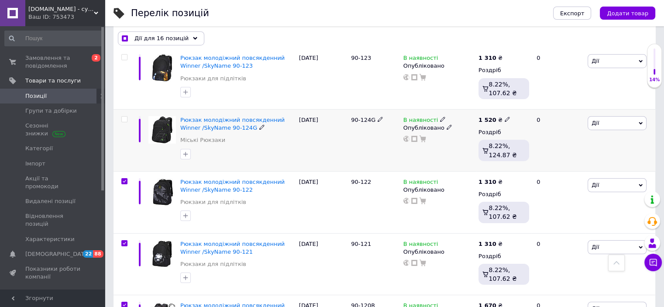
click at [125, 117] on input "checkbox" at bounding box center [124, 120] width 6 height 6
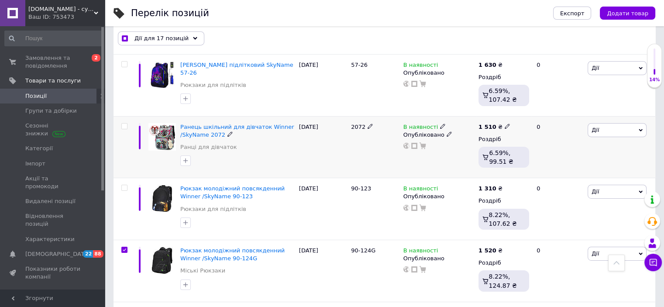
scroll to position [2912, 0]
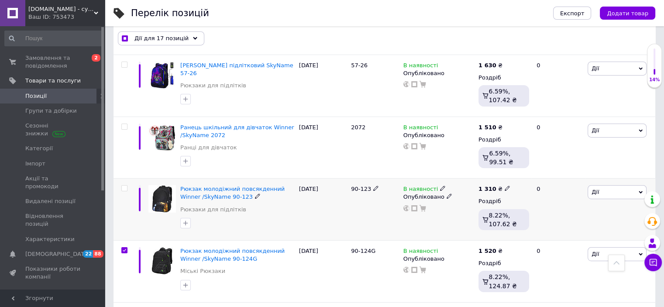
click at [126, 186] on input "checkbox" at bounding box center [124, 189] width 6 height 6
click at [124, 124] on input "checkbox" at bounding box center [124, 127] width 6 height 6
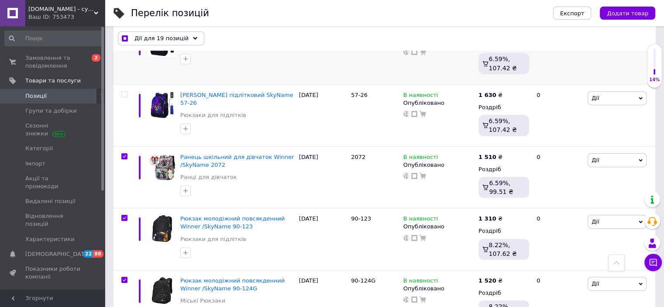
scroll to position [2825, 0]
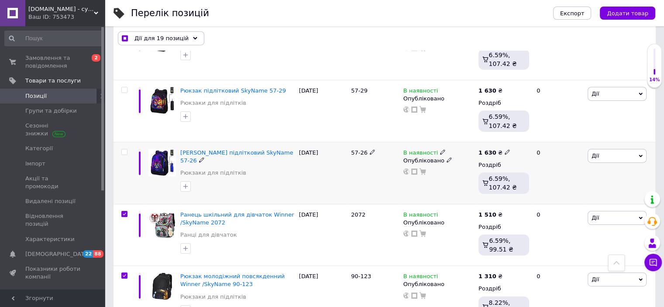
click at [124, 149] on input "checkbox" at bounding box center [124, 152] width 6 height 6
click at [127, 87] on span at bounding box center [124, 90] width 6 height 6
click at [127, 87] on input "checkbox" at bounding box center [124, 90] width 6 height 6
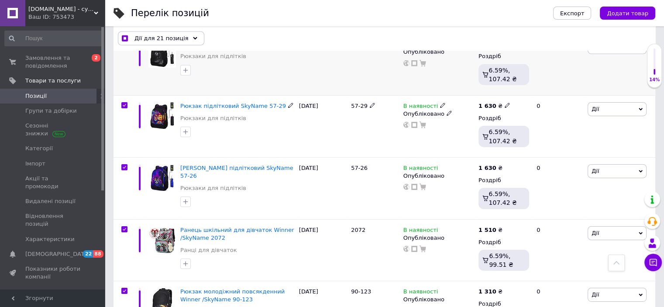
scroll to position [2738, 0]
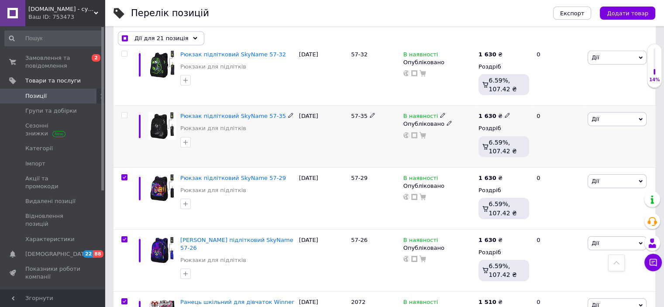
click at [123, 113] on input "checkbox" at bounding box center [124, 116] width 6 height 6
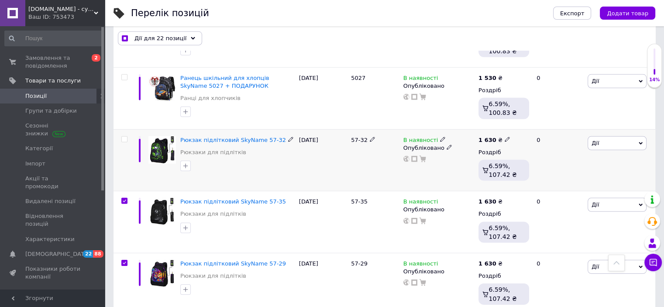
scroll to position [2650, 0]
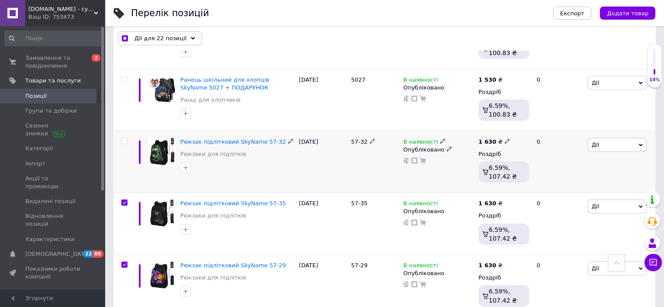
click at [126, 138] on input "checkbox" at bounding box center [124, 141] width 6 height 6
click at [124, 76] on input "checkbox" at bounding box center [124, 79] width 6 height 6
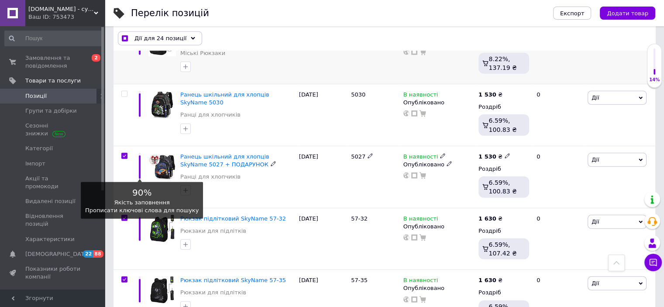
scroll to position [2519, 0]
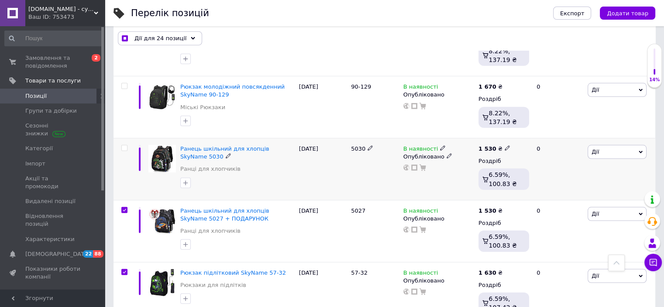
click at [126, 138] on div at bounding box center [124, 169] width 20 height 62
click at [126, 145] on input "checkbox" at bounding box center [124, 148] width 6 height 6
click at [126, 83] on input "checkbox" at bounding box center [124, 86] width 6 height 6
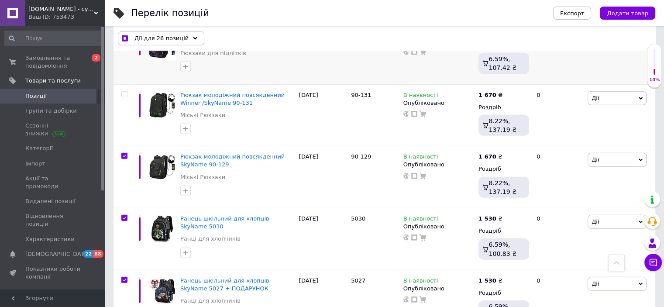
scroll to position [2388, 0]
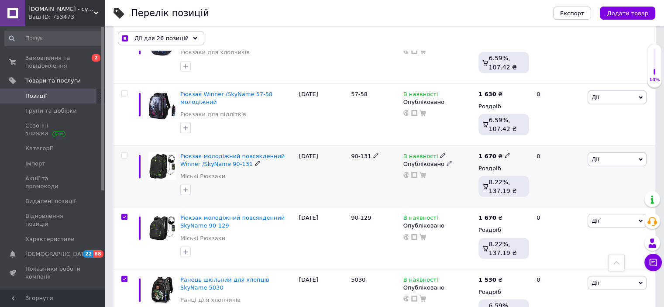
click at [123, 153] on input "checkbox" at bounding box center [124, 156] width 6 height 6
click at [122, 91] on input "checkbox" at bounding box center [124, 94] width 6 height 6
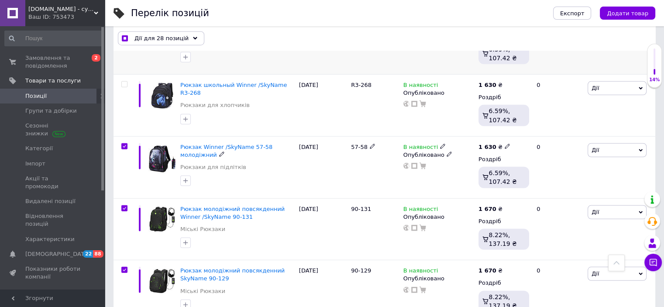
scroll to position [2257, 0]
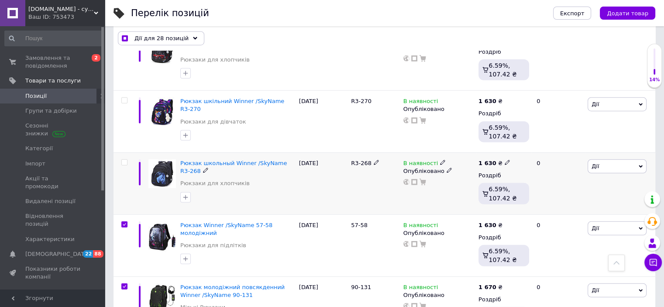
click at [122, 160] on input "checkbox" at bounding box center [124, 163] width 6 height 6
click at [126, 98] on input "checkbox" at bounding box center [124, 101] width 6 height 6
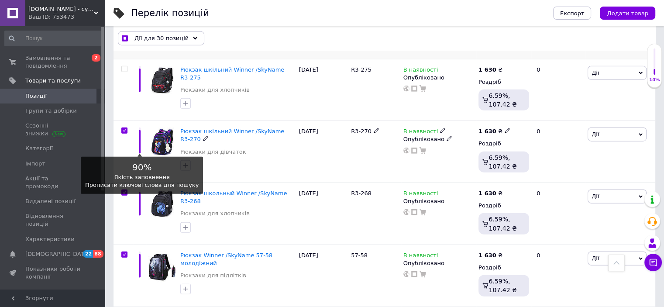
scroll to position [2126, 0]
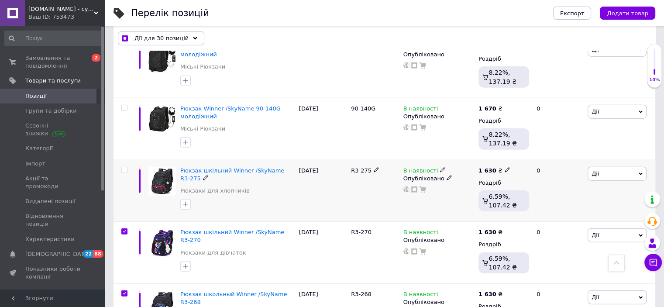
click at [126, 160] on div at bounding box center [124, 191] width 20 height 62
click at [128, 167] on div at bounding box center [124, 170] width 17 height 6
click at [123, 167] on input "checkbox" at bounding box center [124, 170] width 6 height 6
click at [123, 105] on input "checkbox" at bounding box center [124, 108] width 6 height 6
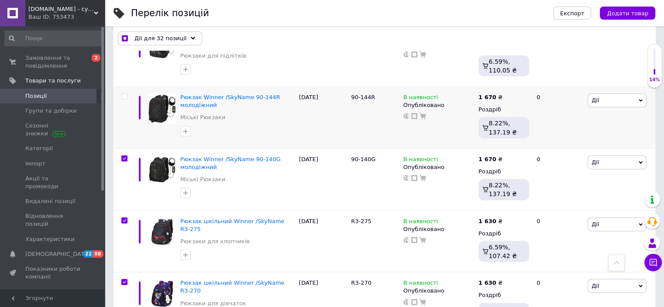
scroll to position [2039, 0]
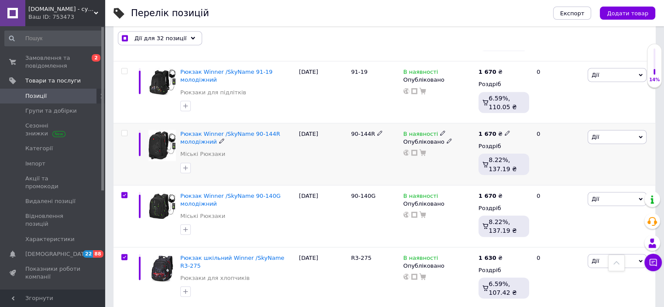
click at [127, 131] on input "checkbox" at bounding box center [124, 134] width 6 height 6
click at [126, 69] on input "checkbox" at bounding box center [124, 72] width 6 height 6
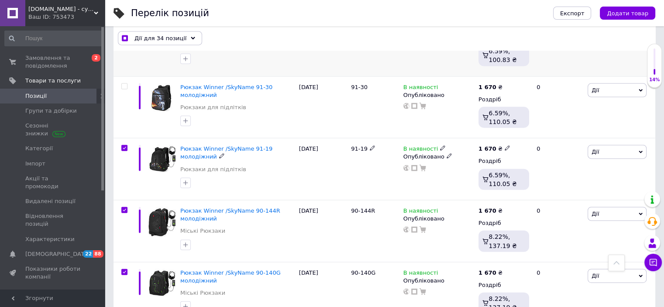
scroll to position [1908, 0]
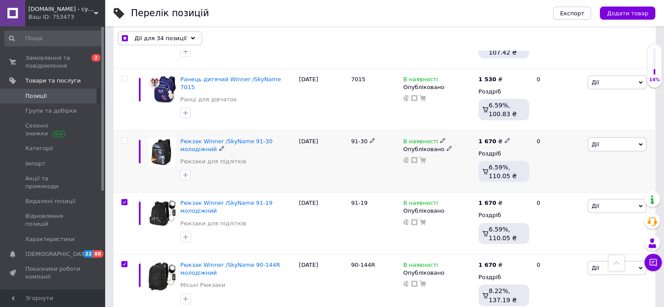
click at [124, 138] on input "checkbox" at bounding box center [124, 141] width 6 height 6
click at [123, 76] on input "checkbox" at bounding box center [124, 79] width 6 height 6
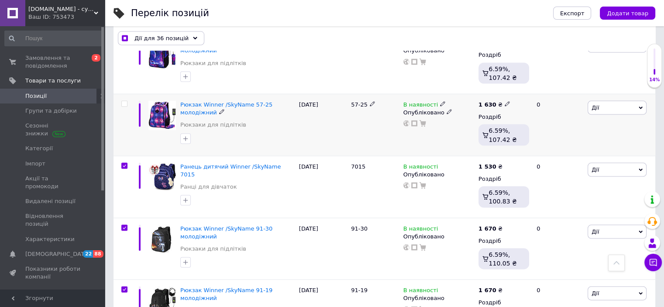
click at [126, 101] on input "checkbox" at bounding box center [124, 104] width 6 height 6
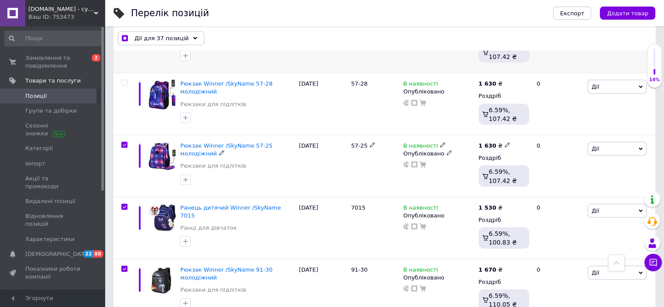
scroll to position [1733, 0]
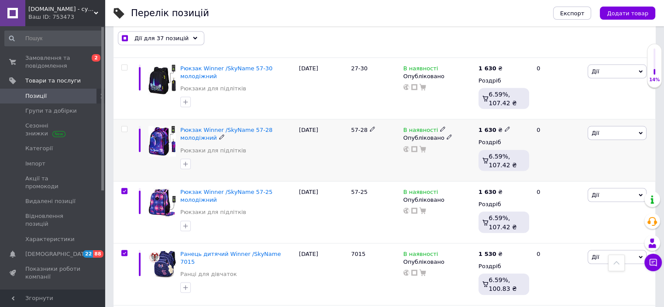
click at [125, 127] on input "checkbox" at bounding box center [124, 130] width 6 height 6
click at [127, 64] on div at bounding box center [124, 89] width 20 height 62
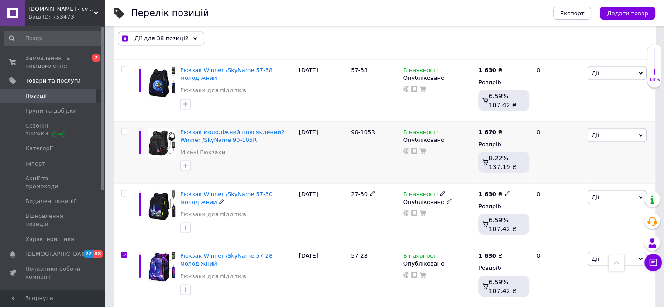
scroll to position [1602, 0]
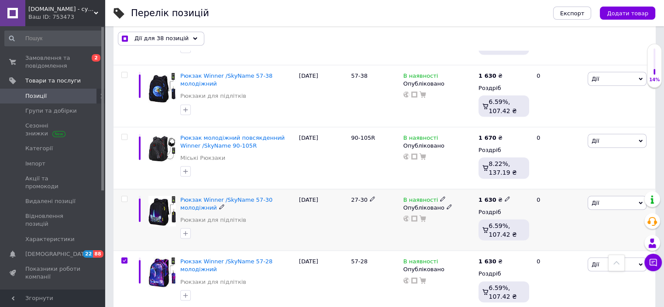
click at [124, 196] on input "checkbox" at bounding box center [124, 199] width 6 height 6
click at [124, 127] on div at bounding box center [124, 158] width 20 height 62
click at [124, 134] on input "checkbox" at bounding box center [124, 137] width 6 height 6
click at [122, 72] on input "checkbox" at bounding box center [124, 75] width 6 height 6
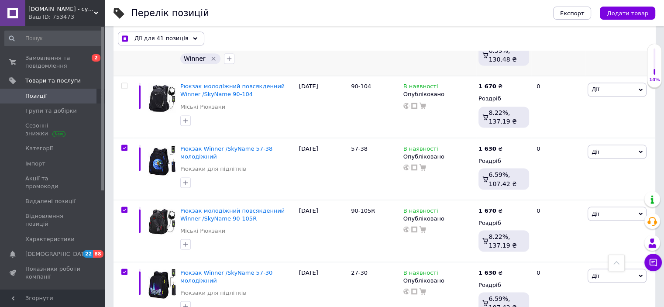
scroll to position [1471, 0]
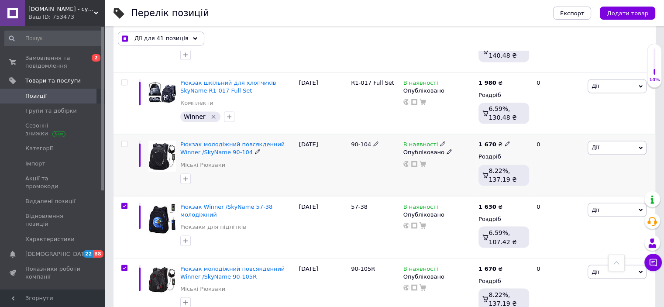
click at [126, 141] on input "checkbox" at bounding box center [124, 144] width 6 height 6
click at [126, 79] on input "checkbox" at bounding box center [124, 82] width 6 height 6
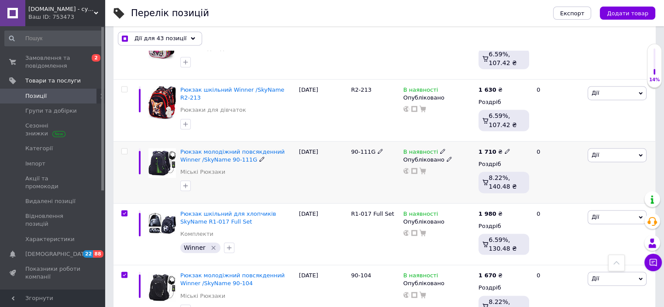
click at [125, 148] on input "checkbox" at bounding box center [124, 151] width 6 height 6
click at [124, 86] on input "checkbox" at bounding box center [124, 89] width 6 height 6
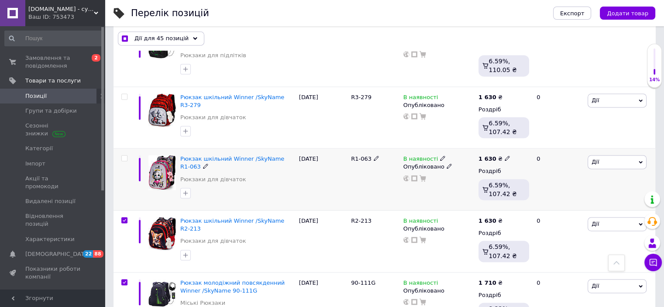
click at [123, 155] on input "checkbox" at bounding box center [124, 158] width 6 height 6
click at [126, 94] on input "checkbox" at bounding box center [124, 97] width 6 height 6
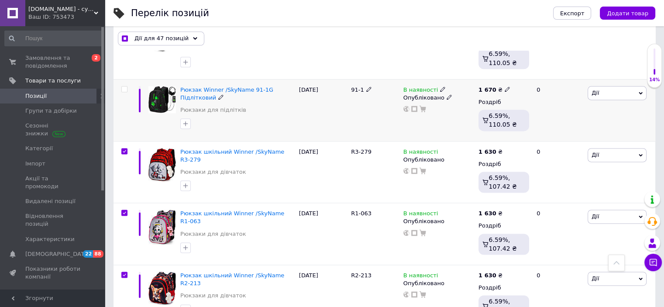
scroll to position [1122, 0]
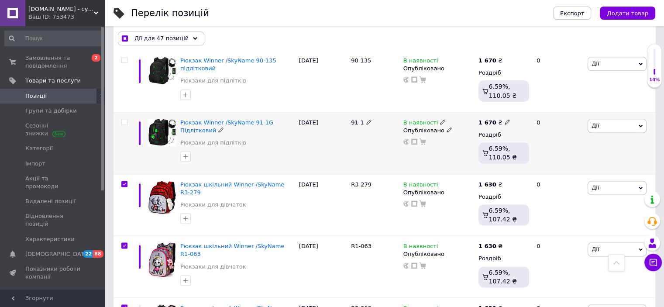
click at [124, 119] on input "checkbox" at bounding box center [124, 122] width 6 height 6
click at [124, 57] on input "checkbox" at bounding box center [124, 60] width 6 height 6
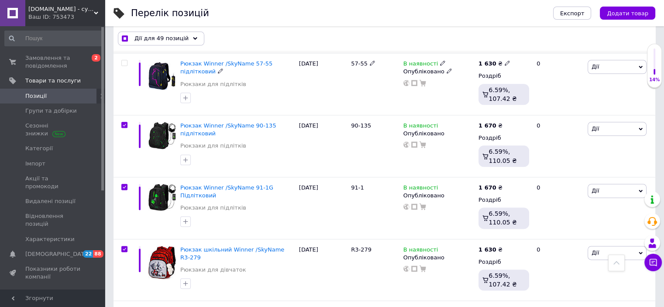
scroll to position [991, 0]
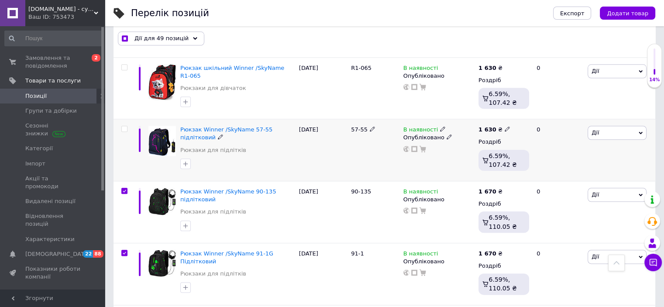
click at [124, 126] on input "checkbox" at bounding box center [124, 129] width 6 height 6
click at [123, 65] on input "checkbox" at bounding box center [124, 68] width 6 height 6
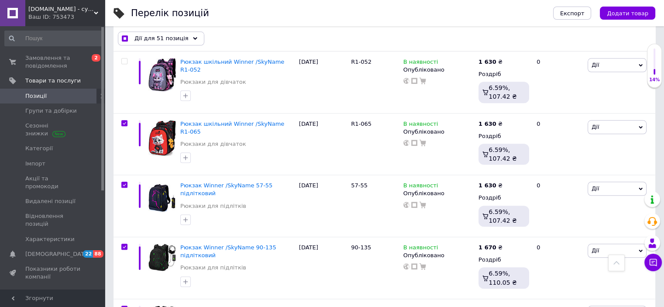
scroll to position [860, 0]
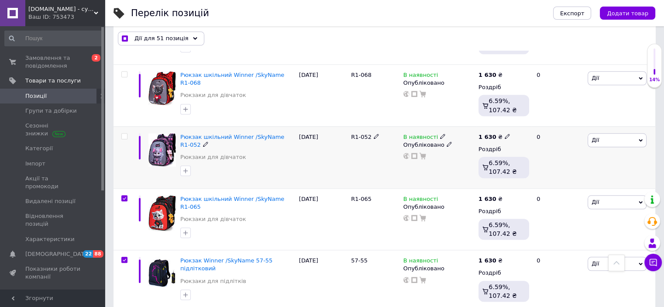
click at [124, 134] on input "checkbox" at bounding box center [124, 137] width 6 height 6
click at [125, 73] on input "checkbox" at bounding box center [124, 75] width 6 height 6
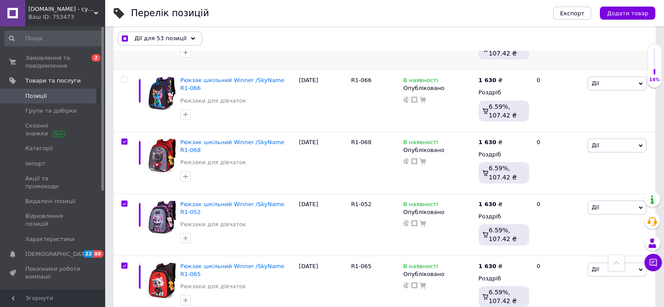
scroll to position [729, 0]
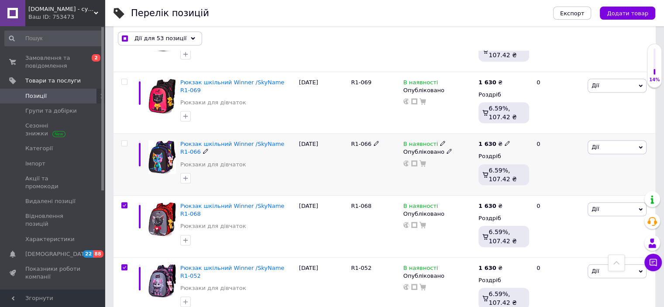
click at [123, 141] on input "checkbox" at bounding box center [124, 144] width 6 height 6
click at [128, 80] on div at bounding box center [124, 82] width 17 height 6
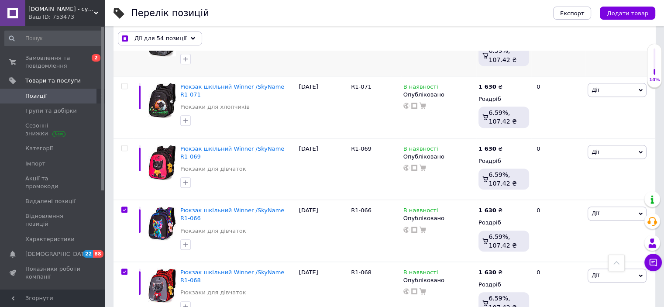
scroll to position [597, 0]
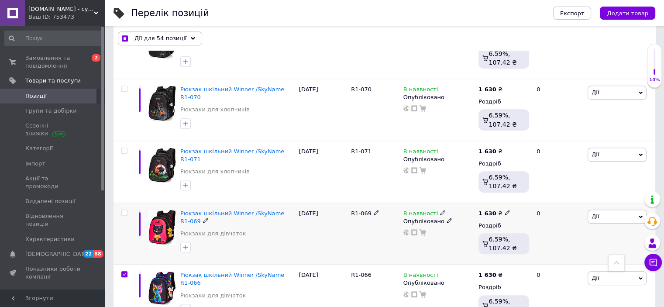
click at [121, 210] on div at bounding box center [124, 213] width 17 height 6
click at [125, 210] on input "checkbox" at bounding box center [124, 213] width 6 height 6
click at [127, 151] on span at bounding box center [124, 151] width 6 height 6
click at [127, 151] on input "checkbox" at bounding box center [124, 151] width 6 height 6
click at [124, 86] on input "checkbox" at bounding box center [124, 89] width 6 height 6
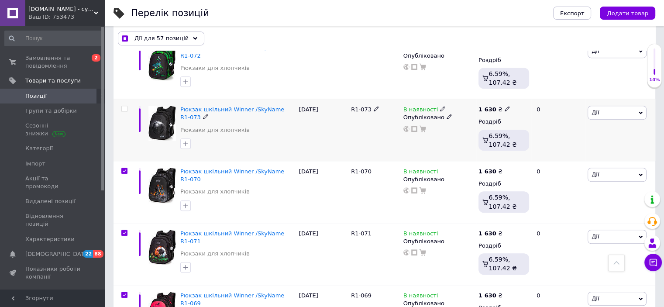
scroll to position [510, 0]
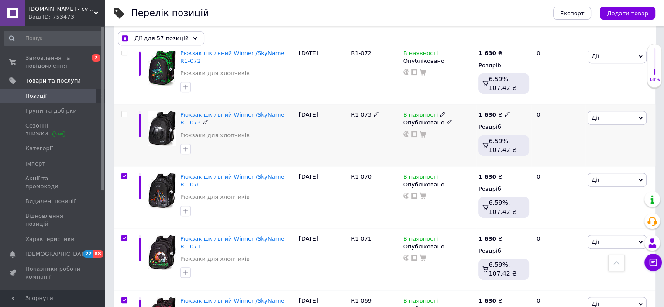
click at [123, 111] on input "checkbox" at bounding box center [124, 114] width 6 height 6
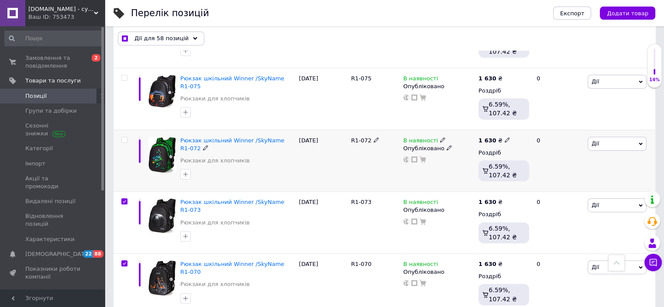
click at [123, 137] on input "checkbox" at bounding box center [124, 140] width 6 height 6
click at [124, 78] on input "checkbox" at bounding box center [124, 78] width 6 height 6
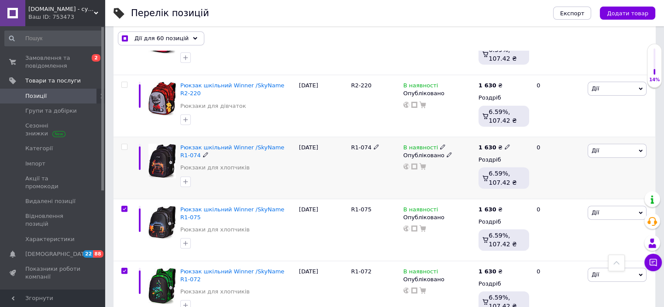
click at [124, 146] on input "checkbox" at bounding box center [124, 147] width 6 height 6
click at [126, 83] on input "checkbox" at bounding box center [124, 85] width 6 height 6
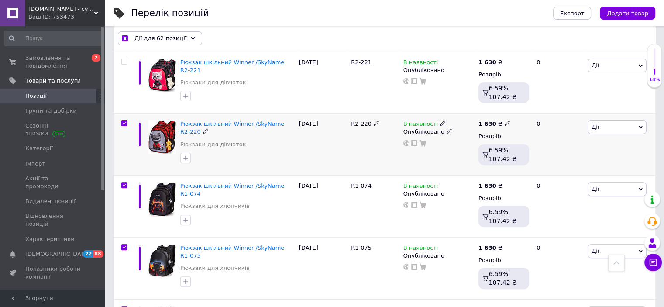
scroll to position [204, 0]
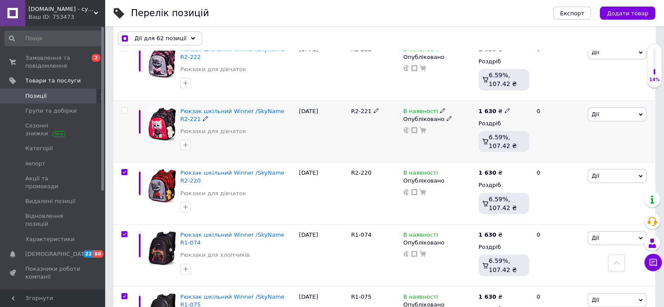
click at [124, 112] on input "checkbox" at bounding box center [124, 111] width 6 height 6
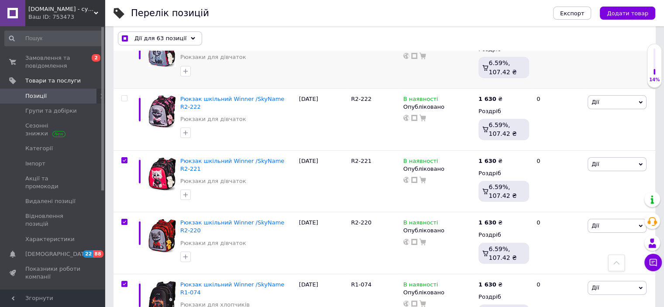
scroll to position [117, 0]
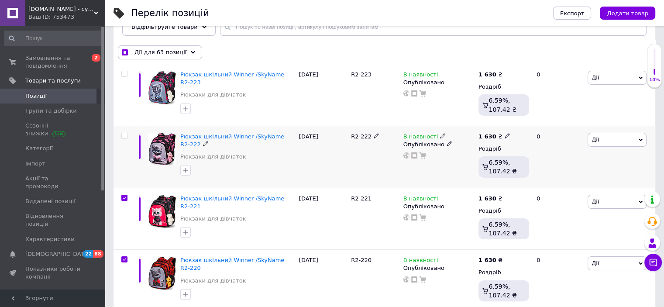
click at [124, 133] on span at bounding box center [124, 136] width 6 height 6
click at [124, 133] on input "checkbox" at bounding box center [124, 136] width 6 height 6
click at [125, 74] on input "checkbox" at bounding box center [124, 74] width 6 height 6
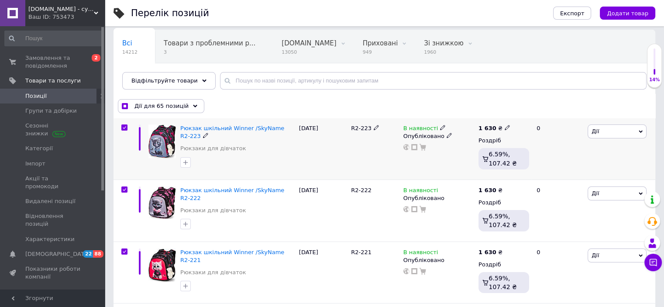
scroll to position [0, 0]
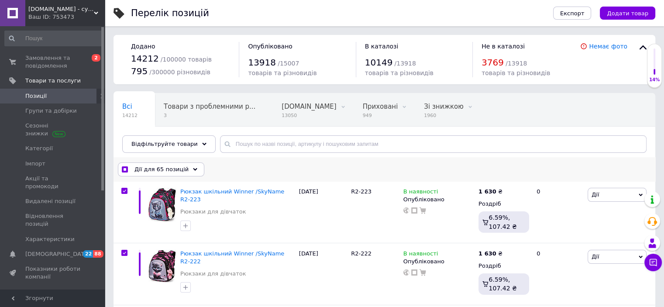
click at [186, 163] on div "Дії для 65 позицій" at bounding box center [161, 169] width 86 height 14
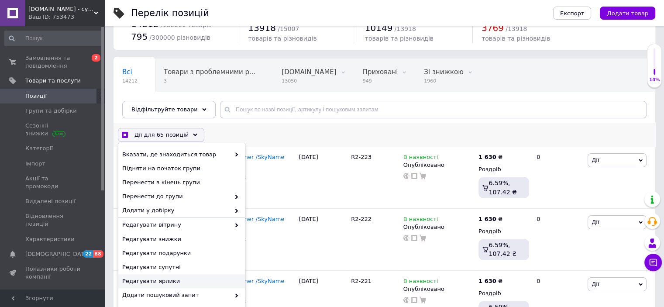
scroll to position [131, 0]
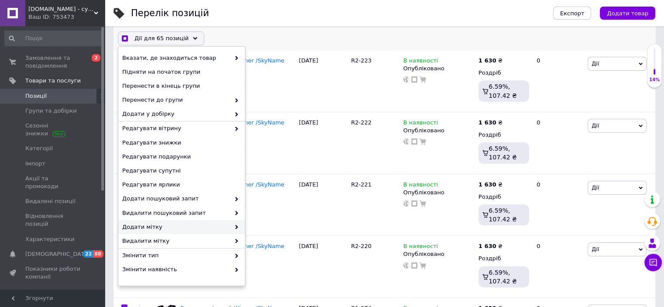
click at [167, 228] on span "Додати мітку" at bounding box center [176, 227] width 108 height 8
click at [219, 224] on span "Додати мітку" at bounding box center [176, 227] width 108 height 8
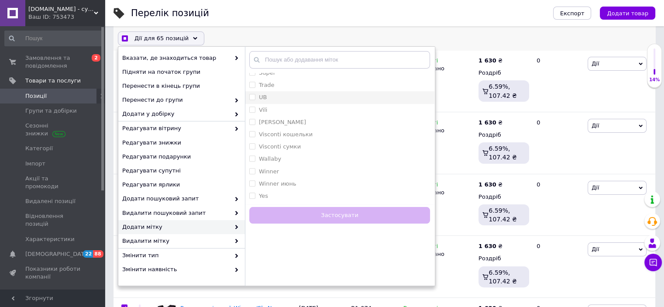
scroll to position [480, 0]
click at [254, 128] on input "Winner" at bounding box center [252, 127] width 6 height 6
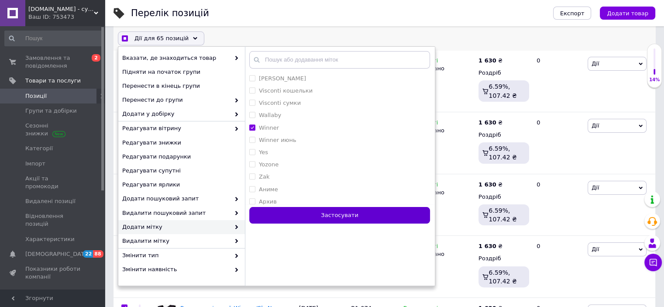
click at [357, 210] on button "Застосувати" at bounding box center [339, 215] width 181 height 17
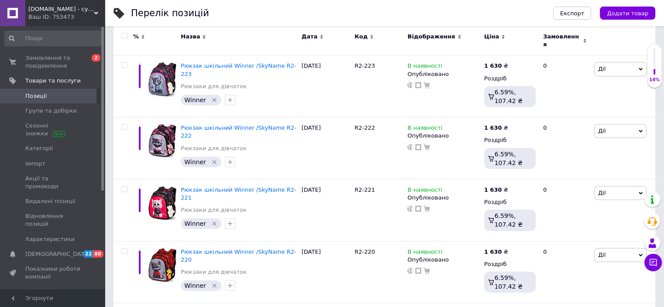
click at [61, 95] on span "Позиції" at bounding box center [52, 96] width 55 height 8
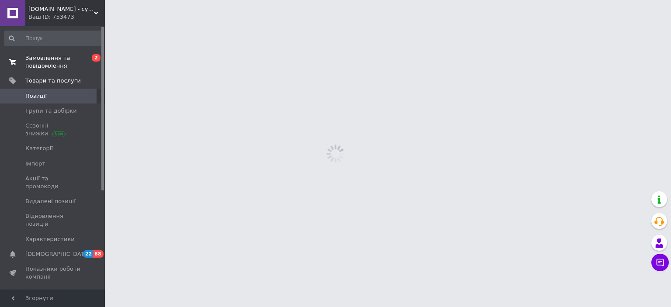
click at [42, 58] on span "Замовлення та повідомлення" at bounding box center [52, 62] width 55 height 16
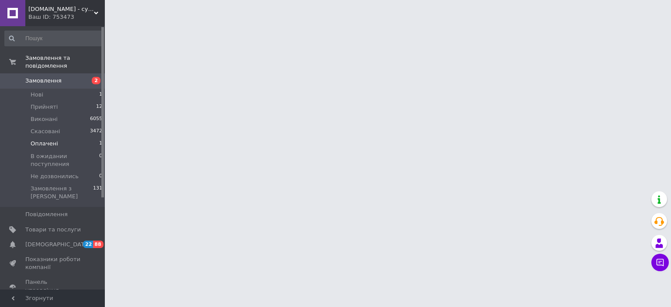
click at [58, 140] on li "Оплачені 1" at bounding box center [53, 144] width 107 height 12
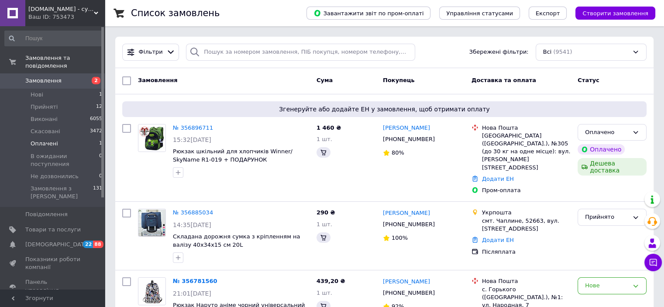
drag, startPoint x: 45, startPoint y: 135, endPoint x: 51, endPoint y: 138, distance: 6.1
click at [45, 140] on span "Оплачені" at bounding box center [45, 144] width 28 height 8
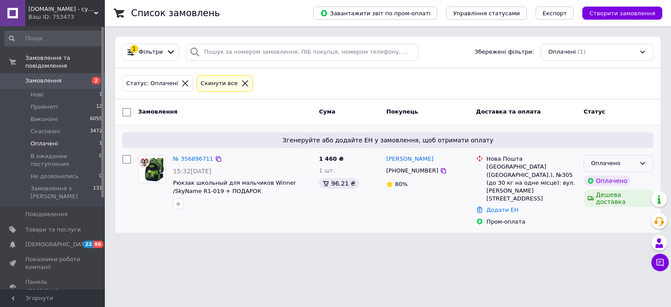
click at [611, 169] on div "Оплачено" at bounding box center [619, 163] width 70 height 17
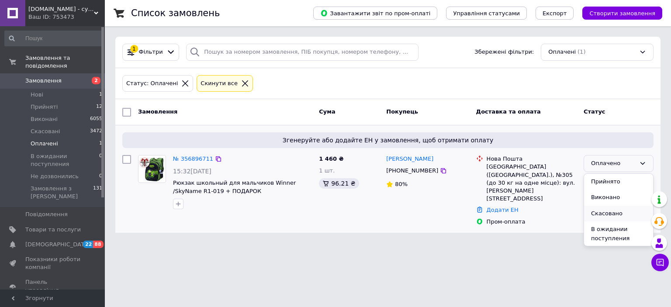
click at [606, 217] on li "Скасовано" at bounding box center [618, 214] width 69 height 16
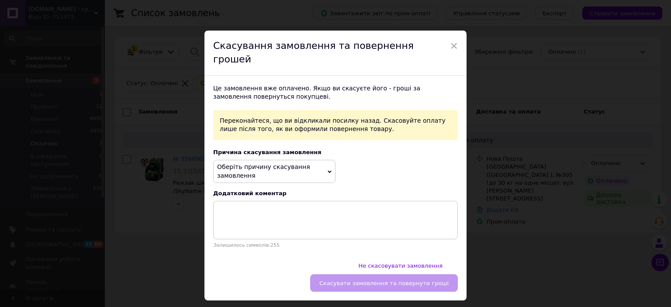
click at [291, 165] on span "Оберіть причину скасування замовлення" at bounding box center [274, 171] width 122 height 23
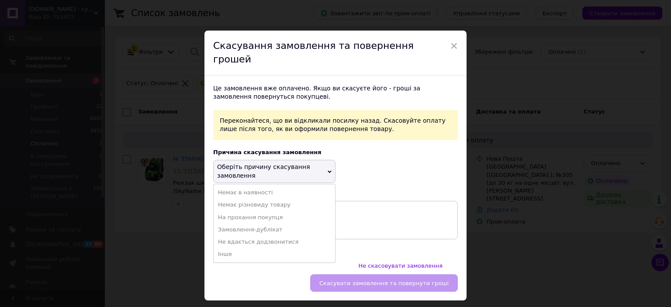
click at [234, 237] on li "Не вдається додзвонитися" at bounding box center [274, 242] width 121 height 12
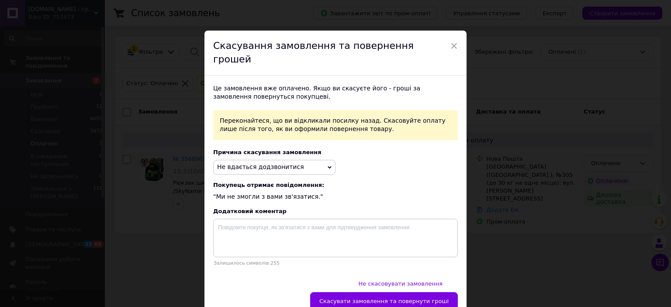
click at [262, 163] on span "Не вдається додзвонитися" at bounding box center [260, 166] width 87 height 7
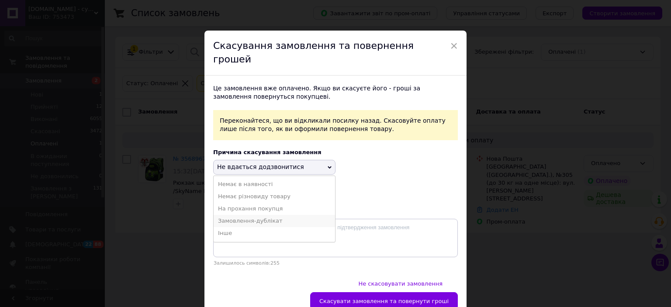
click at [218, 215] on li "Замовлення-дублікат" at bounding box center [274, 221] width 121 height 12
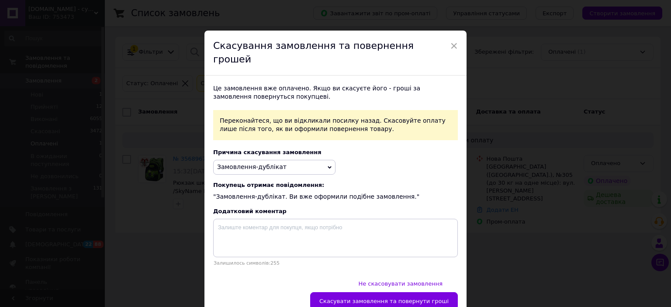
click at [237, 163] on span "Замовлення-дублікат" at bounding box center [251, 166] width 69 height 7
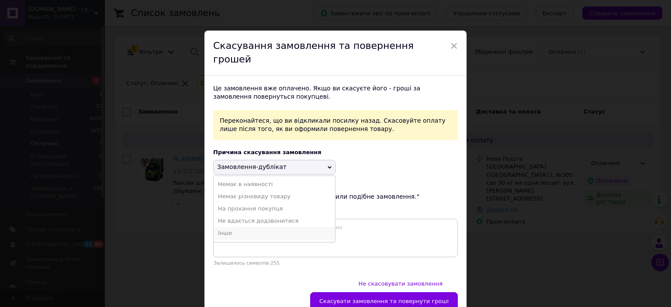
click at [228, 227] on li "Інше" at bounding box center [274, 233] width 121 height 12
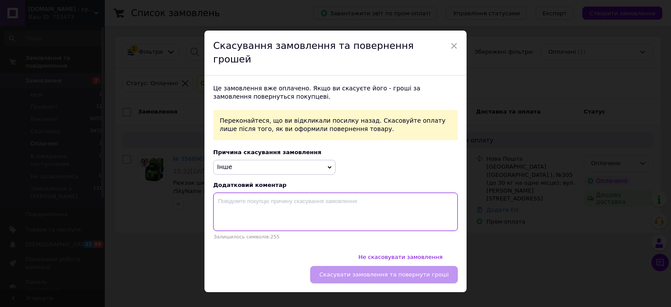
click at [366, 221] on textarea at bounding box center [335, 212] width 245 height 38
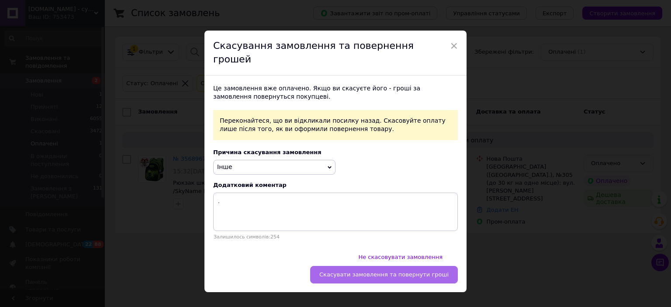
click at [406, 266] on button "Скасувати замовлення та повернути гроші" at bounding box center [384, 274] width 148 height 17
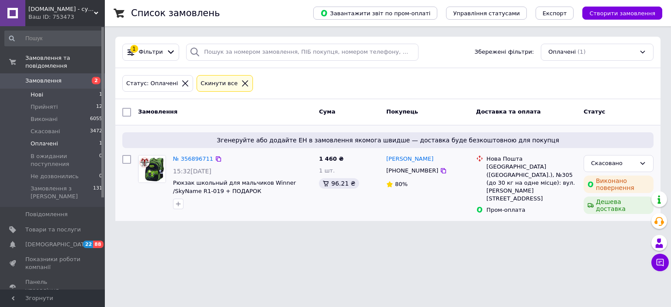
click at [42, 91] on span "Нові" at bounding box center [37, 95] width 13 height 8
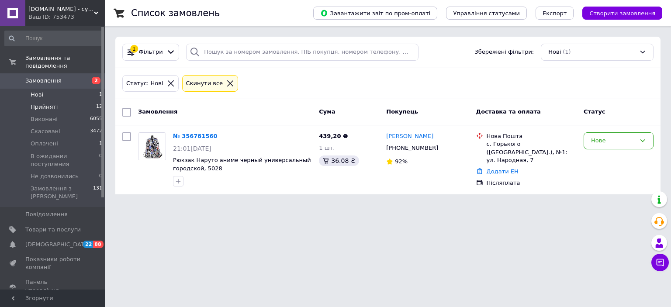
click at [51, 103] on span "Прийняті" at bounding box center [44, 107] width 27 height 8
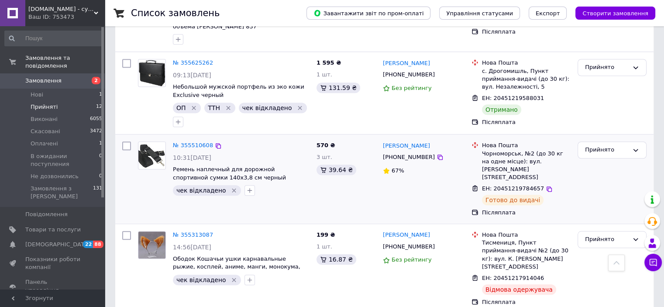
scroll to position [742, 0]
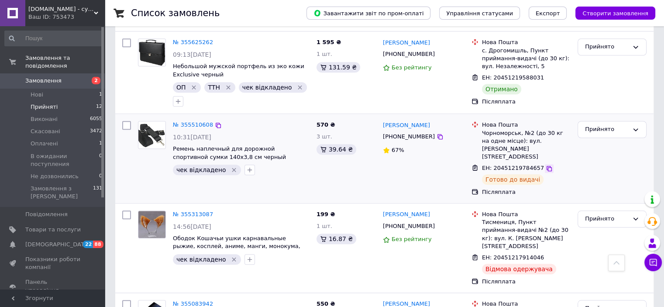
click at [547, 166] on icon at bounding box center [549, 168] width 5 height 5
click at [589, 304] on div "Прийнято" at bounding box center [607, 308] width 44 height 9
click at [203, 300] on link "№ 355083942" at bounding box center [193, 303] width 40 height 7
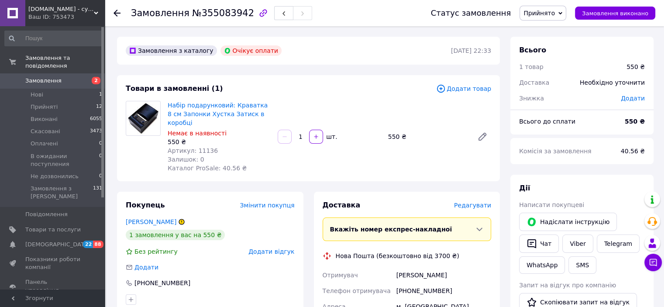
click at [555, 16] on span "Прийнято" at bounding box center [539, 13] width 31 height 7
click at [117, 9] on div at bounding box center [117, 13] width 7 height 9
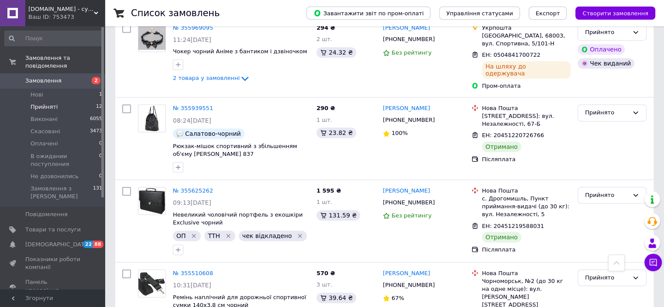
scroll to position [655, 0]
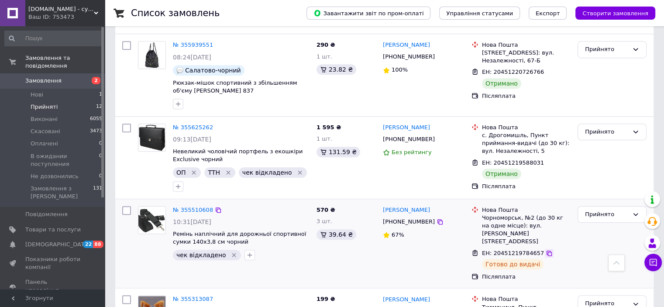
click at [546, 250] on icon at bounding box center [549, 253] width 7 height 7
click at [437, 218] on icon at bounding box center [440, 221] width 7 height 7
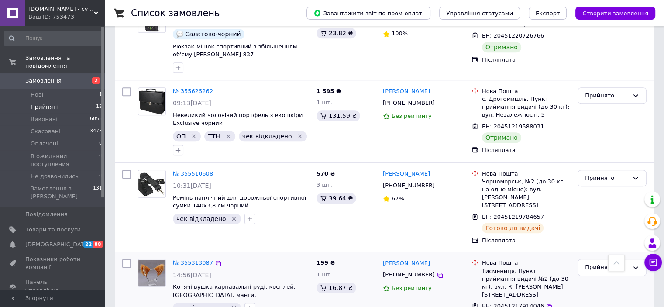
scroll to position [742, 0]
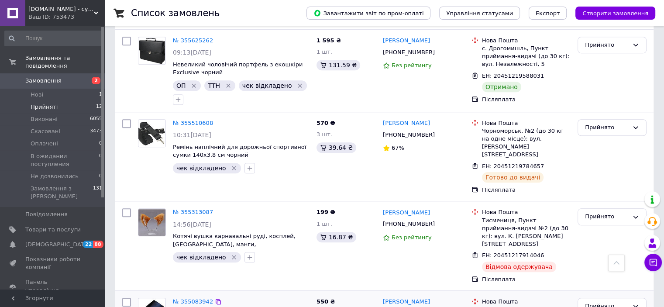
click at [35, 91] on span "Нові" at bounding box center [37, 95] width 13 height 8
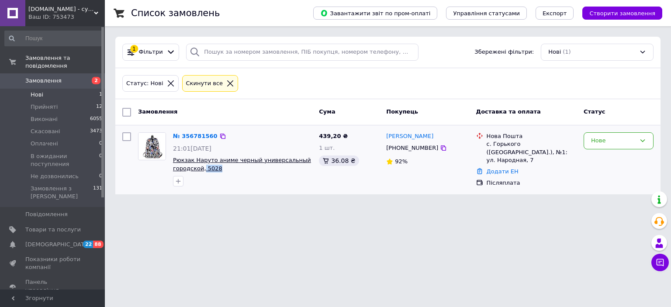
drag, startPoint x: 221, startPoint y: 169, endPoint x: 201, endPoint y: 169, distance: 20.1
click at [201, 169] on span "Рюкзак Наруто аниме черный универсальный городской, 5028" at bounding box center [242, 164] width 139 height 16
copy span "5028"
click at [44, 103] on span "Прийняті" at bounding box center [44, 107] width 27 height 8
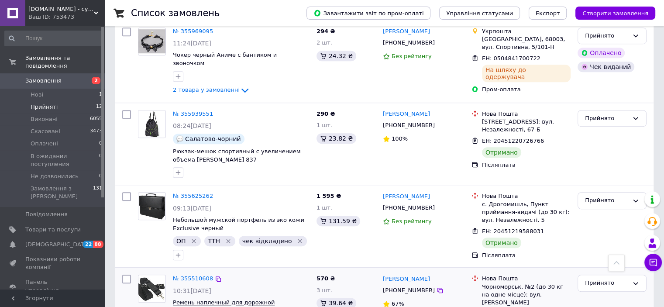
scroll to position [655, 0]
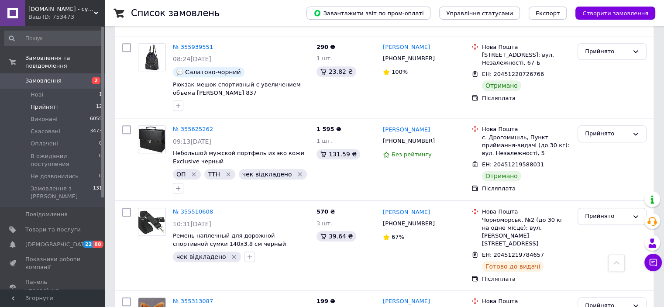
click at [43, 103] on span "Прийняті" at bounding box center [44, 107] width 27 height 8
click at [189, 208] on link "№ 355510608" at bounding box center [193, 211] width 40 height 7
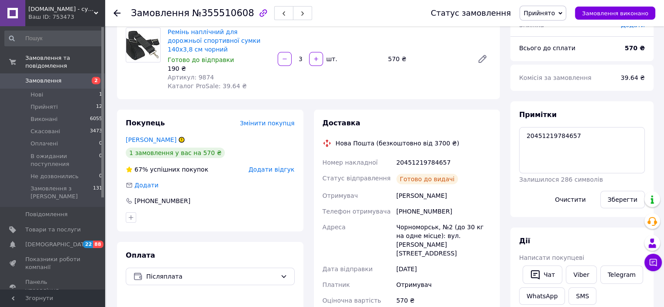
scroll to position [72, 0]
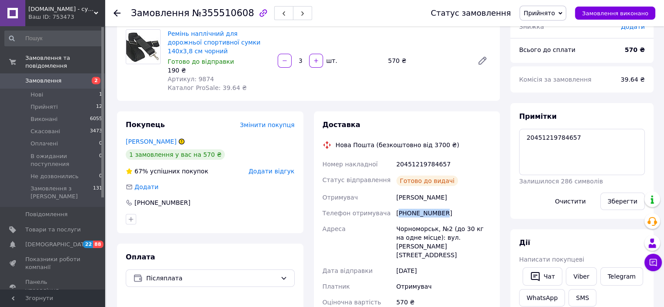
drag, startPoint x: 442, startPoint y: 212, endPoint x: 401, endPoint y: 212, distance: 40.2
click at [401, 212] on div "[PHONE_NUMBER]" at bounding box center [444, 213] width 98 height 16
drag, startPoint x: 452, startPoint y: 160, endPoint x: 396, endPoint y: 164, distance: 56.0
click at [396, 164] on div "20451219784657" at bounding box center [444, 164] width 98 height 16
copy div "20451219784657"
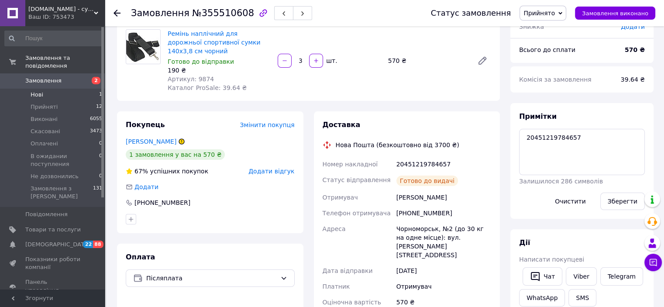
click at [36, 91] on span "Нові" at bounding box center [37, 95] width 13 height 8
